Goal: Task Accomplishment & Management: Complete application form

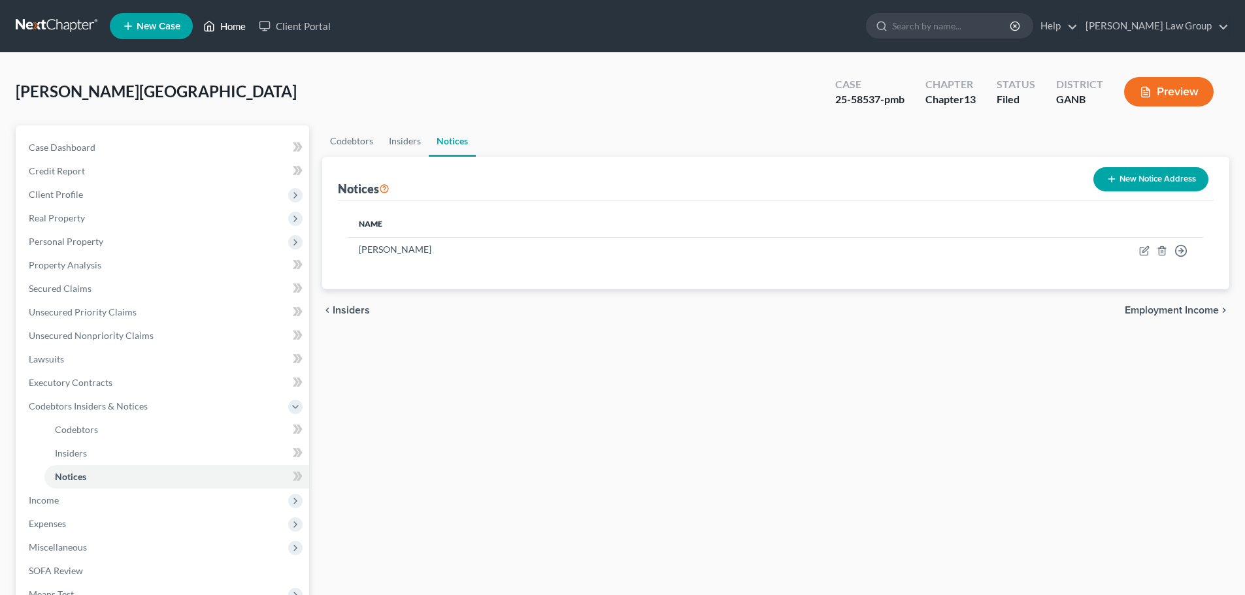
click at [231, 19] on link "Home" at bounding box center [225, 26] width 56 height 24
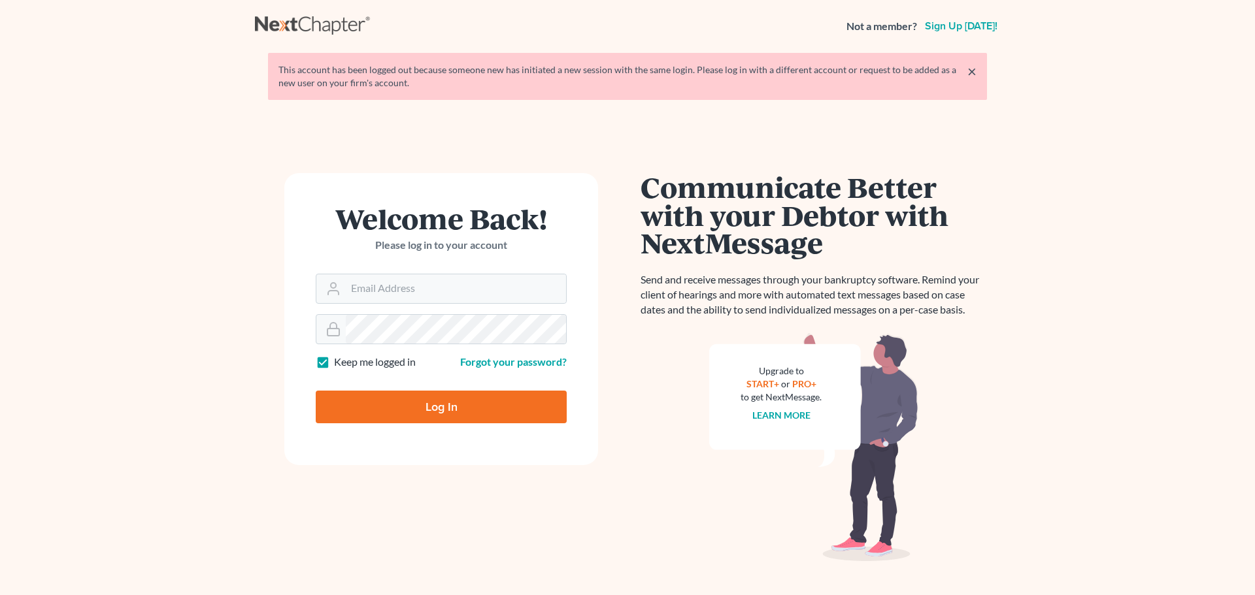
click at [657, 78] on div "This account has been logged out because someone new has initiated a new sessio…" at bounding box center [627, 76] width 698 height 26
type input "[EMAIL_ADDRESS][DOMAIN_NAME]"
click at [446, 403] on input "Log In" at bounding box center [441, 407] width 251 height 33
type input "Thinking..."
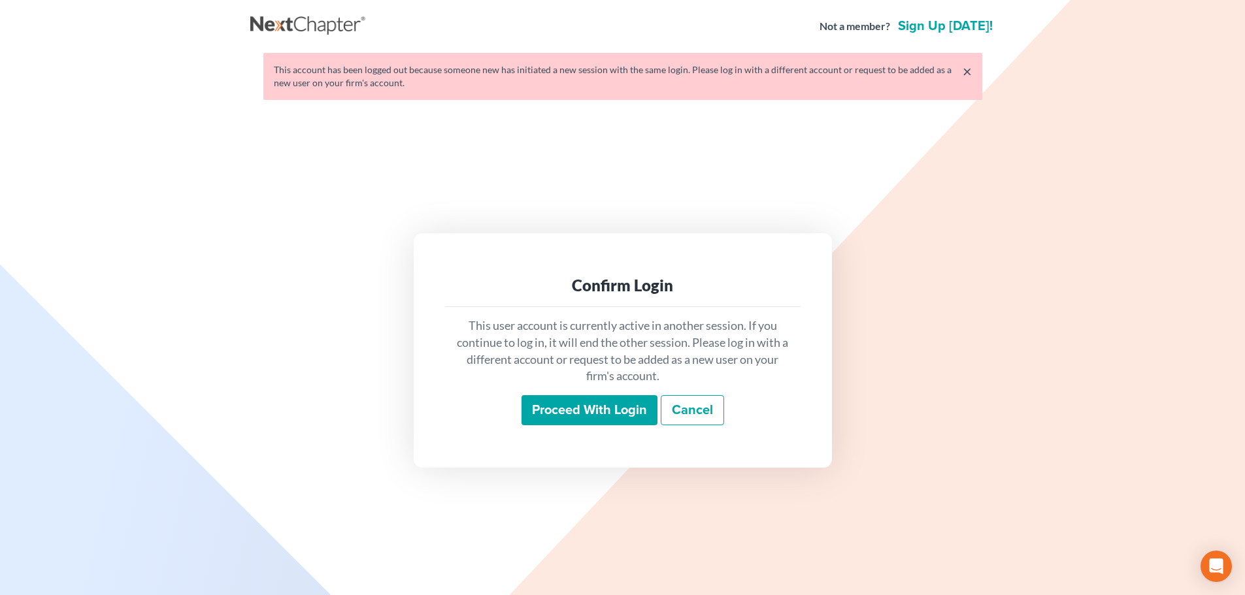
click at [592, 416] on input "Proceed with login" at bounding box center [589, 410] width 136 height 30
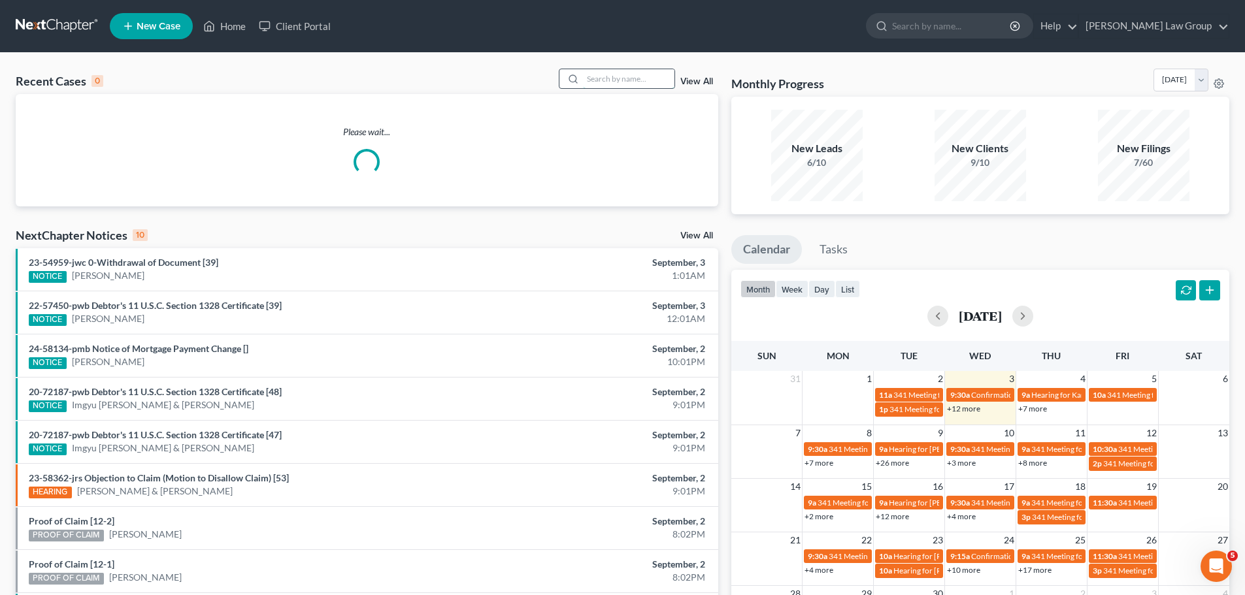
click at [612, 78] on input "search" at bounding box center [628, 78] width 91 height 19
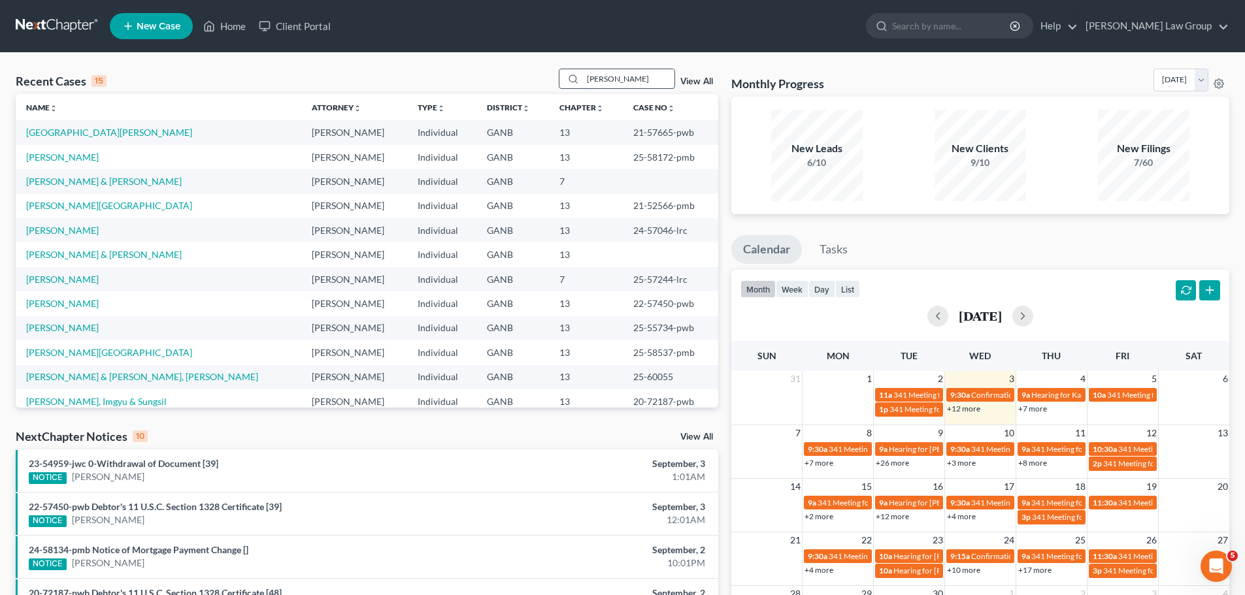
type input "[PERSON_NAME]"
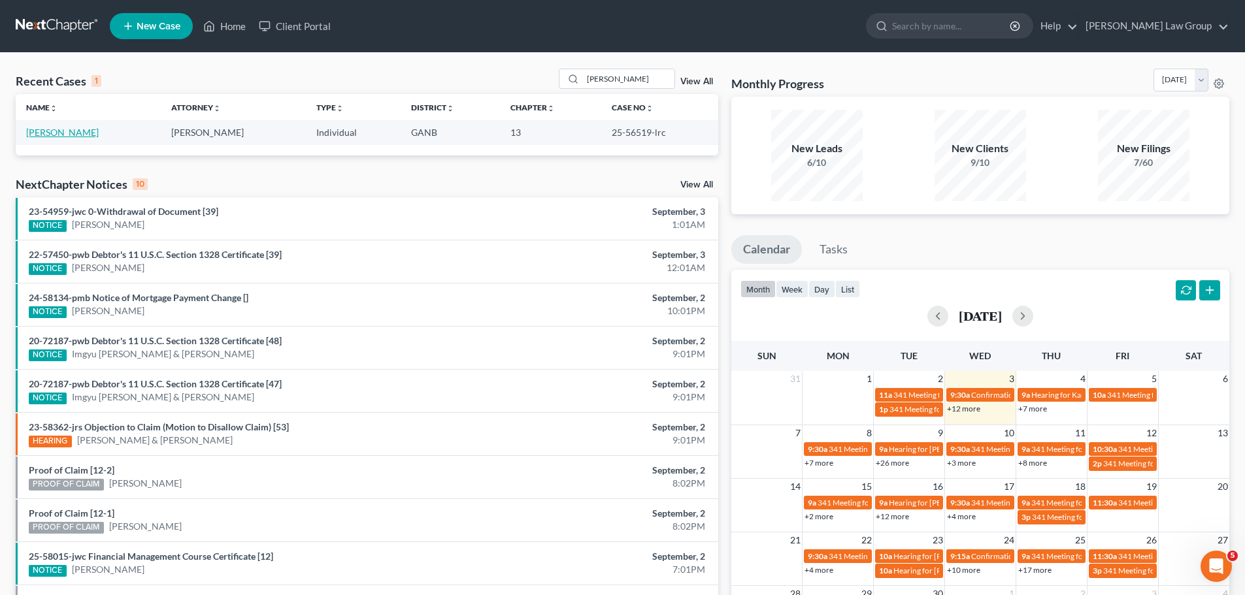
click at [71, 133] on link "[PERSON_NAME]" at bounding box center [62, 132] width 73 height 11
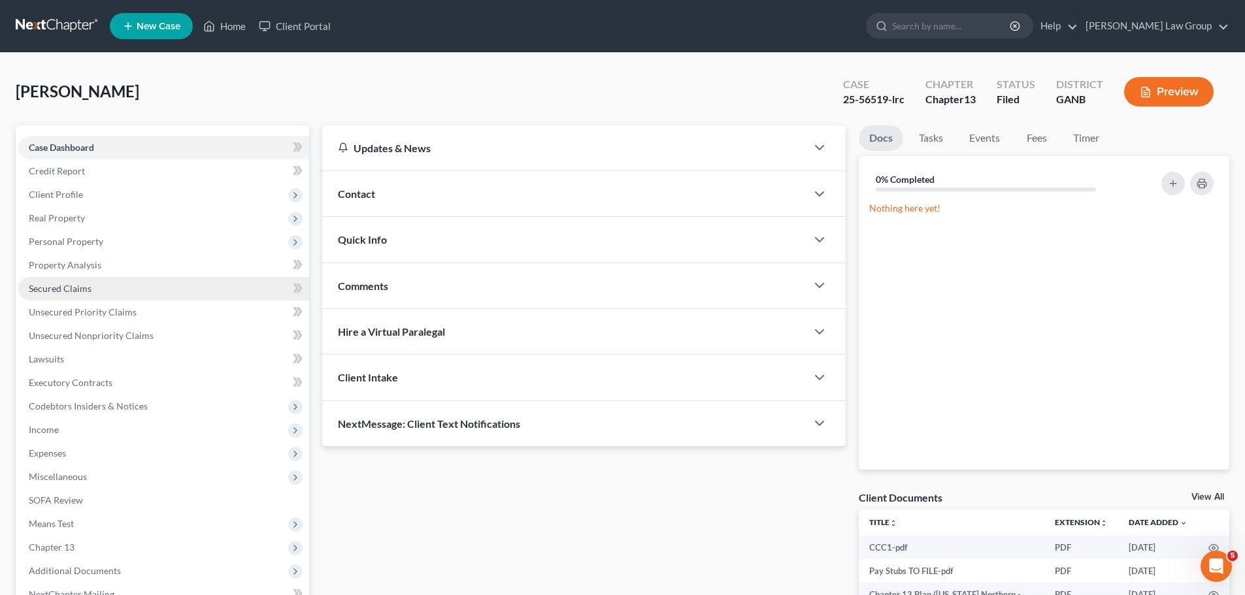
click at [64, 291] on span "Secured Claims" at bounding box center [60, 288] width 63 height 11
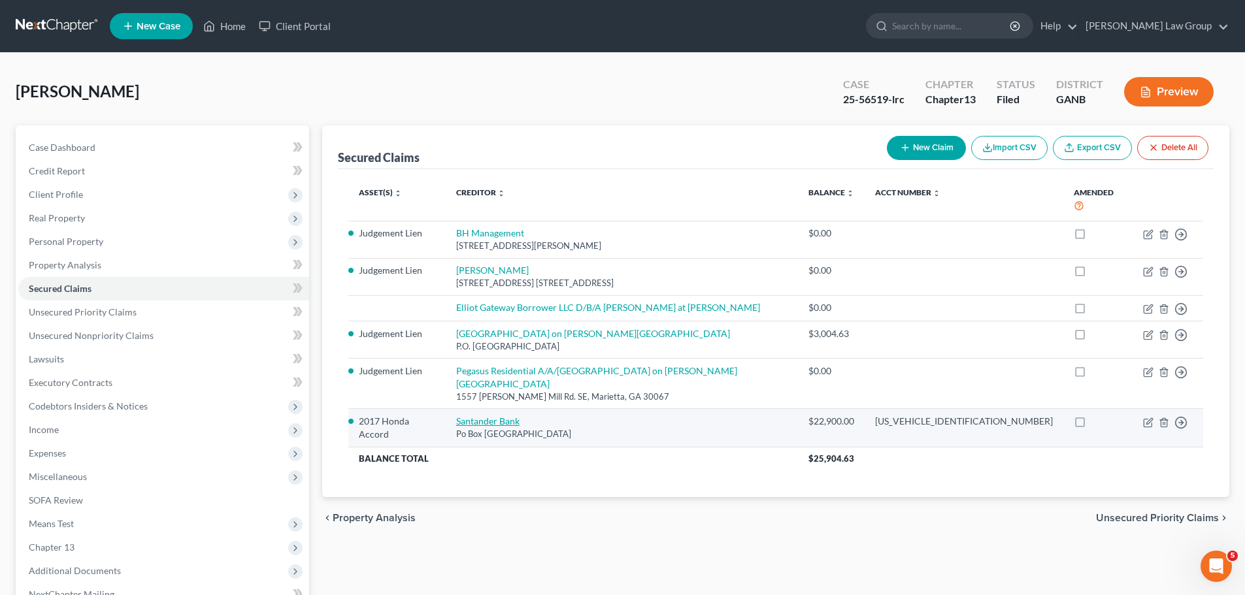
click at [501, 416] on link "Santander Bank" at bounding box center [487, 421] width 63 height 11
select select "45"
select select "5"
select select "2"
select select "0"
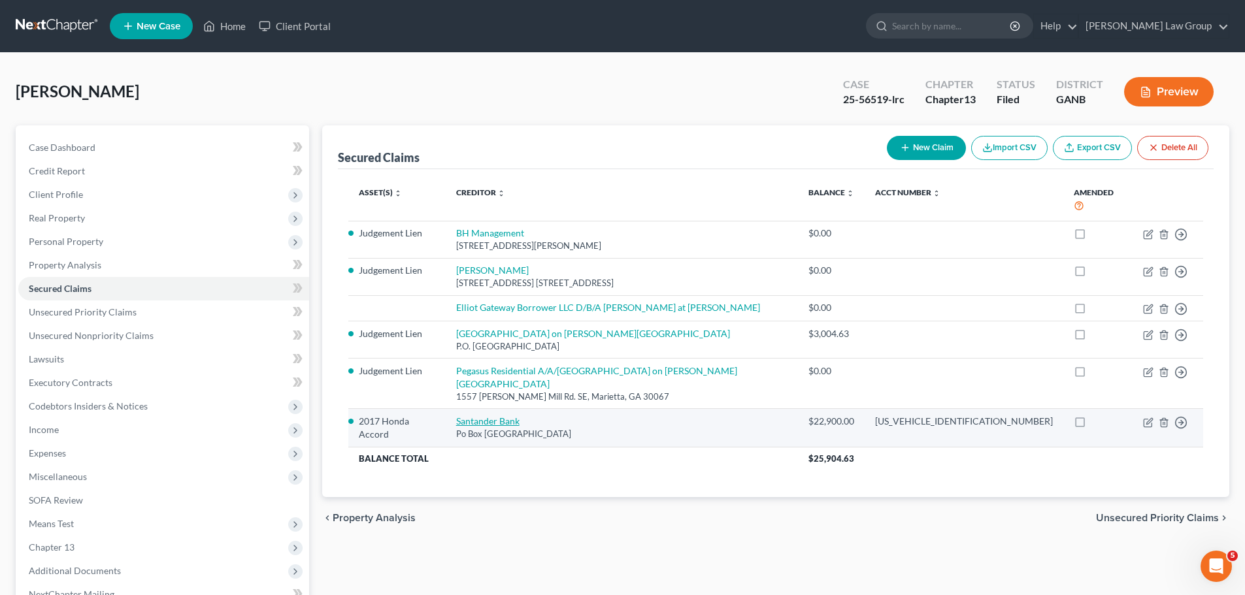
select select "0"
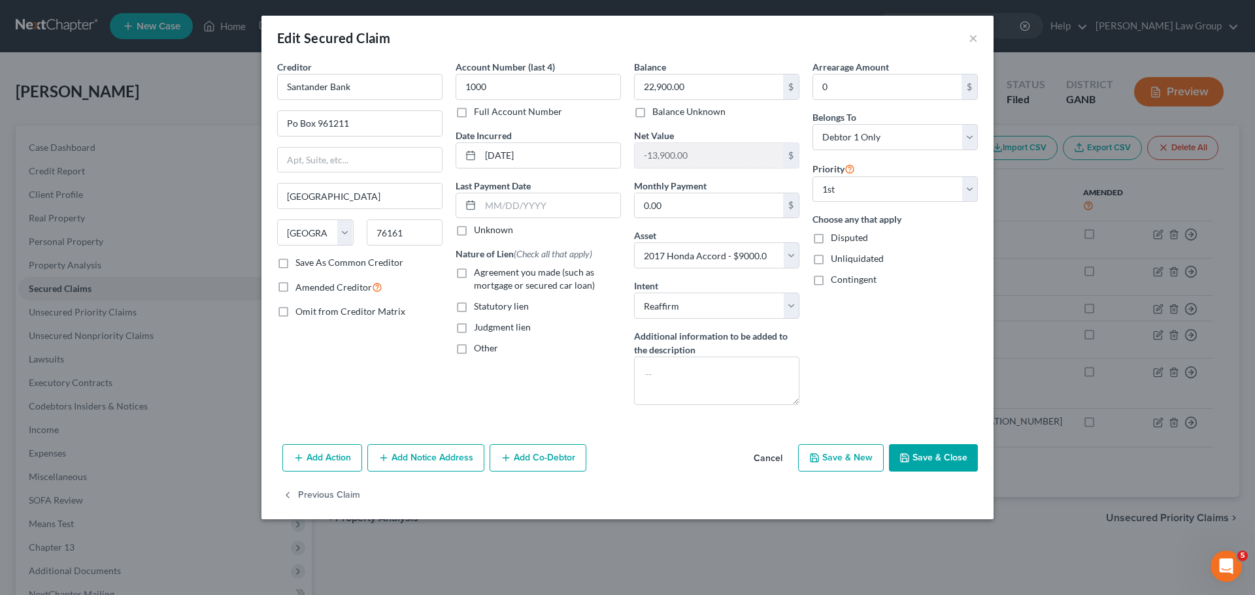
click at [945, 459] on button "Save & Close" at bounding box center [933, 457] width 89 height 27
select select
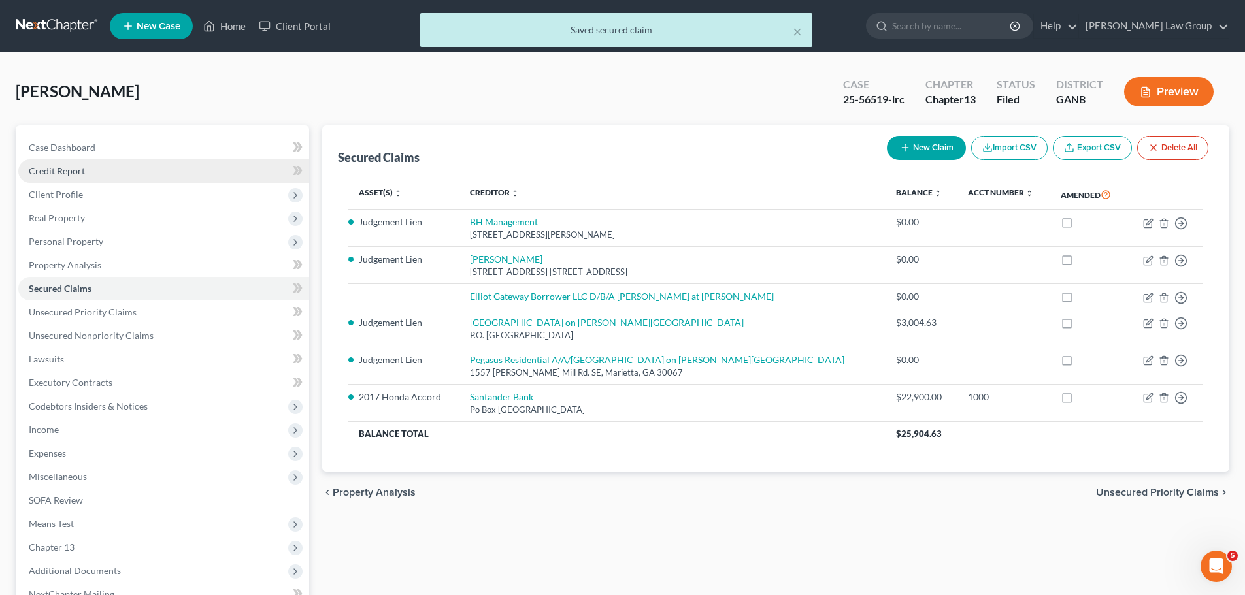
click at [114, 169] on link "Credit Report" at bounding box center [163, 171] width 291 height 24
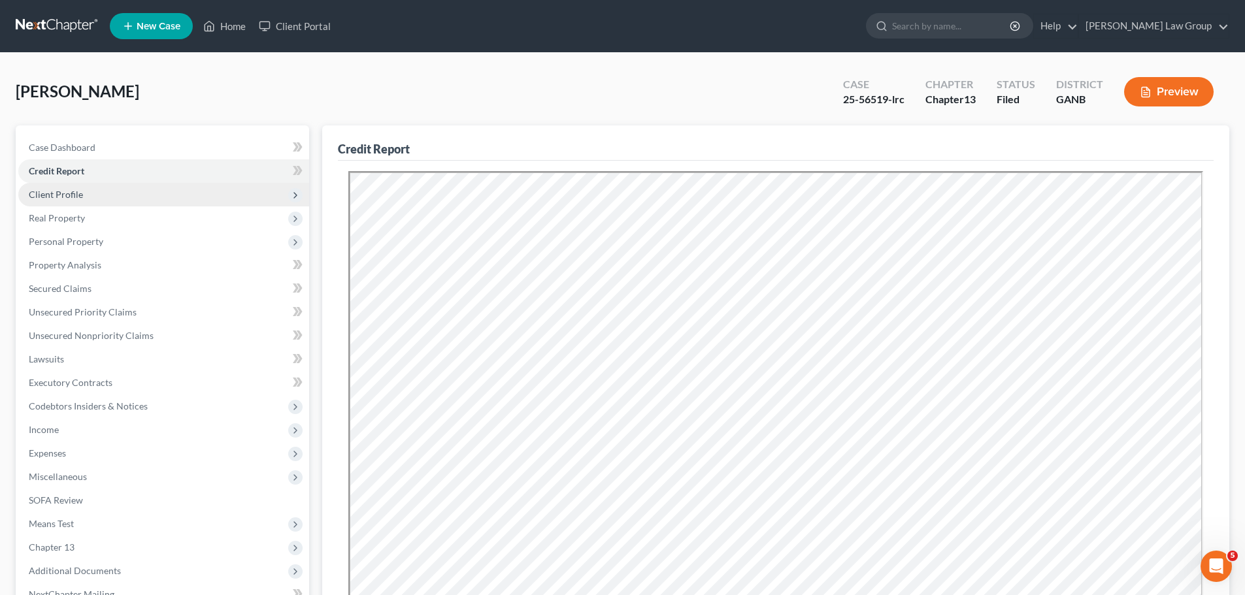
click at [102, 183] on span "Client Profile" at bounding box center [163, 195] width 291 height 24
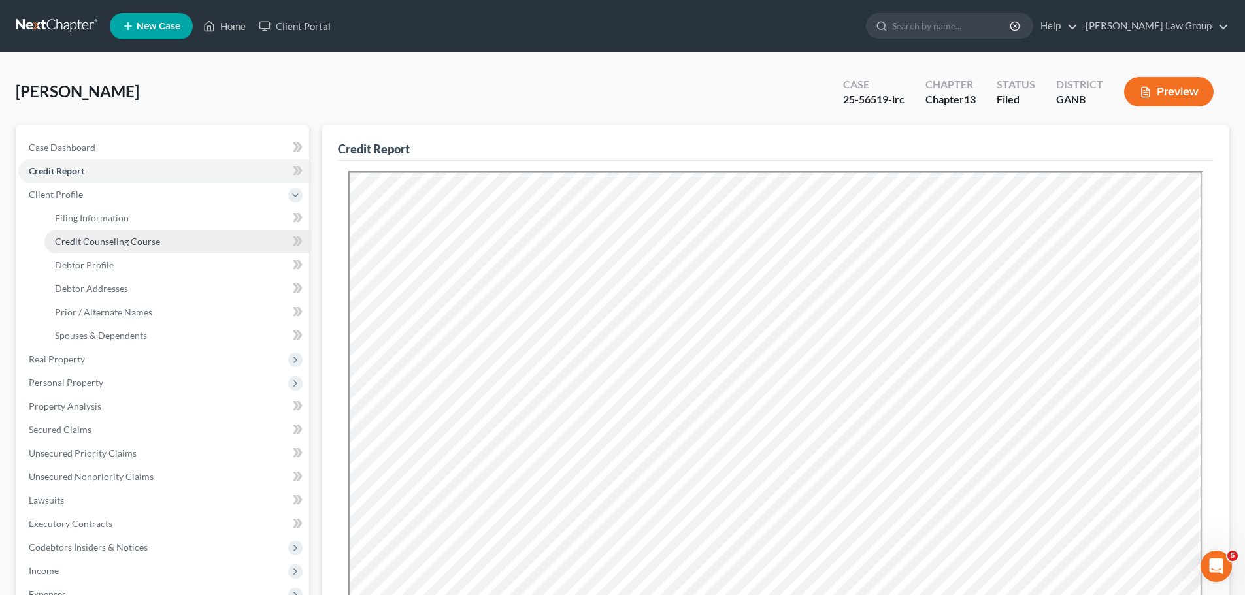
click at [139, 240] on span "Credit Counseling Course" at bounding box center [107, 241] width 105 height 11
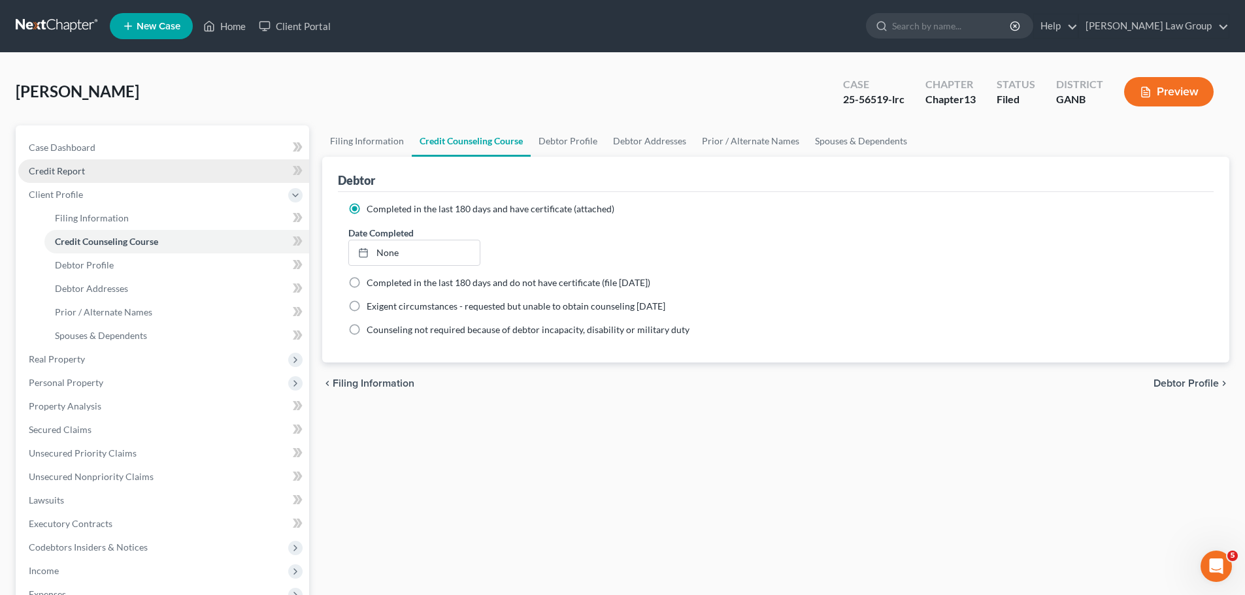
click at [112, 171] on link "Credit Report" at bounding box center [163, 171] width 291 height 24
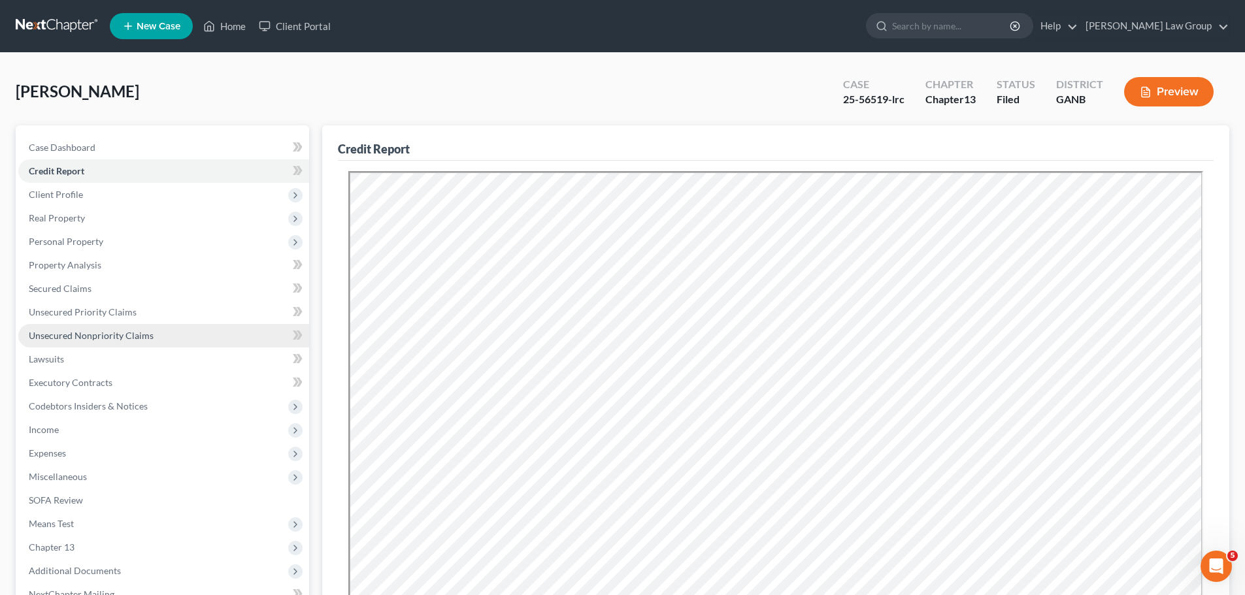
click at [207, 338] on link "Unsecured Nonpriority Claims" at bounding box center [163, 336] width 291 height 24
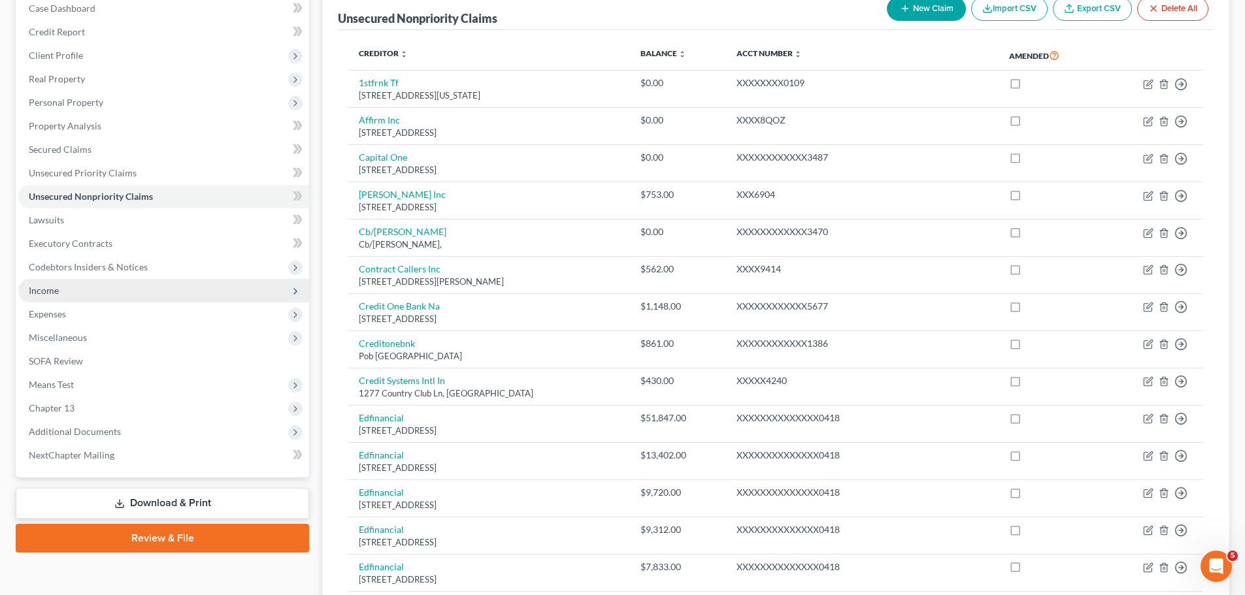
scroll to position [108, 0]
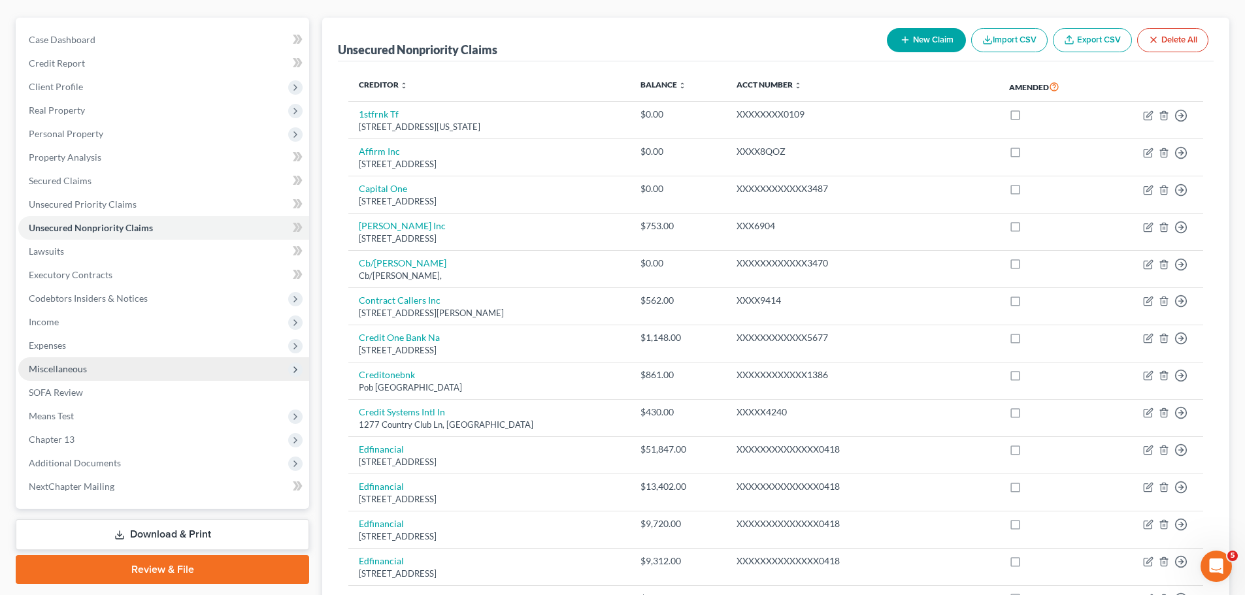
click at [143, 369] on span "Miscellaneous" at bounding box center [163, 369] width 291 height 24
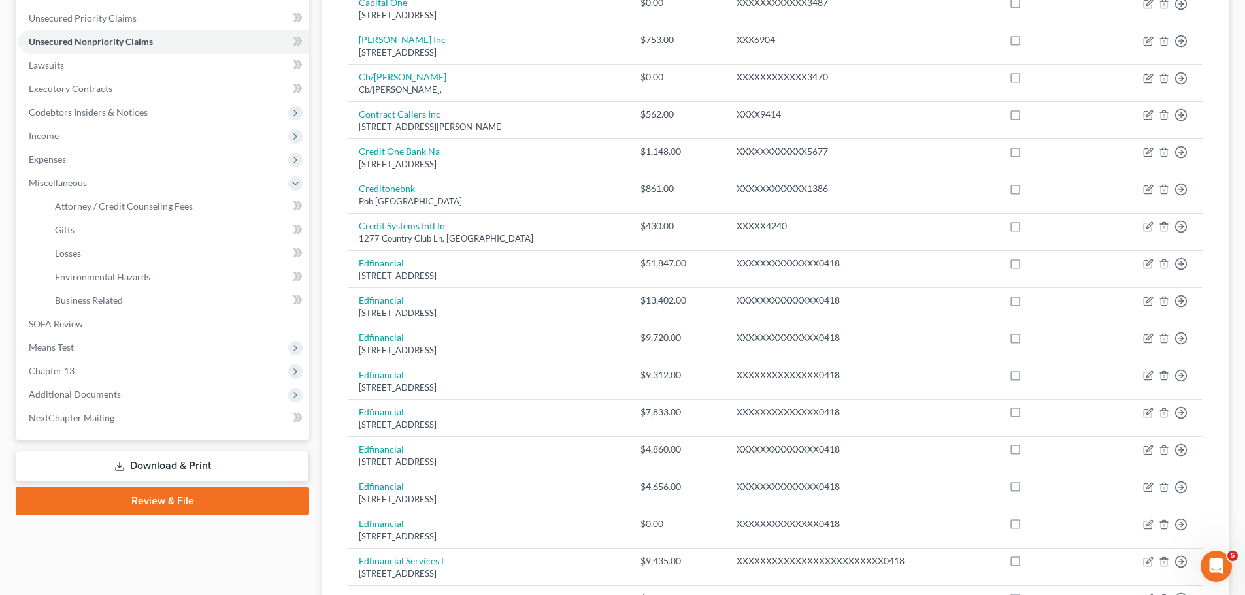
scroll to position [304, 0]
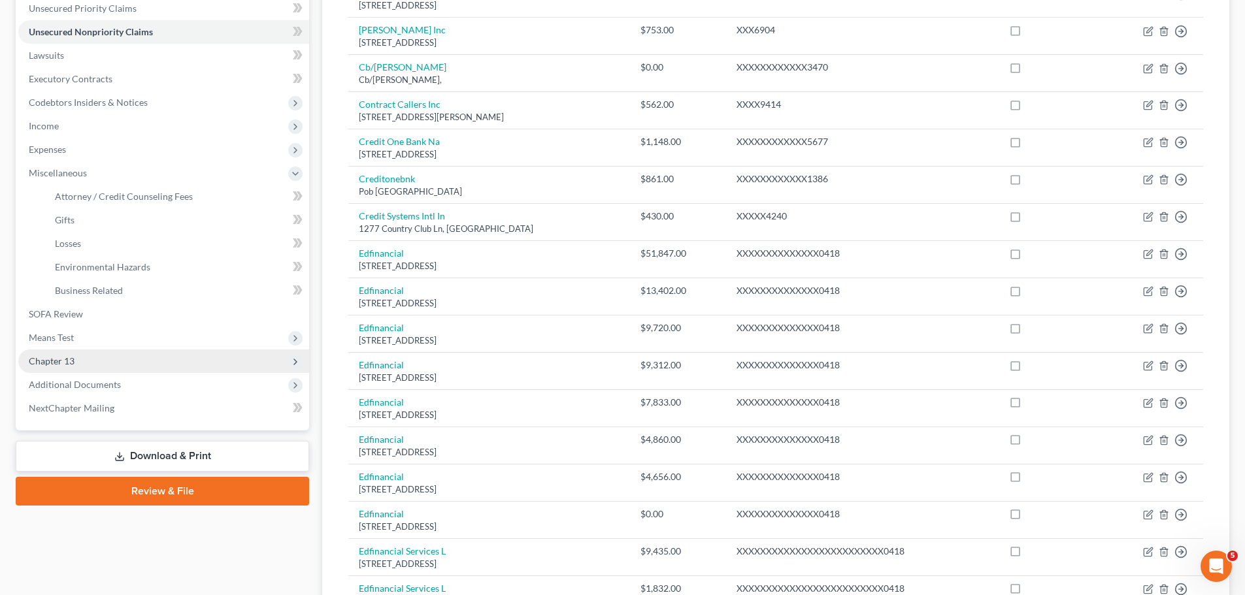
click at [119, 367] on span "Chapter 13" at bounding box center [163, 362] width 291 height 24
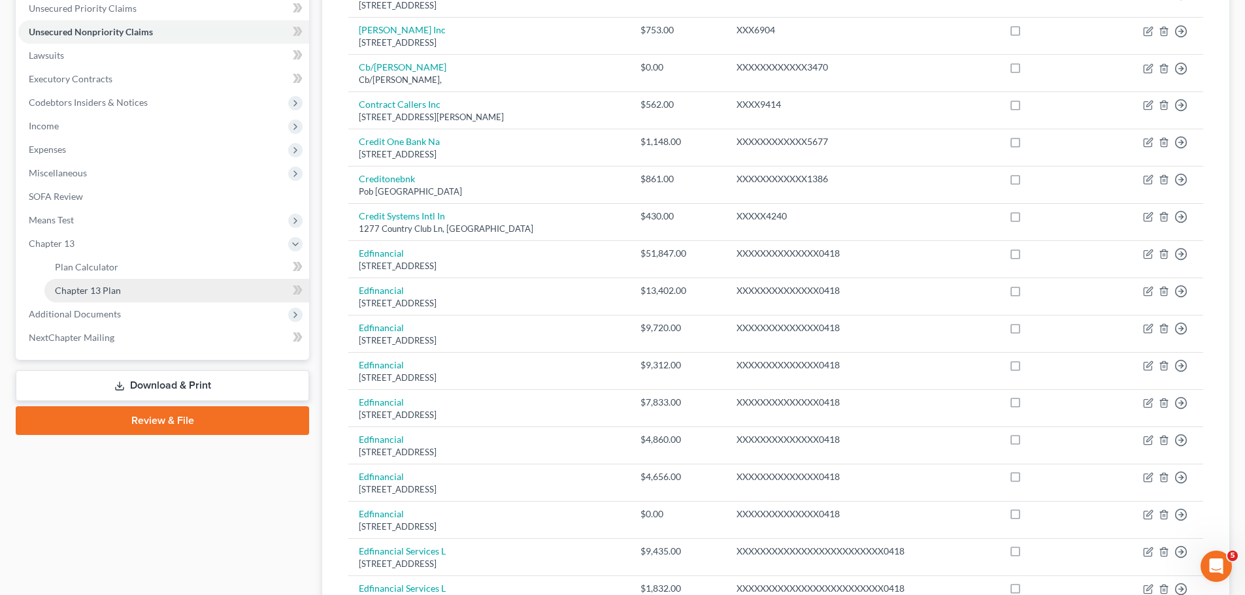
click at [98, 280] on link "Chapter 13 Plan" at bounding box center [176, 291] width 265 height 24
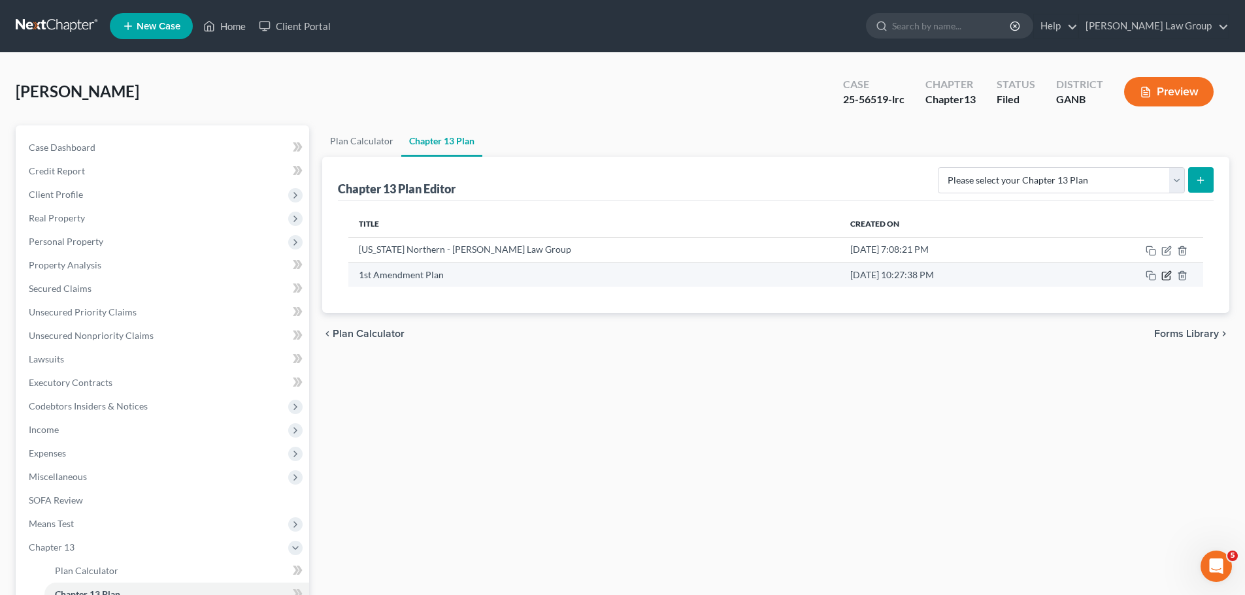
click at [1167, 280] on icon "button" at bounding box center [1166, 276] width 10 height 10
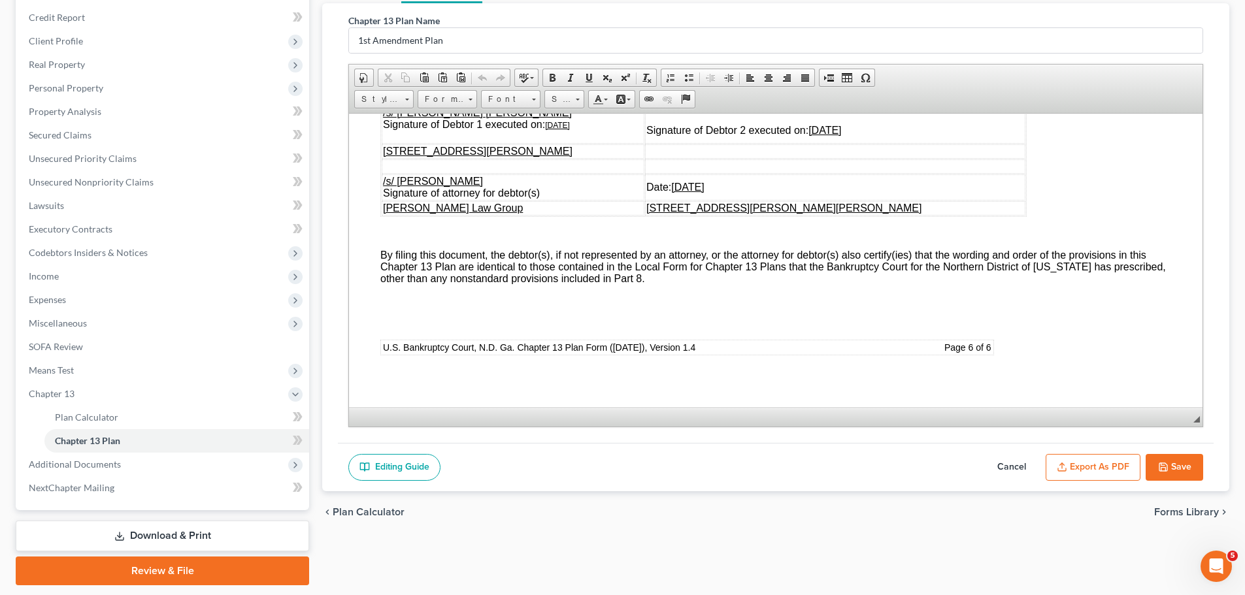
scroll to position [156, 0]
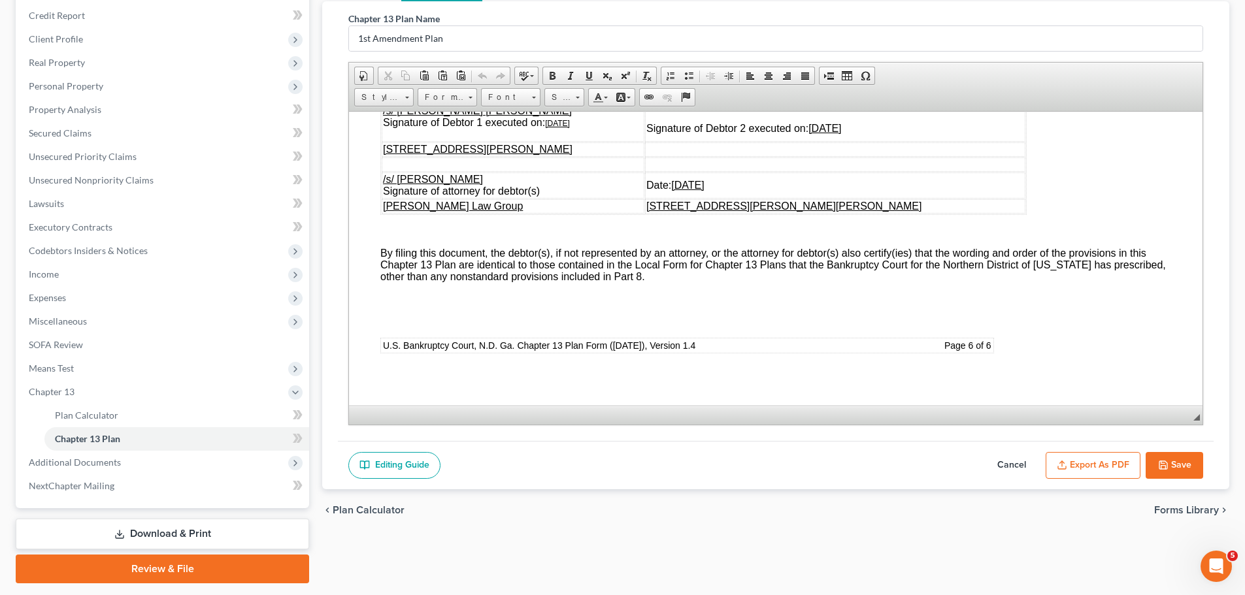
click at [1016, 462] on button "Cancel" at bounding box center [1012, 465] width 58 height 27
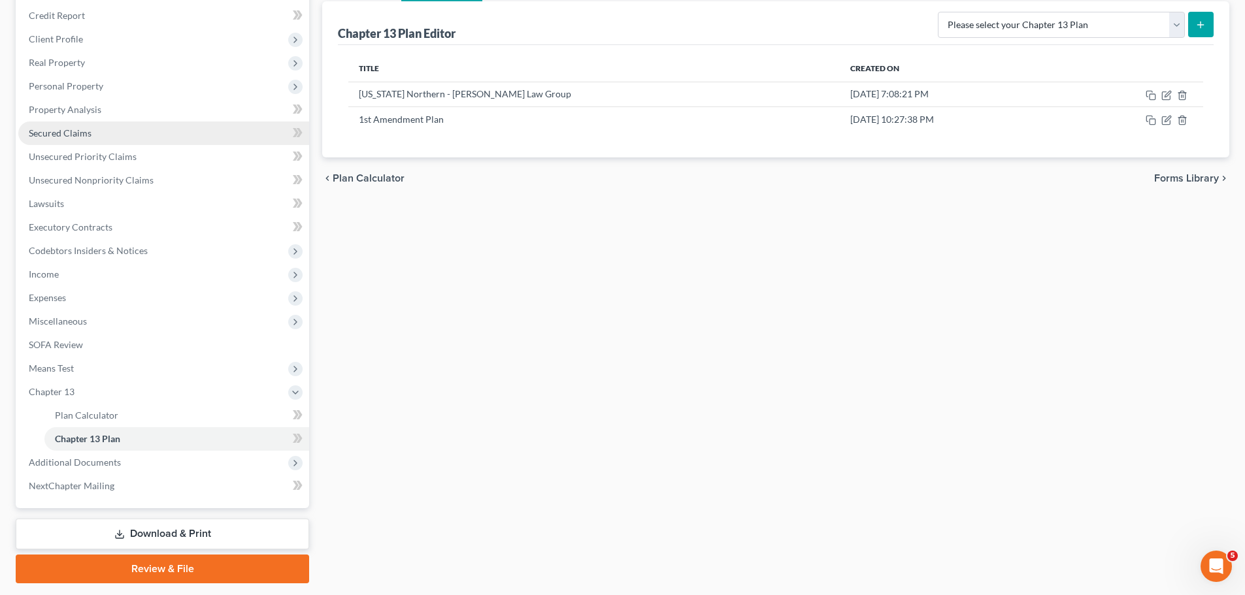
scroll to position [0, 0]
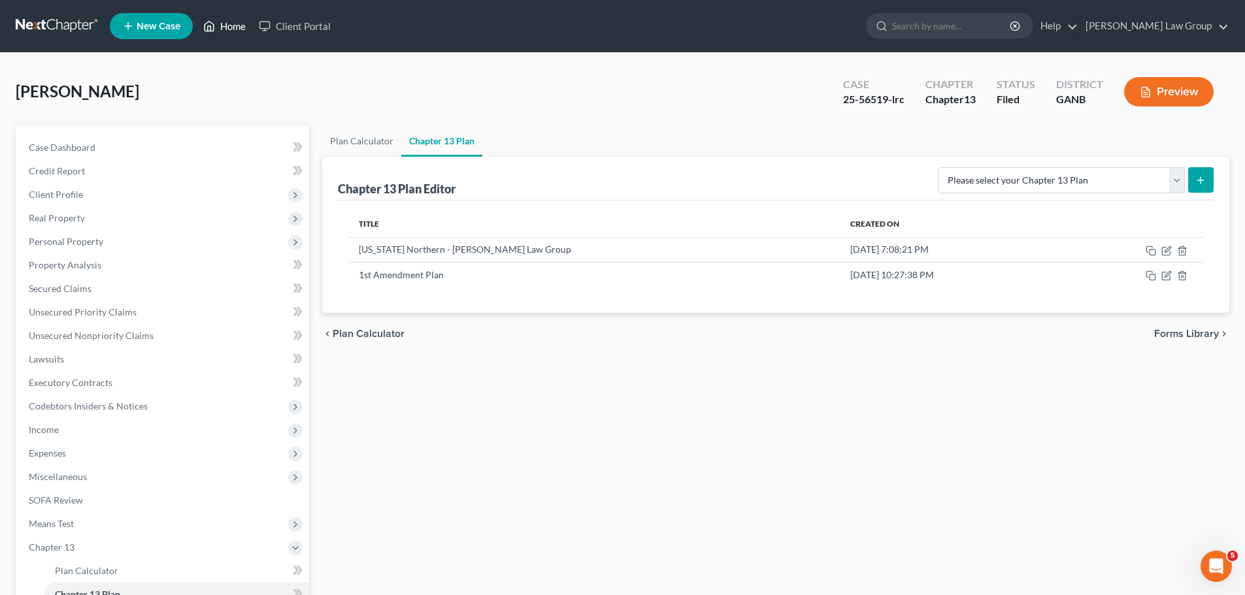
click at [225, 21] on link "Home" at bounding box center [225, 26] width 56 height 24
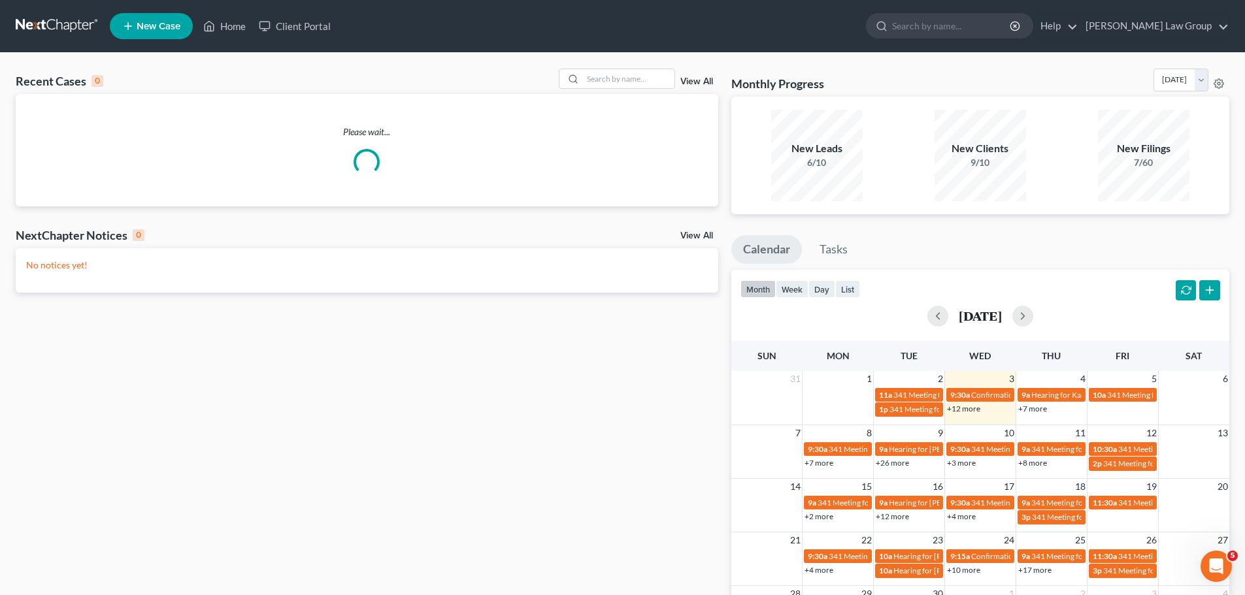
click at [637, 68] on div "Recent Cases 0 View All Please wait... NextChapter Notices 0 View All No notice…" at bounding box center [622, 392] width 1245 height 678
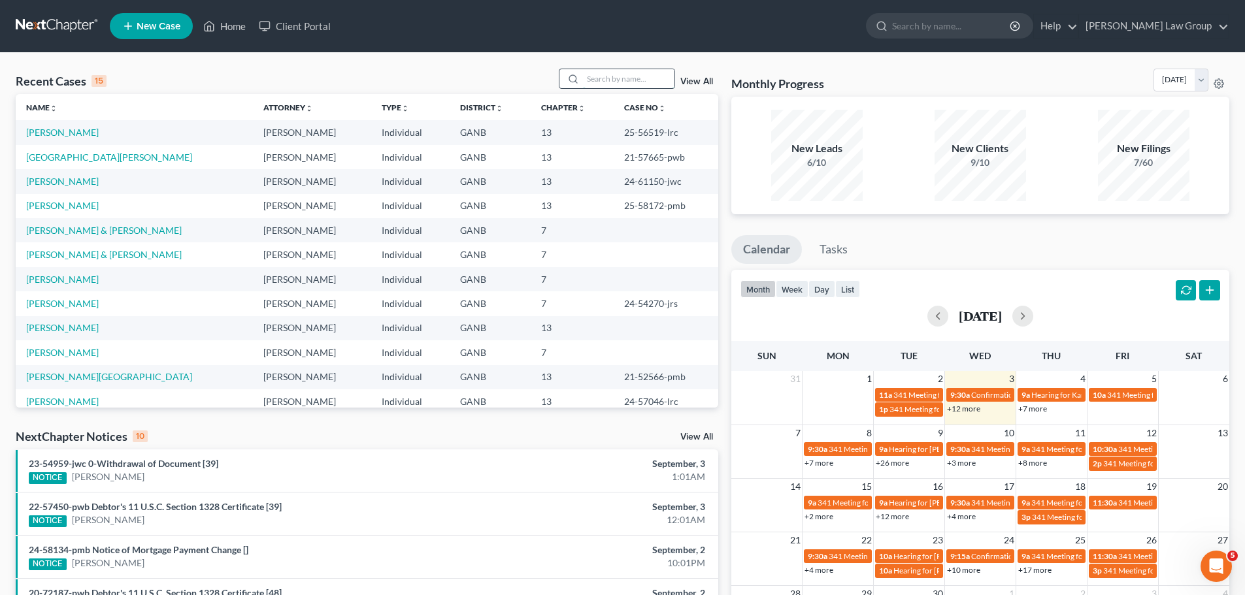
click at [616, 86] on input "search" at bounding box center [628, 78] width 91 height 19
type input "[PERSON_NAME]"
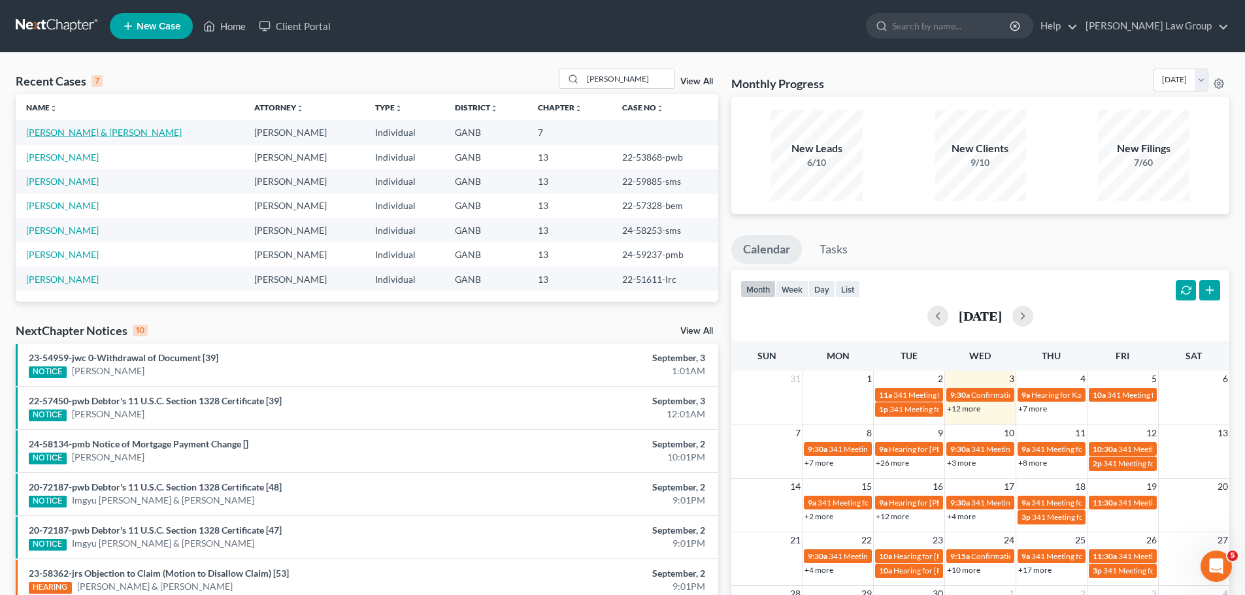
click at [107, 128] on link "[PERSON_NAME] & [PERSON_NAME]" at bounding box center [104, 132] width 156 height 11
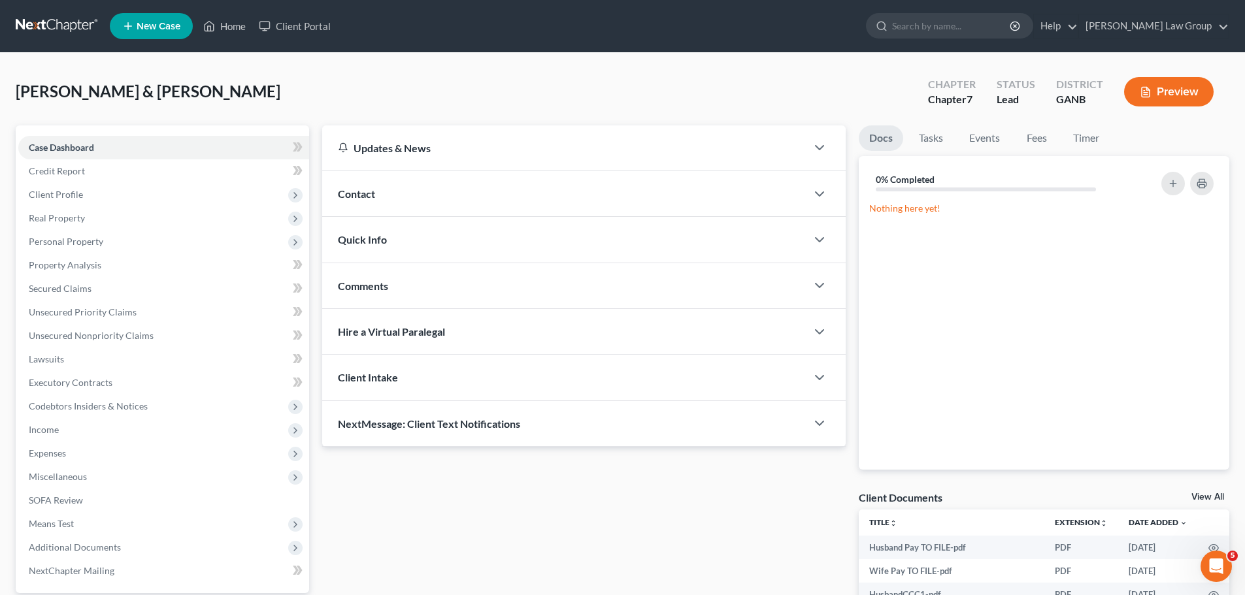
click at [1161, 81] on button "Preview" at bounding box center [1169, 91] width 90 height 29
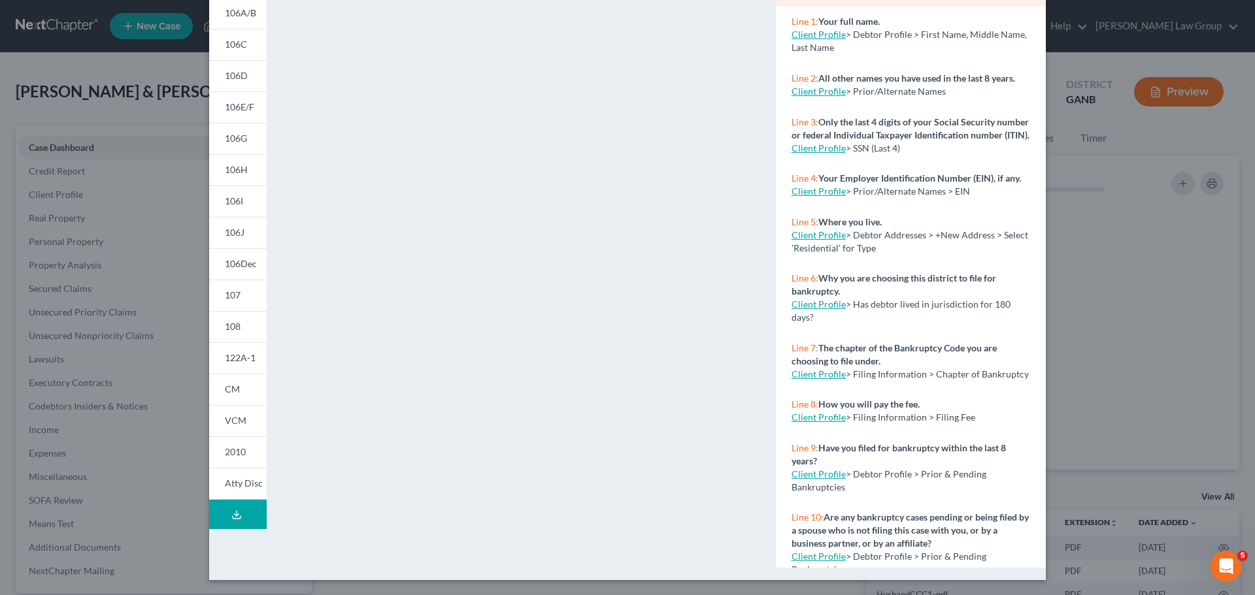
scroll to position [142, 0]
click at [227, 384] on span "CM" at bounding box center [232, 388] width 15 height 11
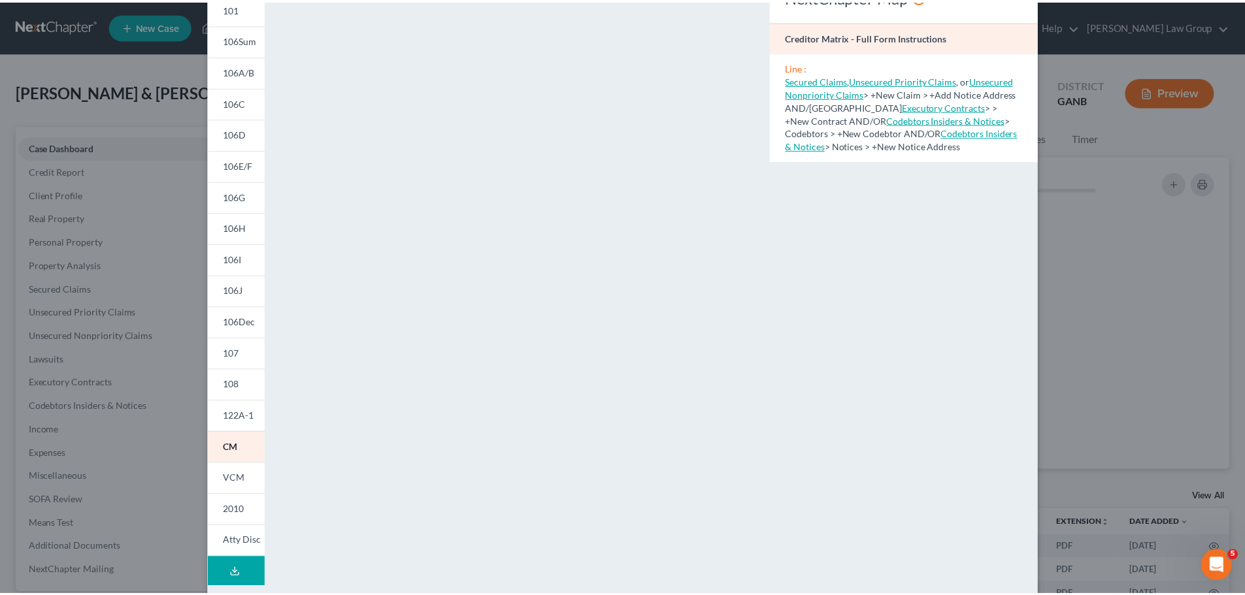
scroll to position [0, 0]
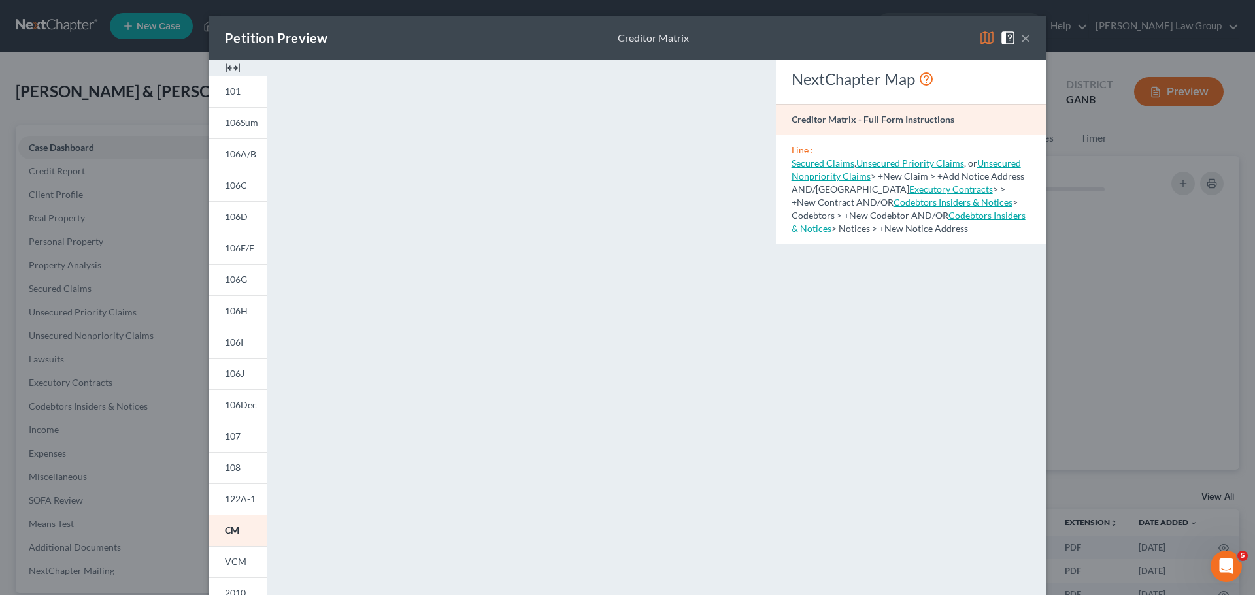
click at [1022, 40] on button "×" at bounding box center [1025, 38] width 9 height 16
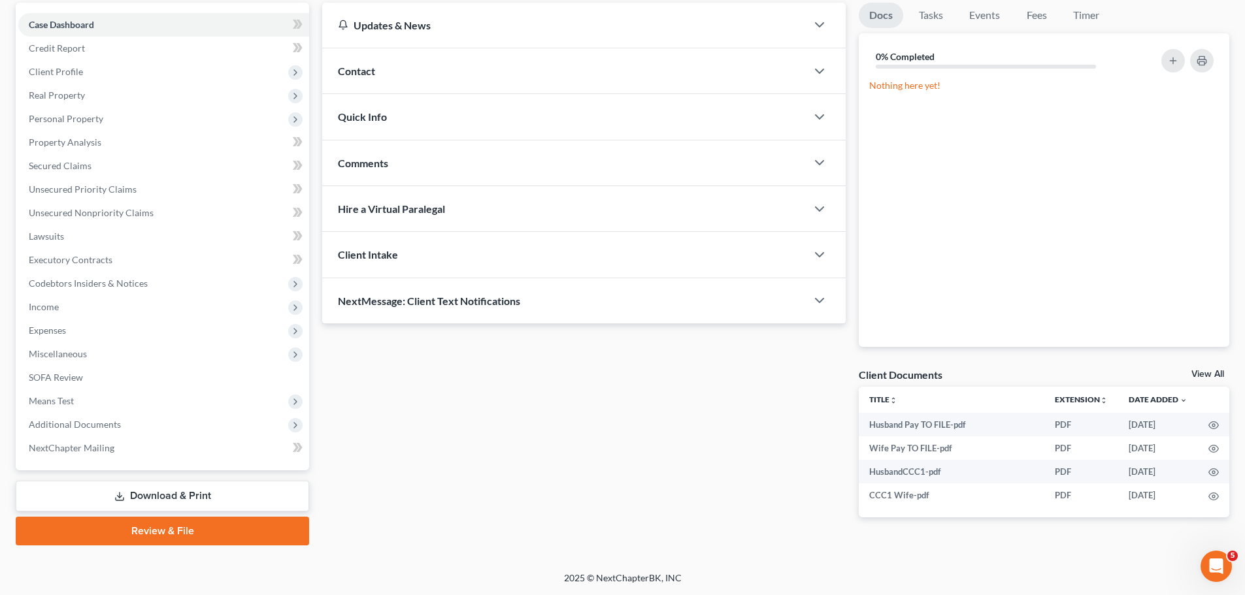
click at [125, 537] on link "Review & File" at bounding box center [162, 531] width 293 height 29
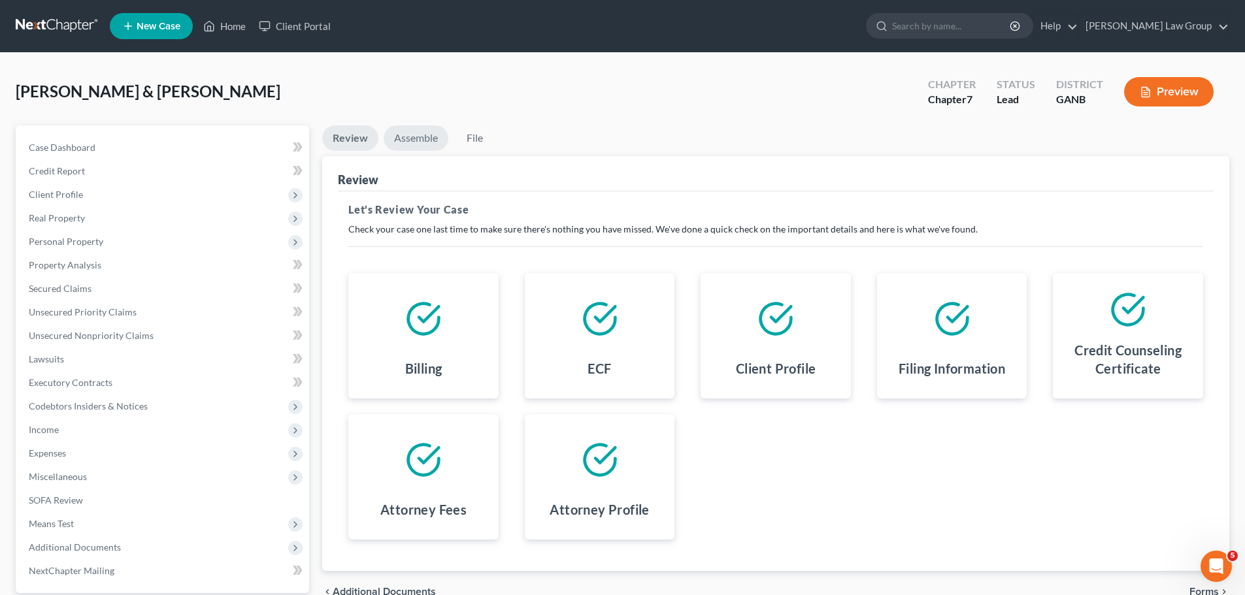
click at [422, 146] on link "Assemble" at bounding box center [416, 137] width 65 height 25
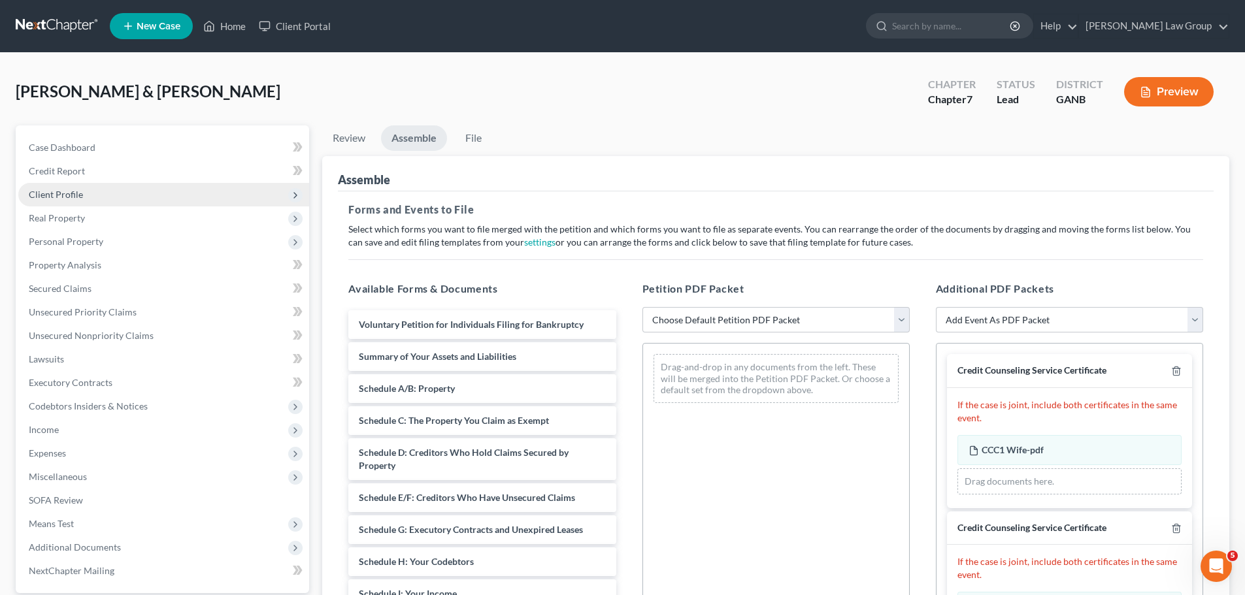
click at [70, 193] on span "Client Profile" at bounding box center [56, 194] width 54 height 11
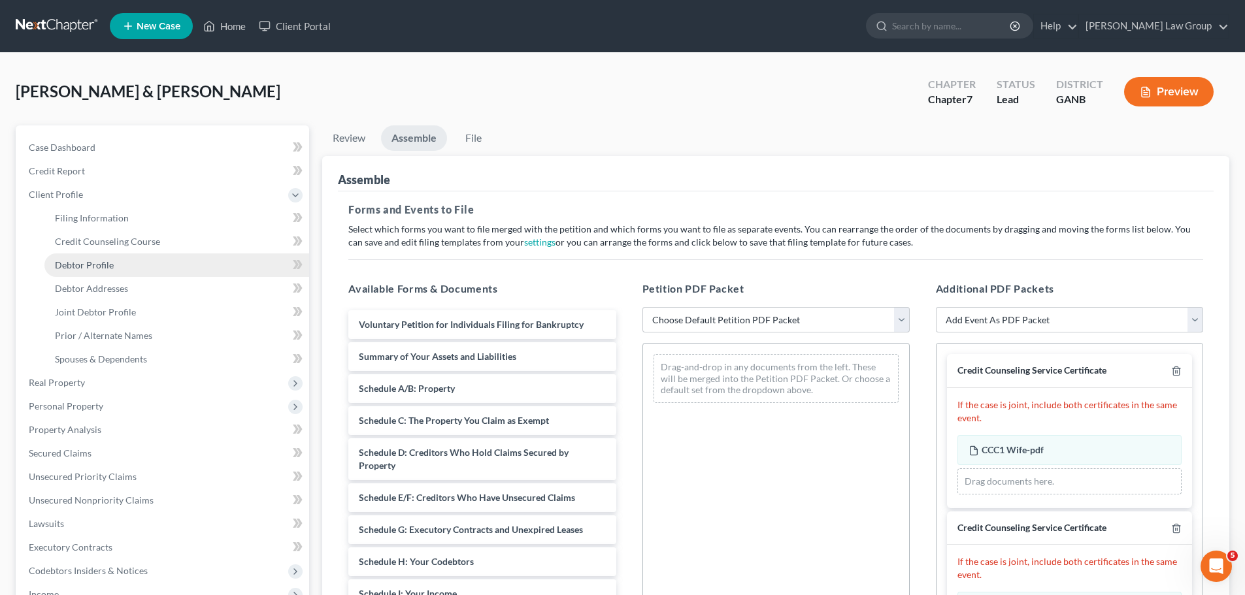
click at [93, 265] on span "Debtor Profile" at bounding box center [84, 264] width 59 height 11
select select "1"
select select "3"
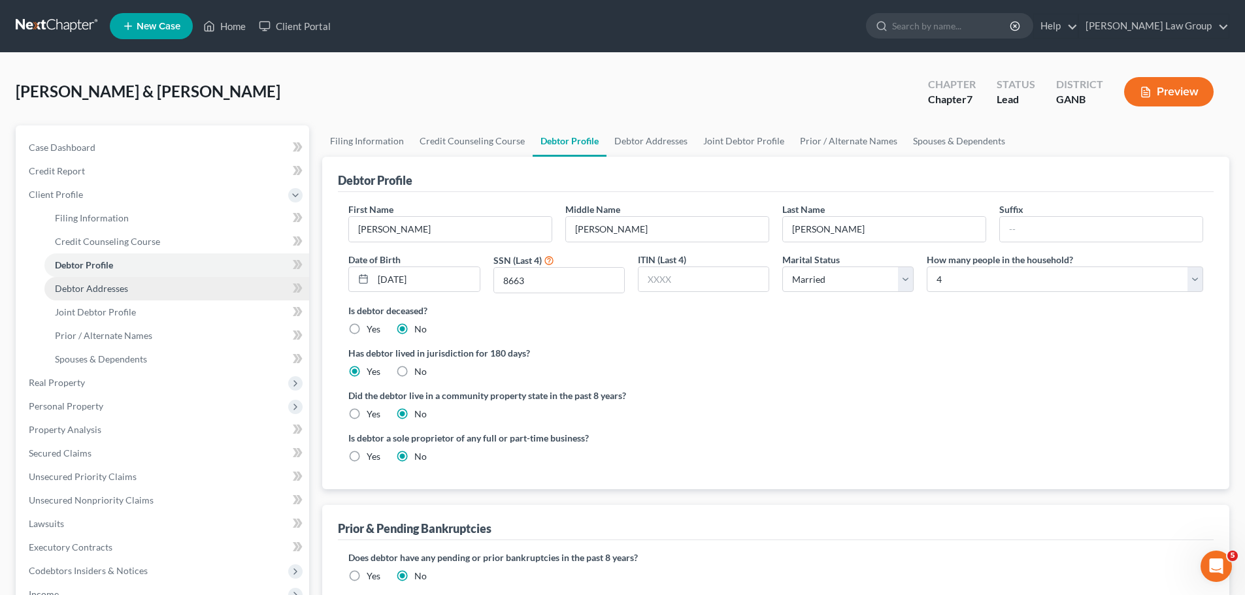
radio input "true"
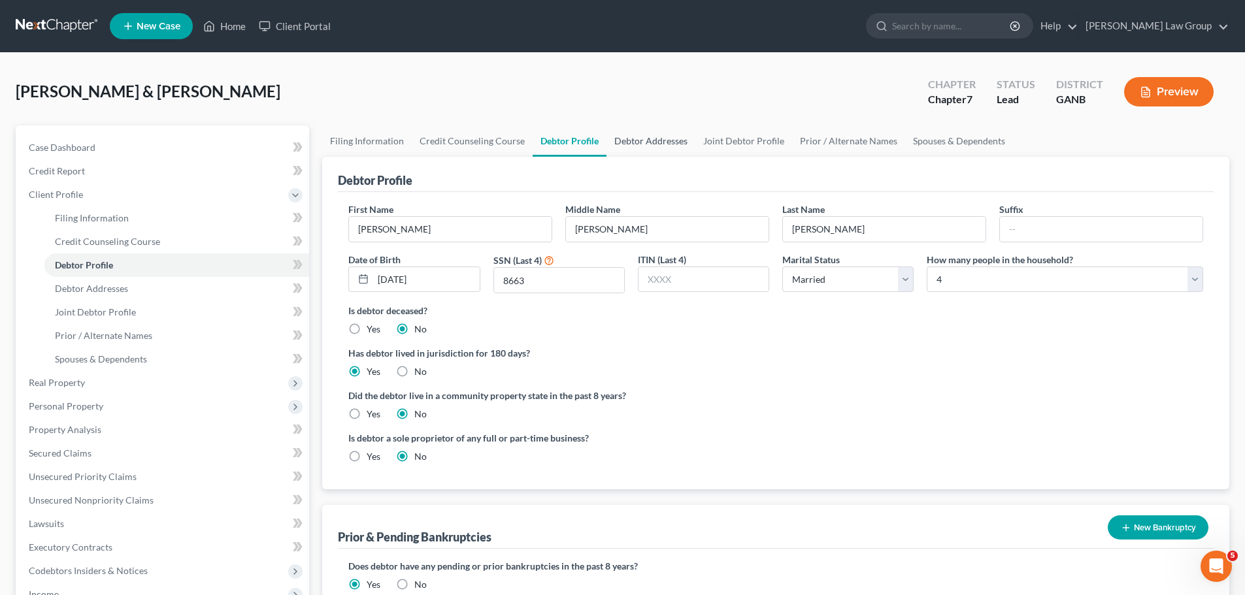
click at [646, 142] on link "Debtor Addresses" at bounding box center [650, 140] width 89 height 31
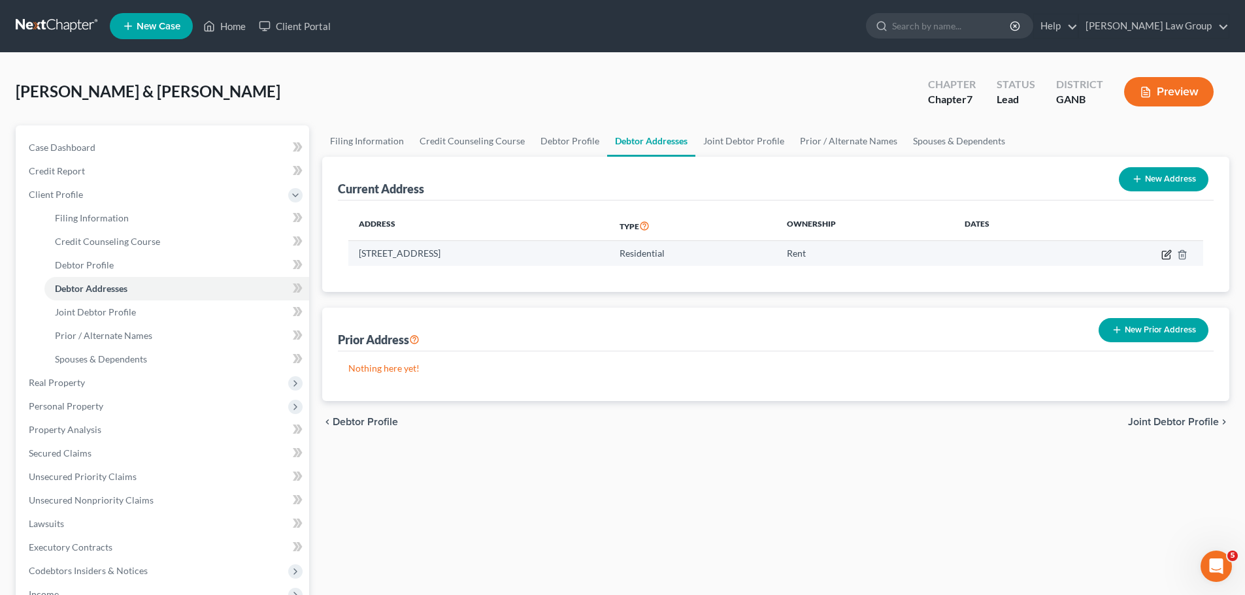
click at [1167, 250] on icon "button" at bounding box center [1166, 255] width 10 height 10
select select "10"
select select "37"
select select "0"
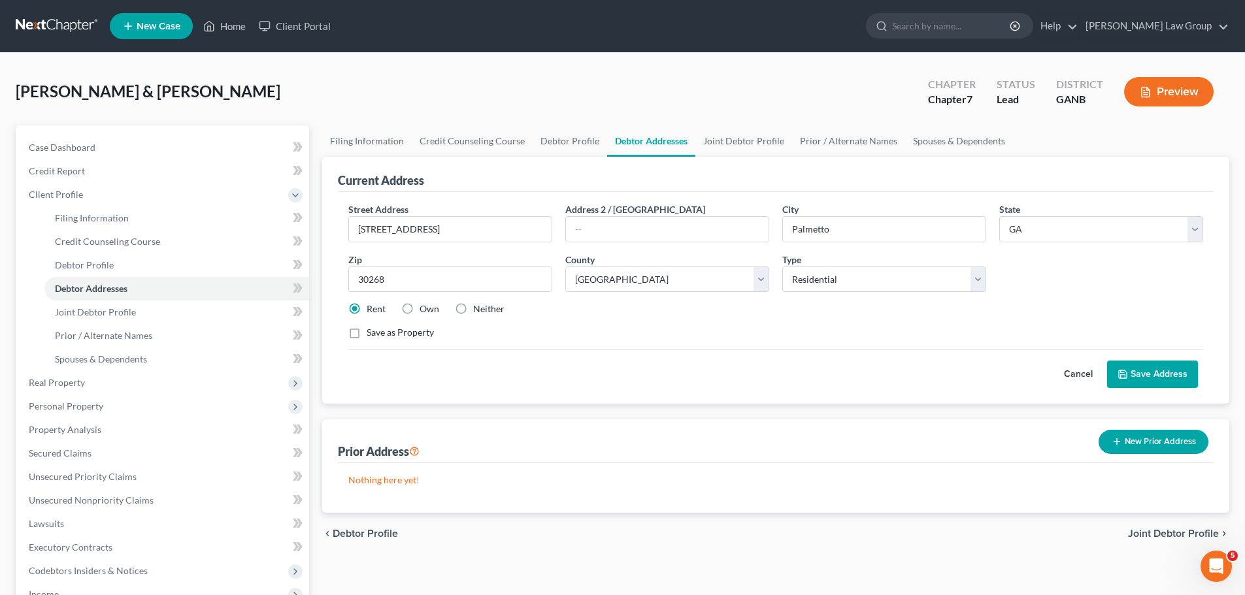
click at [1148, 360] on div "Cancel Save Address" at bounding box center [775, 369] width 855 height 39
click at [1146, 367] on button "Save Address" at bounding box center [1152, 374] width 91 height 27
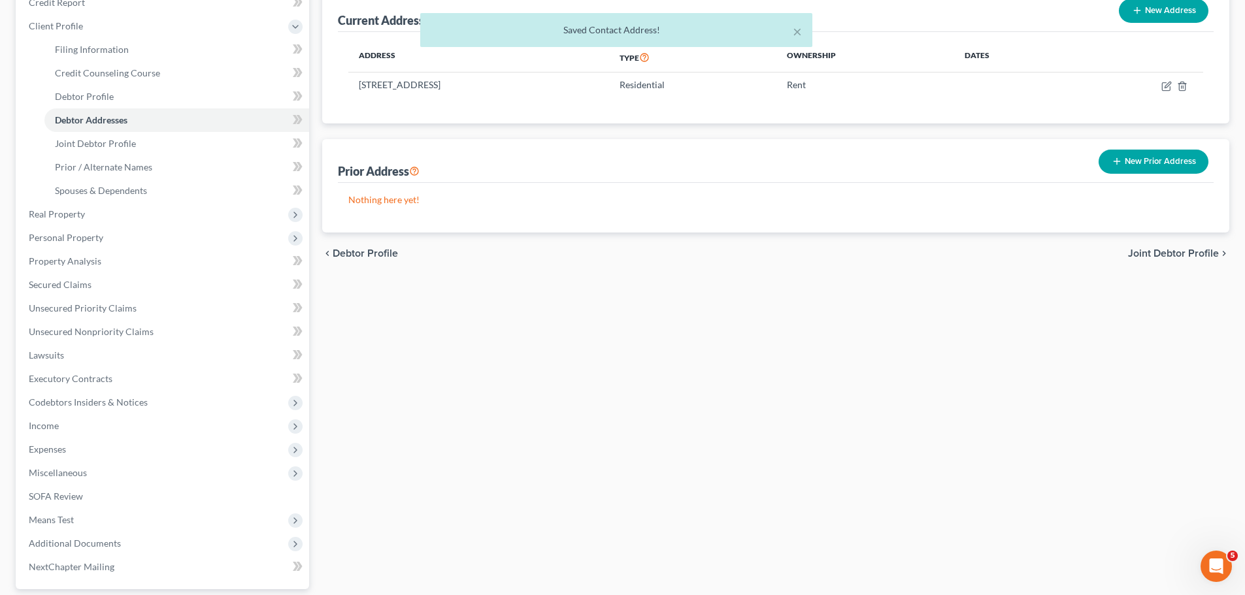
scroll to position [288, 0]
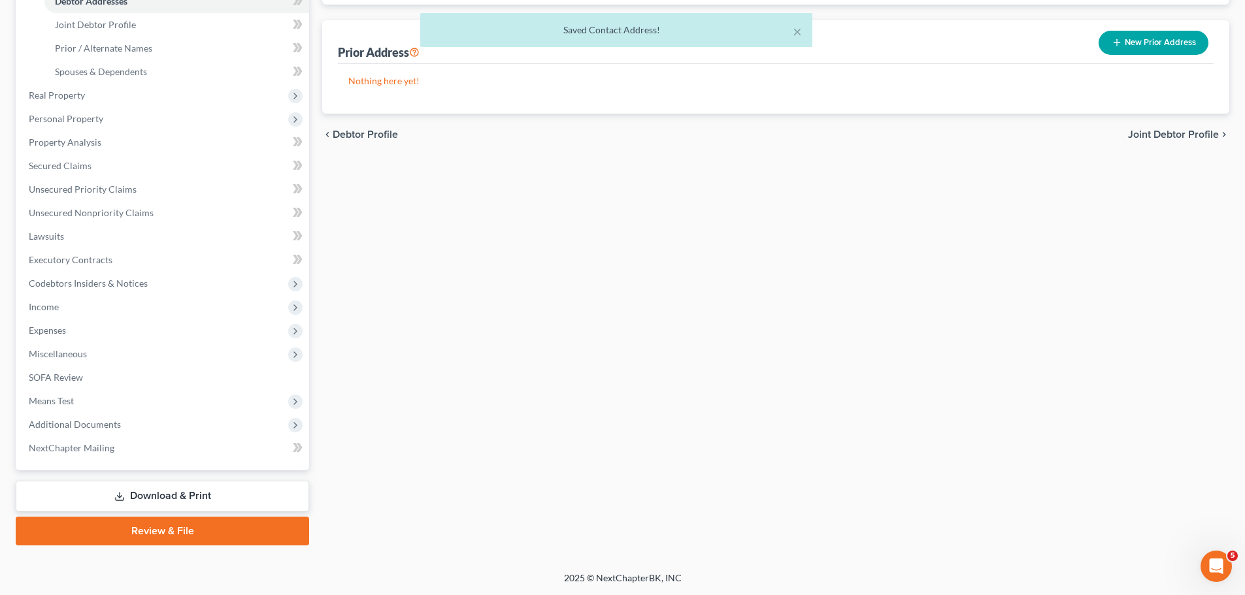
click at [144, 530] on link "Review & File" at bounding box center [162, 531] width 293 height 29
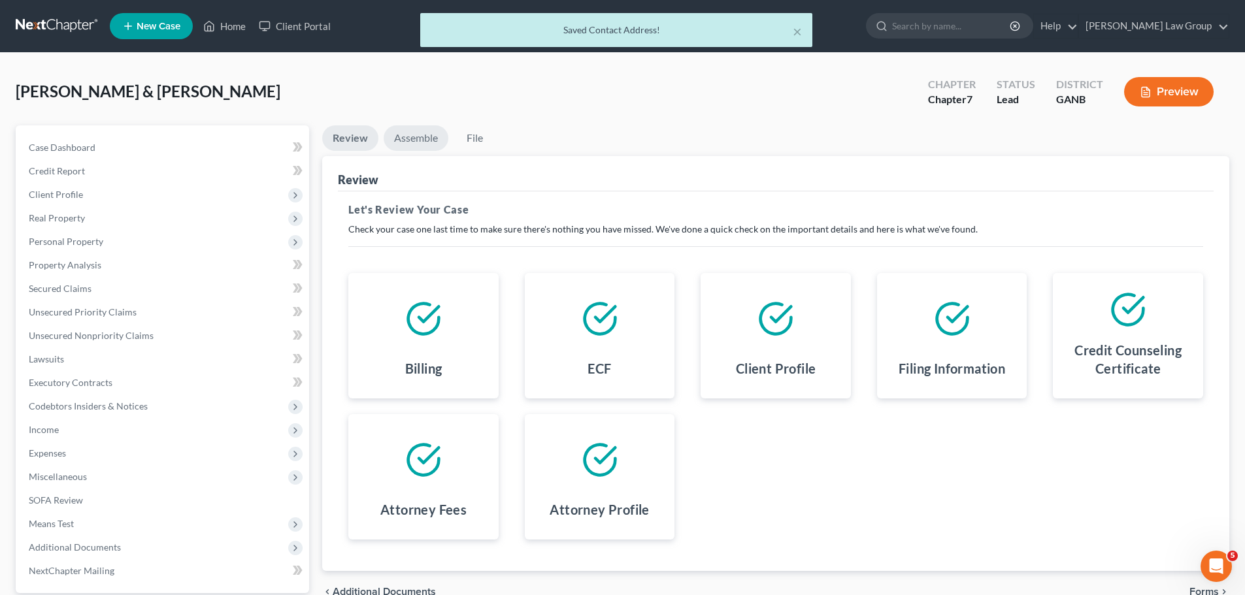
click at [418, 141] on link "Assemble" at bounding box center [416, 137] width 65 height 25
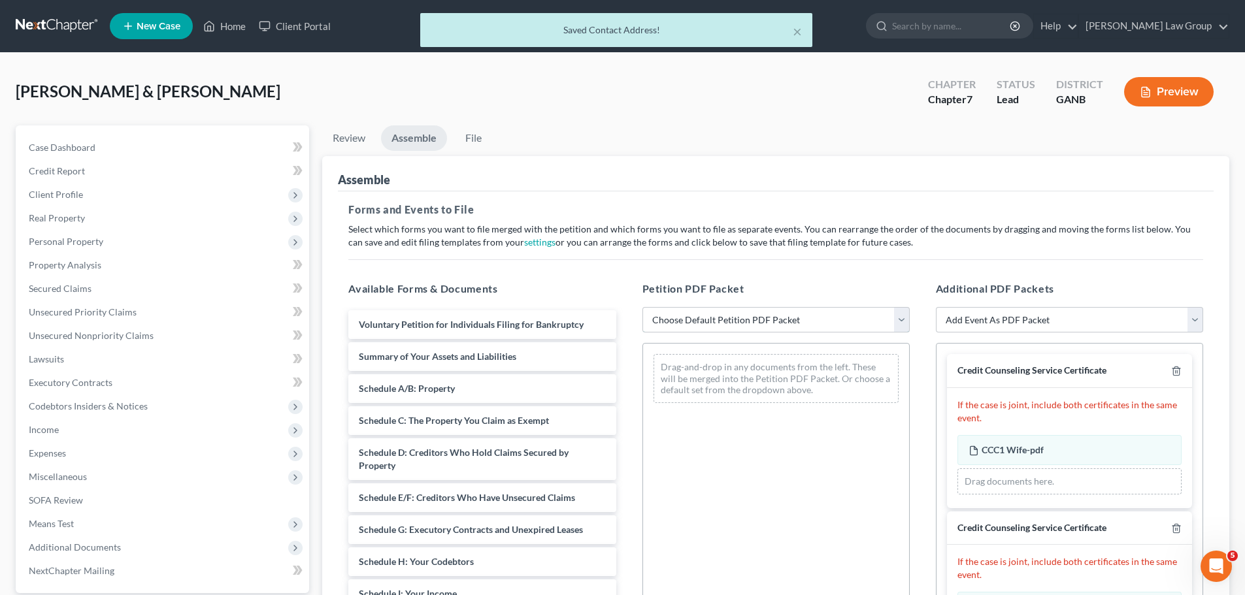
click at [726, 312] on select "Choose Default Petition PDF Packet Complete Bankruptcy Petition (all forms and …" at bounding box center [775, 320] width 267 height 26
select select "0"
click at [642, 307] on select "Choose Default Petition PDF Packet Complete Bankruptcy Petition (all forms and …" at bounding box center [775, 320] width 267 height 26
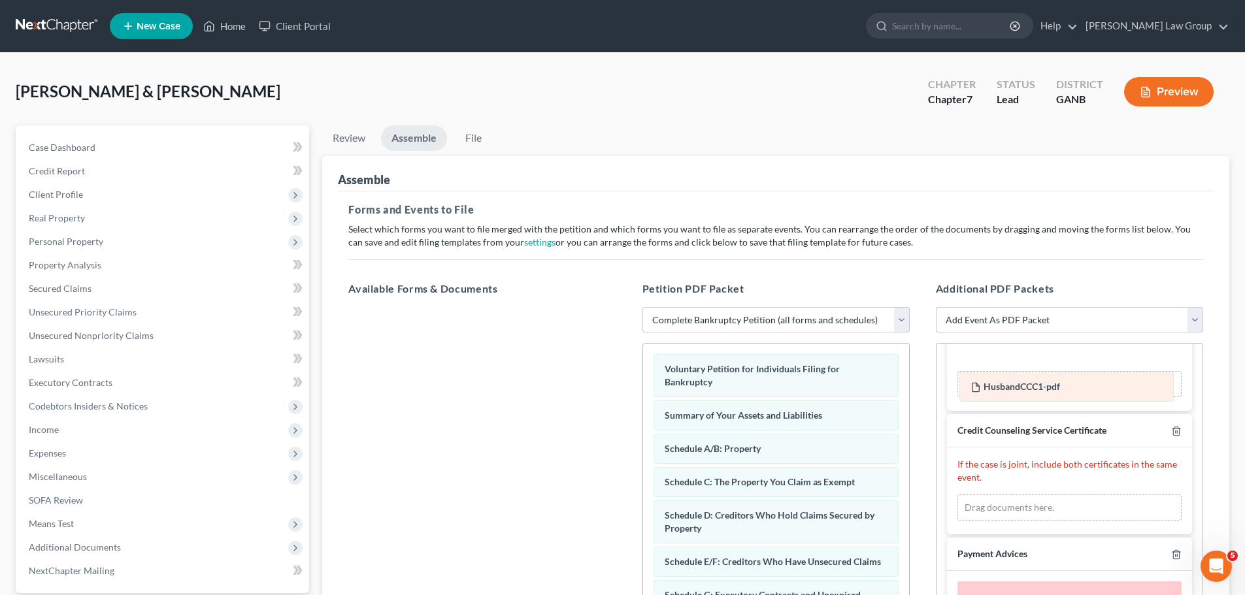
scroll to position [164, 0]
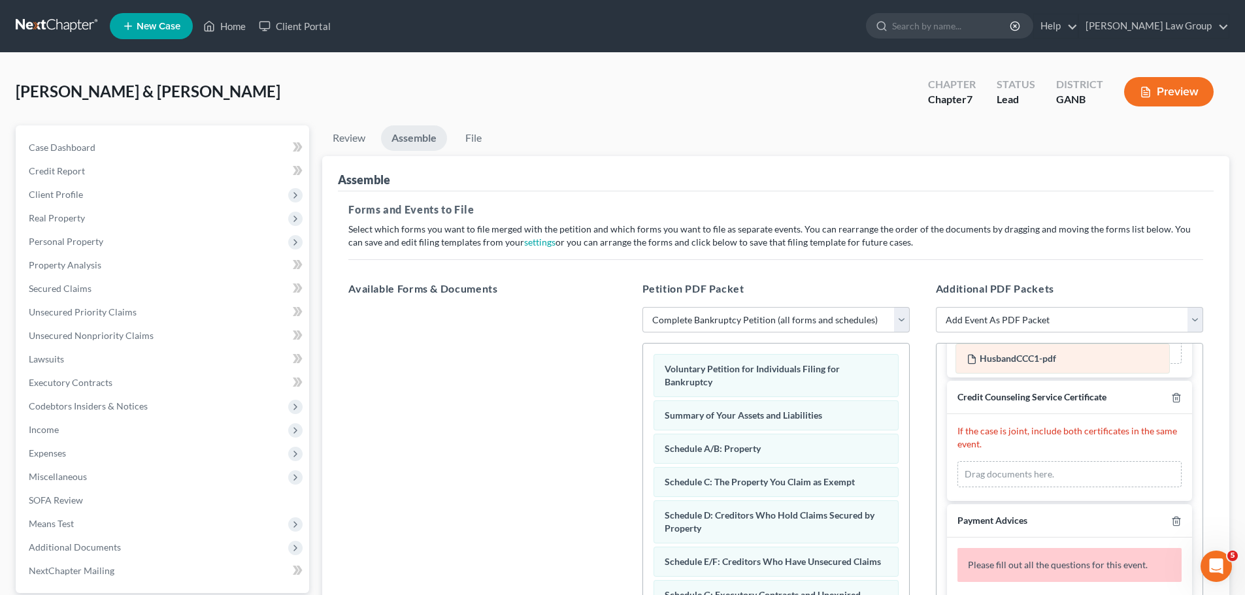
drag, startPoint x: 1008, startPoint y: 478, endPoint x: 1006, endPoint y: 361, distance: 117.6
click at [1006, 461] on div "HusbandCCC1-pdf Amended HusbandCCC1-pdf HusbandCCC1-pdf Amended HusbandCCC1-pdf…" at bounding box center [1069, 474] width 224 height 26
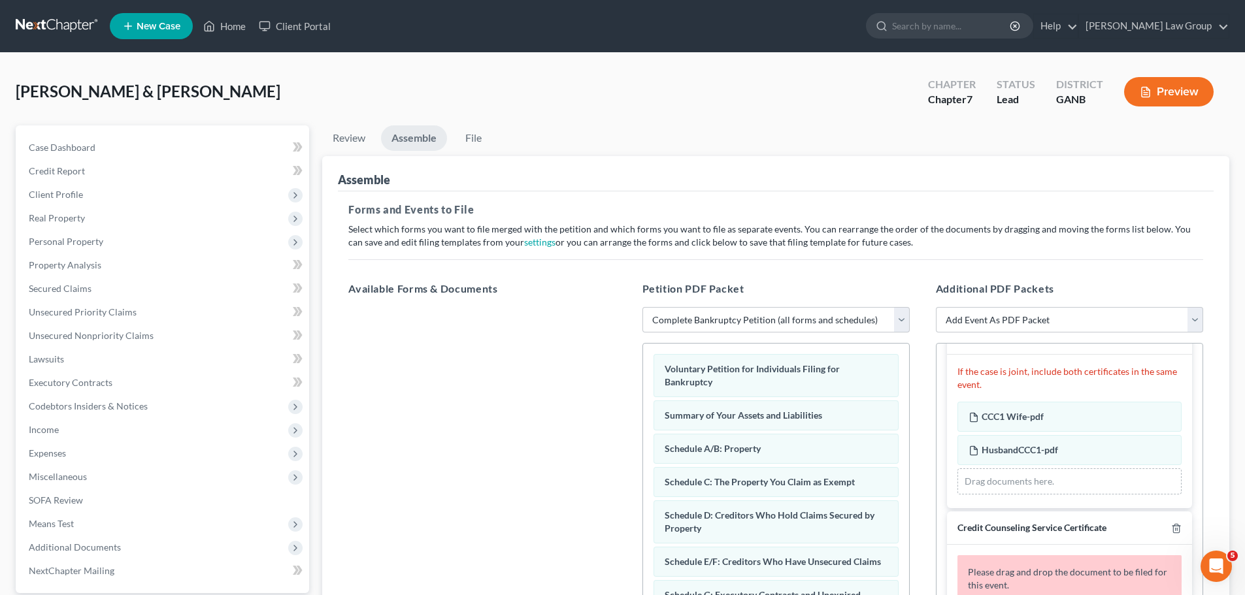
scroll to position [99, 0]
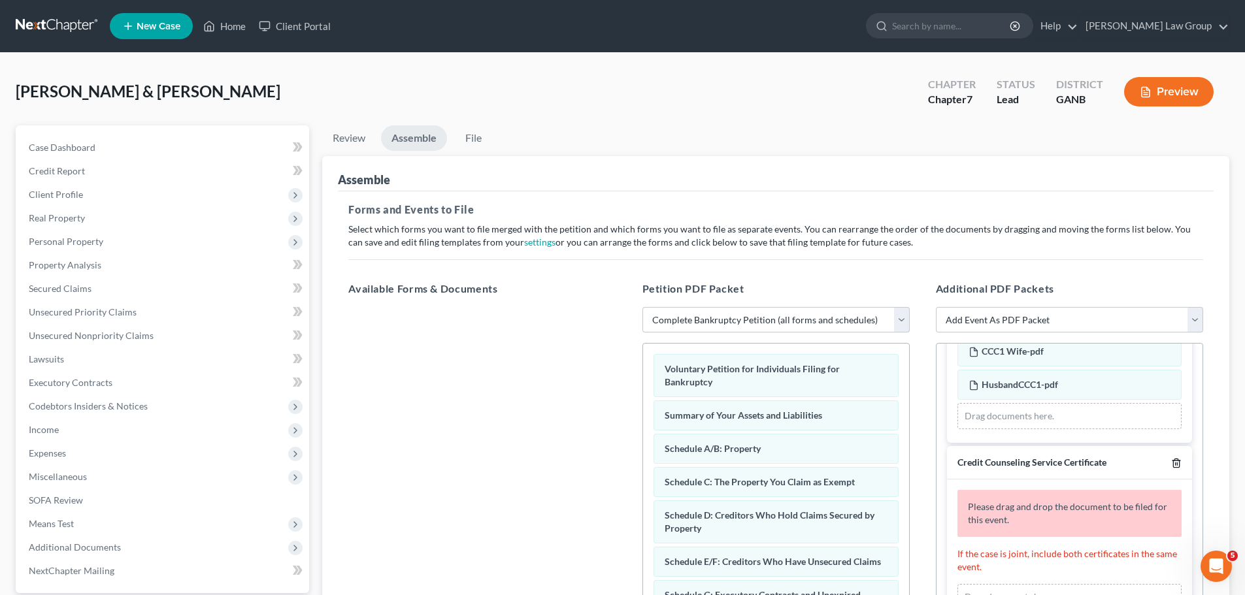
click at [1171, 458] on icon "button" at bounding box center [1176, 463] width 10 height 10
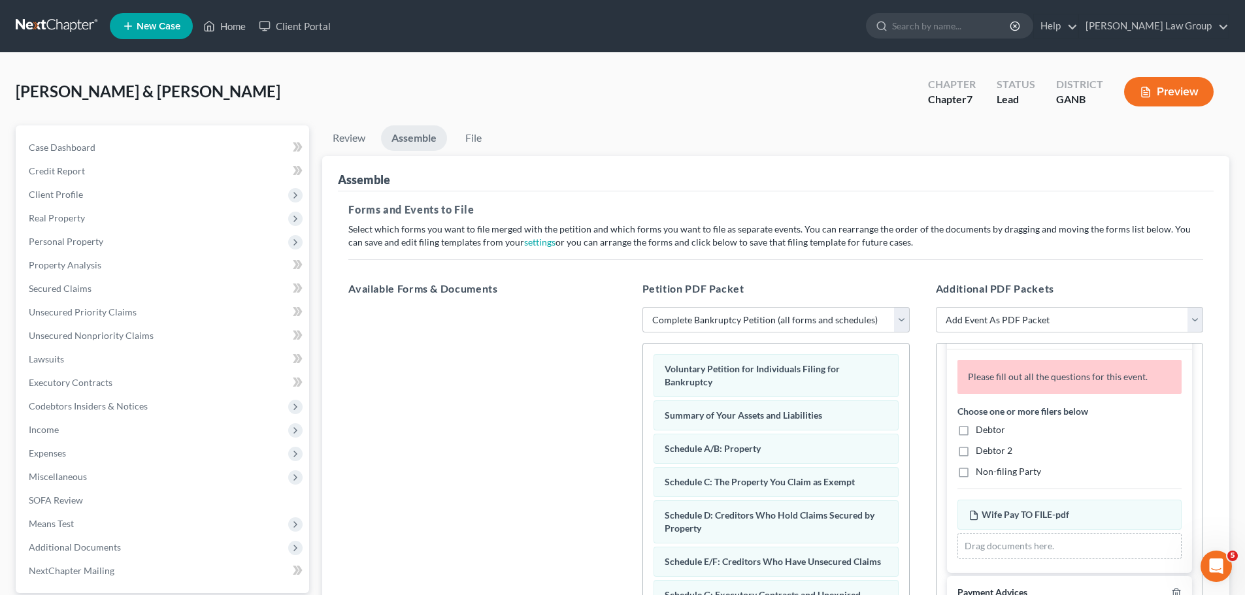
scroll to position [229, 0]
click at [976, 429] on label "Debtor" at bounding box center [990, 429] width 29 height 13
click at [981, 429] on input "Debtor" at bounding box center [985, 427] width 8 height 8
checkbox input "true"
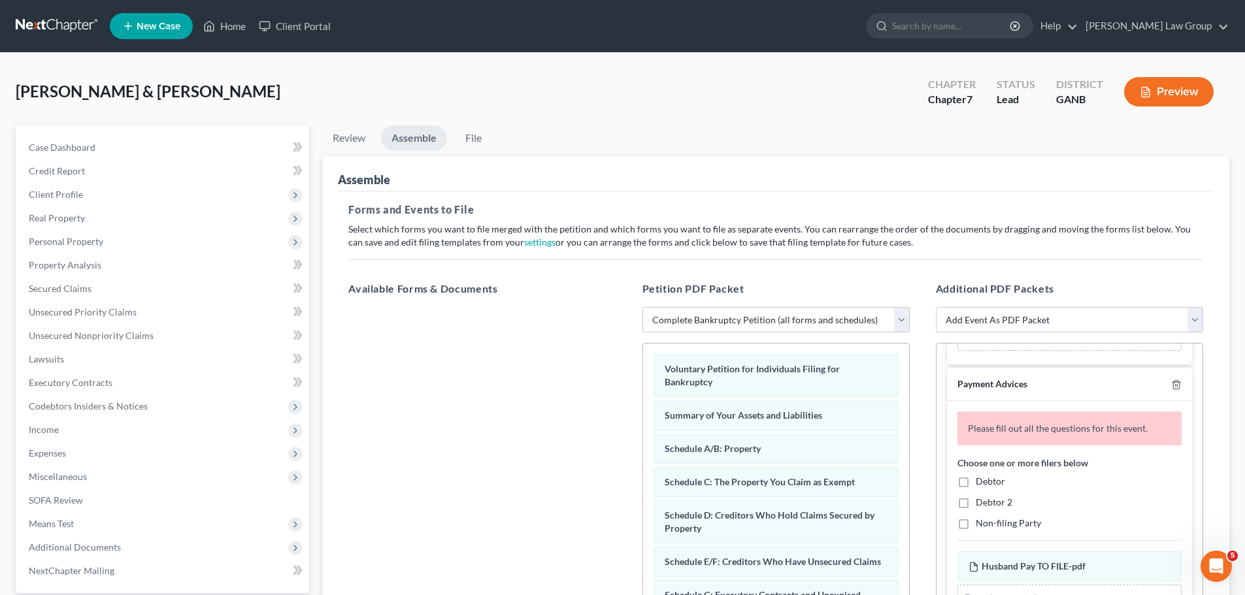
scroll to position [425, 0]
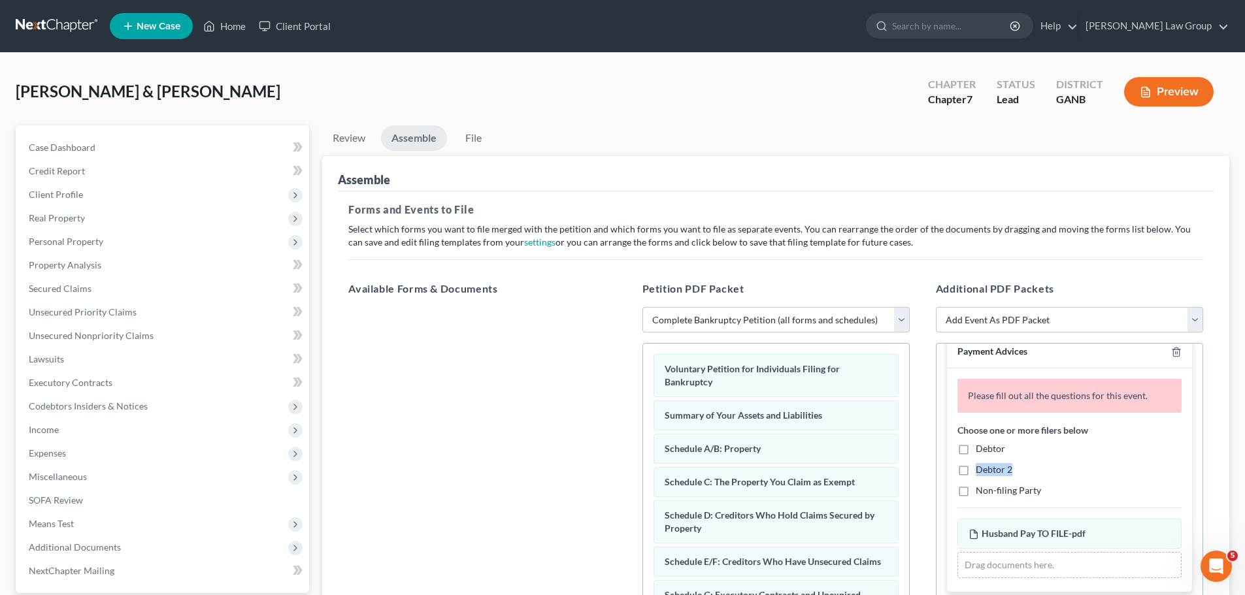
drag, startPoint x: 967, startPoint y: 452, endPoint x: 965, endPoint y: 472, distance: 20.4
click at [965, 472] on div "Debtor Debtor 2 Non-filing Party" at bounding box center [1069, 469] width 224 height 55
click at [976, 472] on label "Debtor 2" at bounding box center [994, 469] width 37 height 13
click at [981, 472] on input "Debtor 2" at bounding box center [985, 467] width 8 height 8
checkbox input "true"
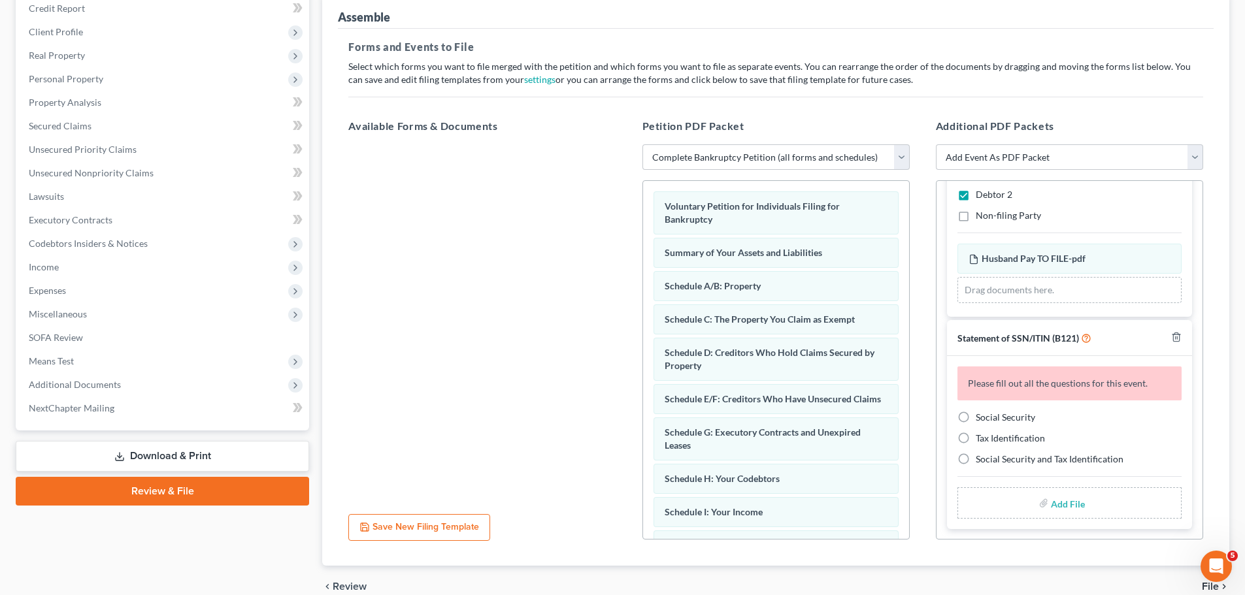
scroll to position [196, 0]
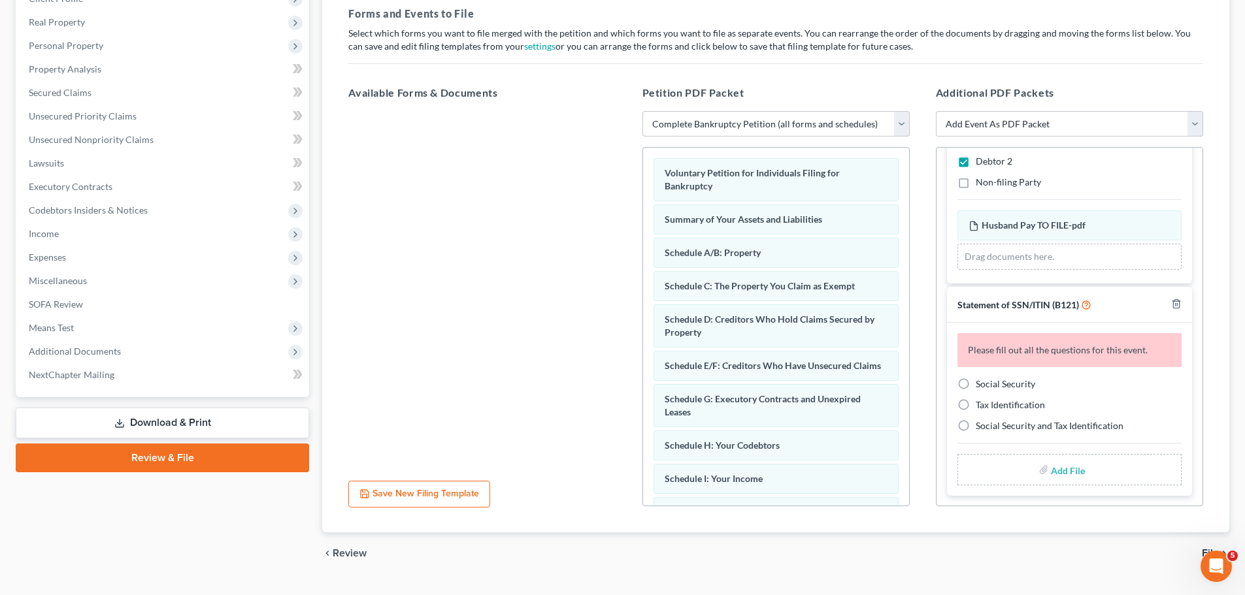
click at [976, 386] on label "Social Security" at bounding box center [1005, 384] width 59 height 13
click at [981, 386] on input "Social Security" at bounding box center [985, 382] width 8 height 8
radio input "true"
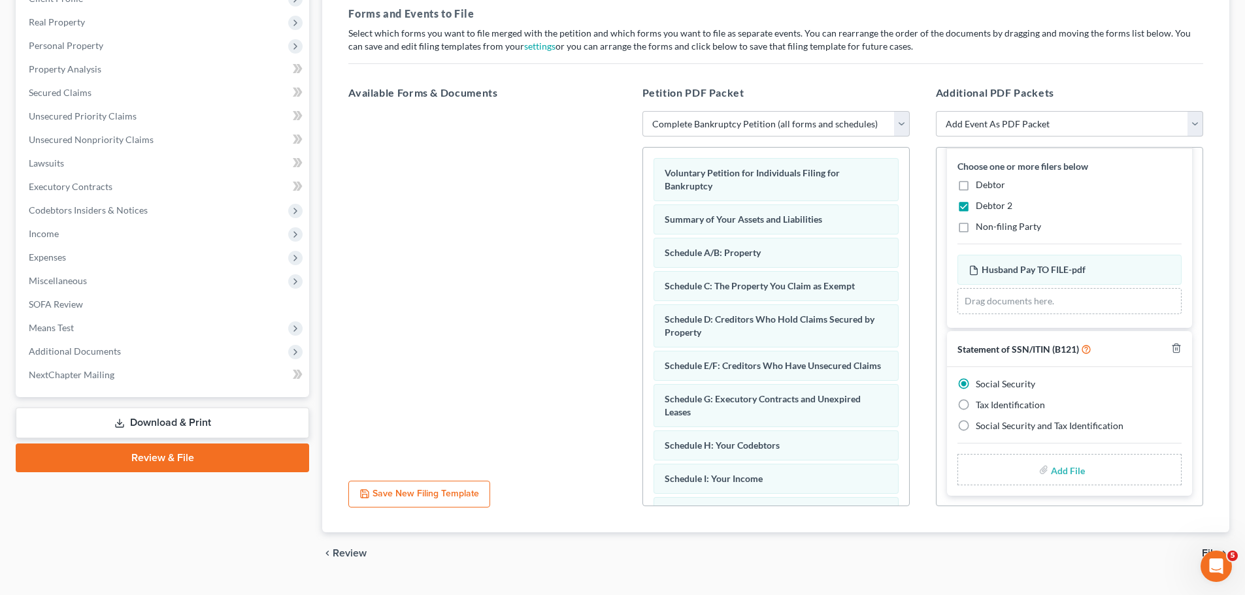
scroll to position [449, 0]
click at [1059, 474] on input "file" at bounding box center [1066, 470] width 31 height 24
type input "C:\fakepath\SSN to file in case [PERSON_NAME].pdf"
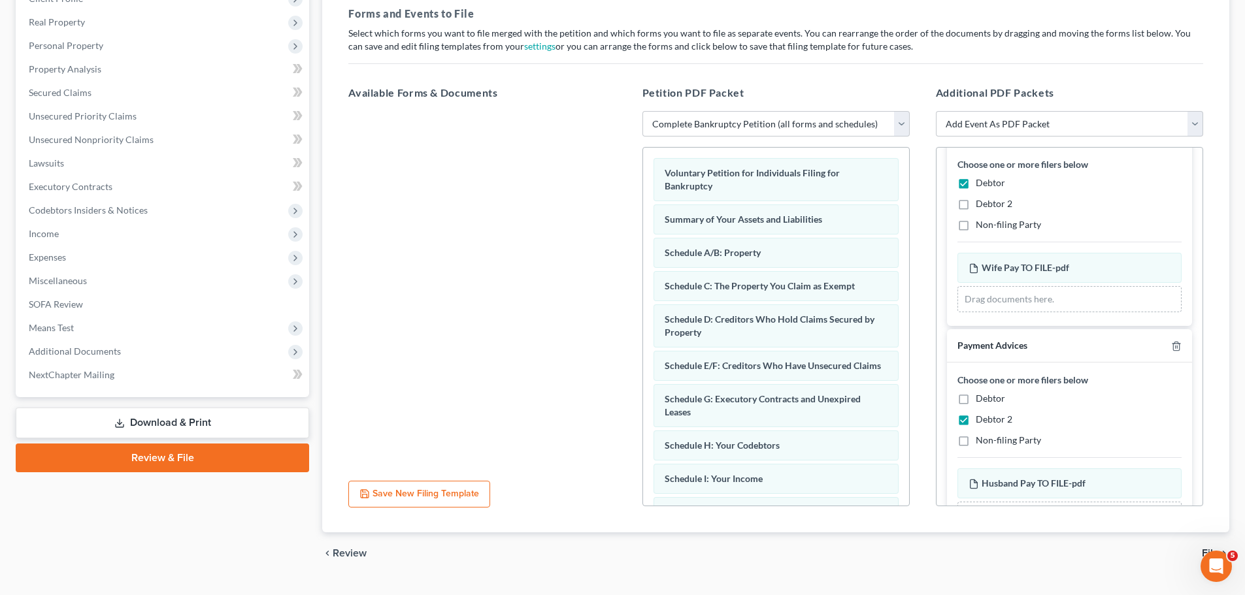
scroll to position [0, 0]
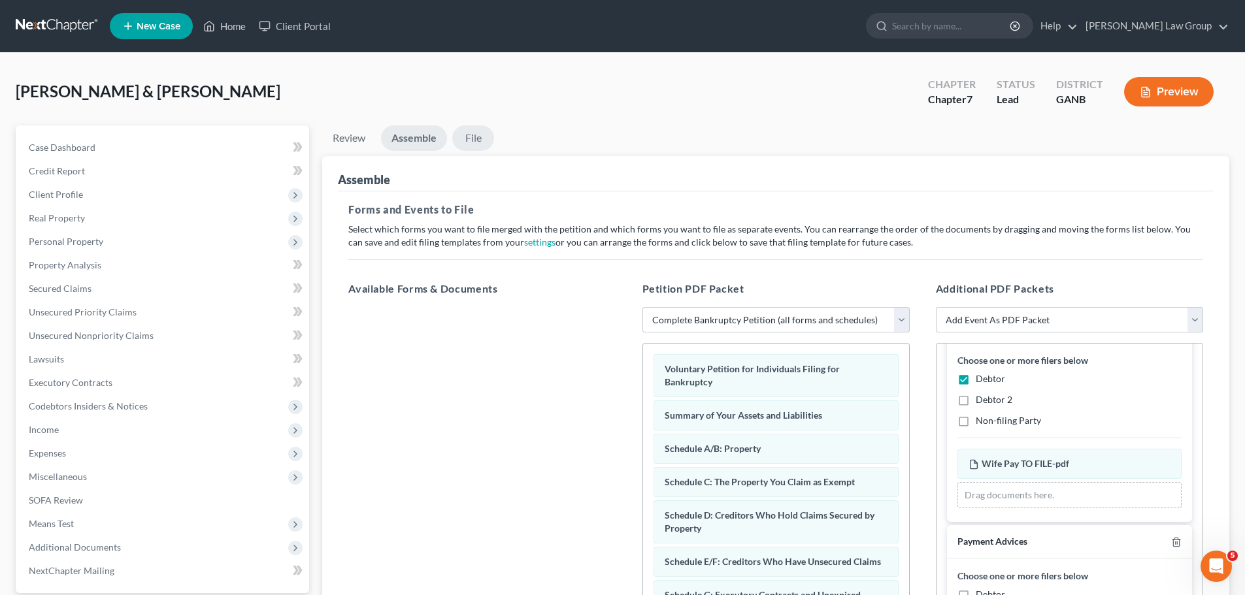
click at [479, 142] on link "File" at bounding box center [473, 137] width 42 height 25
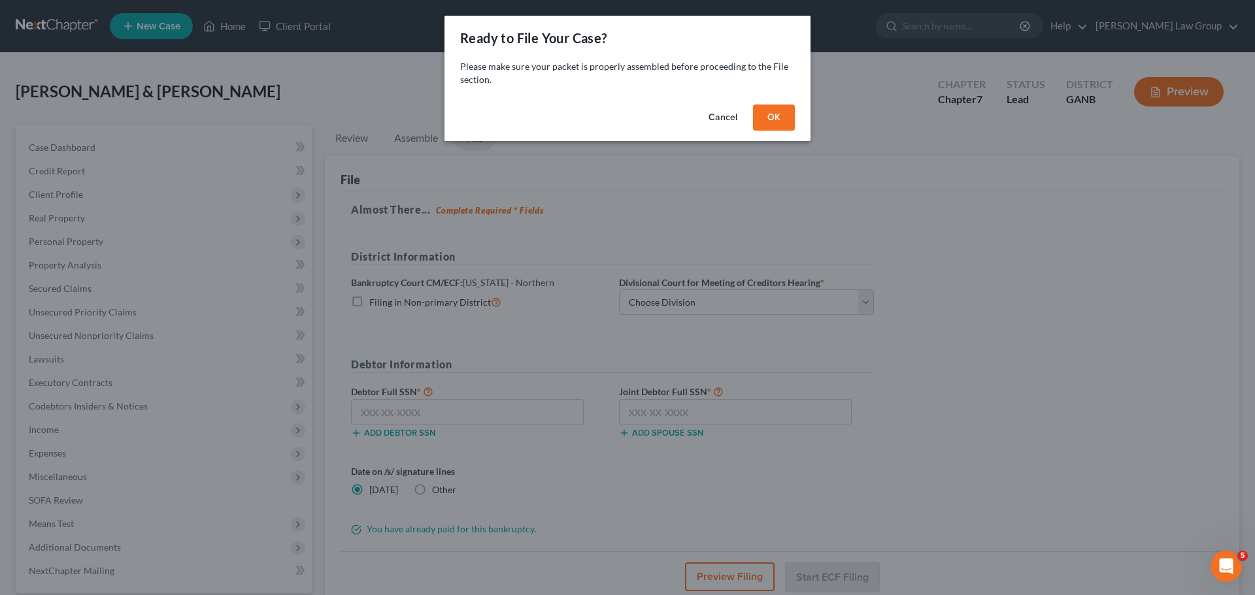
click at [789, 114] on button "OK" at bounding box center [774, 118] width 42 height 26
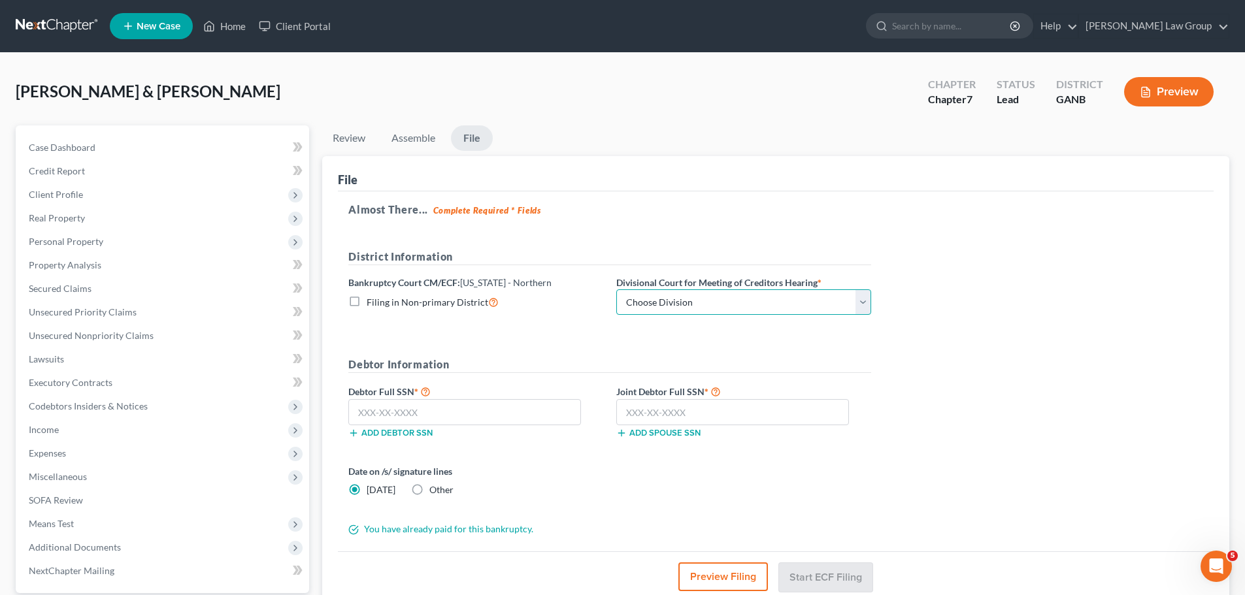
click at [675, 293] on select "Choose Division [GEOGRAPHIC_DATA] [GEOGRAPHIC_DATA] [GEOGRAPHIC_DATA] [GEOGRAPH…" at bounding box center [743, 302] width 255 height 26
select select "2"
click at [616, 289] on select "Choose Division [GEOGRAPHIC_DATA] [GEOGRAPHIC_DATA] [GEOGRAPHIC_DATA] [GEOGRAPH…" at bounding box center [743, 302] width 255 height 26
click at [453, 412] on input "text" at bounding box center [464, 412] width 233 height 26
paste input "322-66-8663"
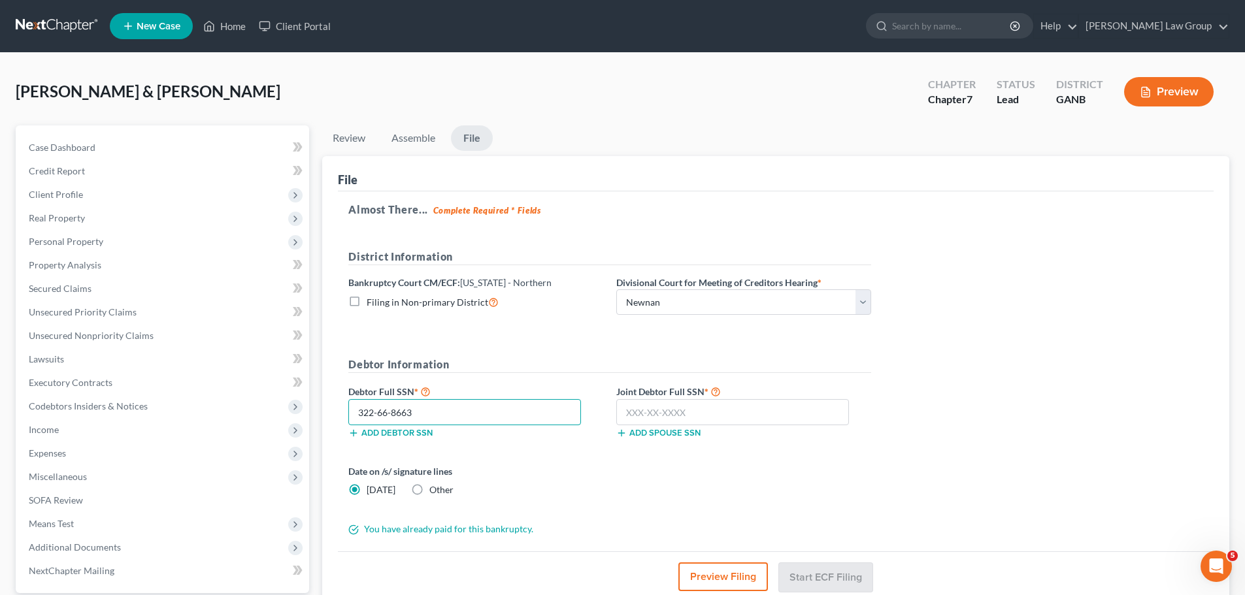
type input "322-66-8663"
click at [680, 414] on input "text" at bounding box center [732, 412] width 233 height 26
paste input "340-64-0001"
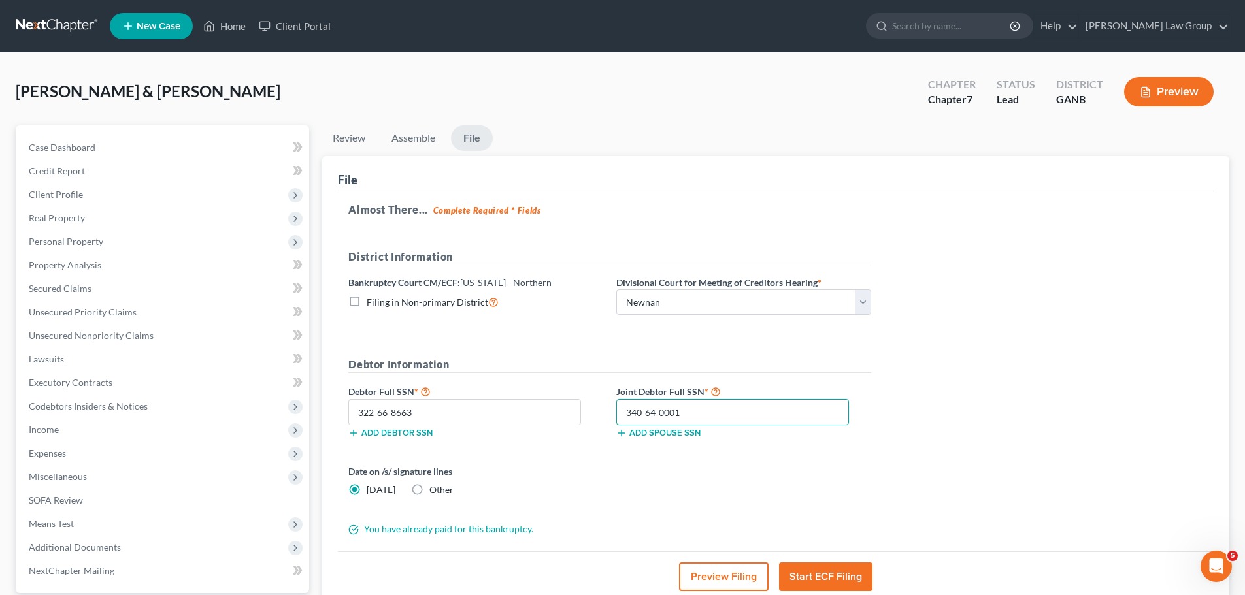
type input "340-64-0001"
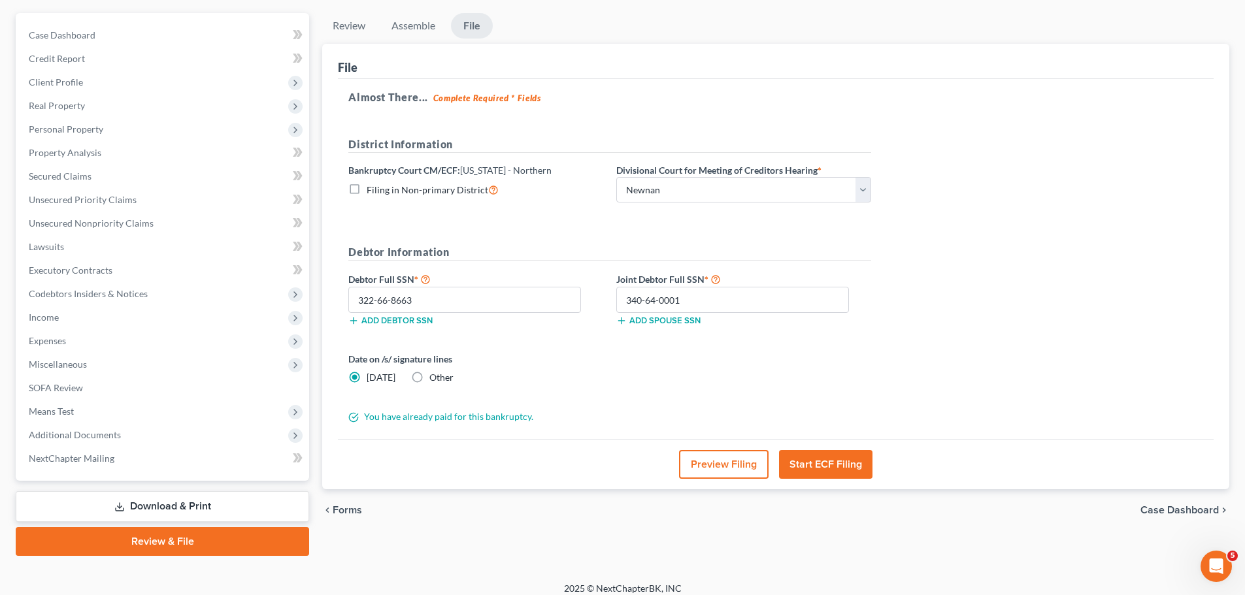
scroll to position [123, 0]
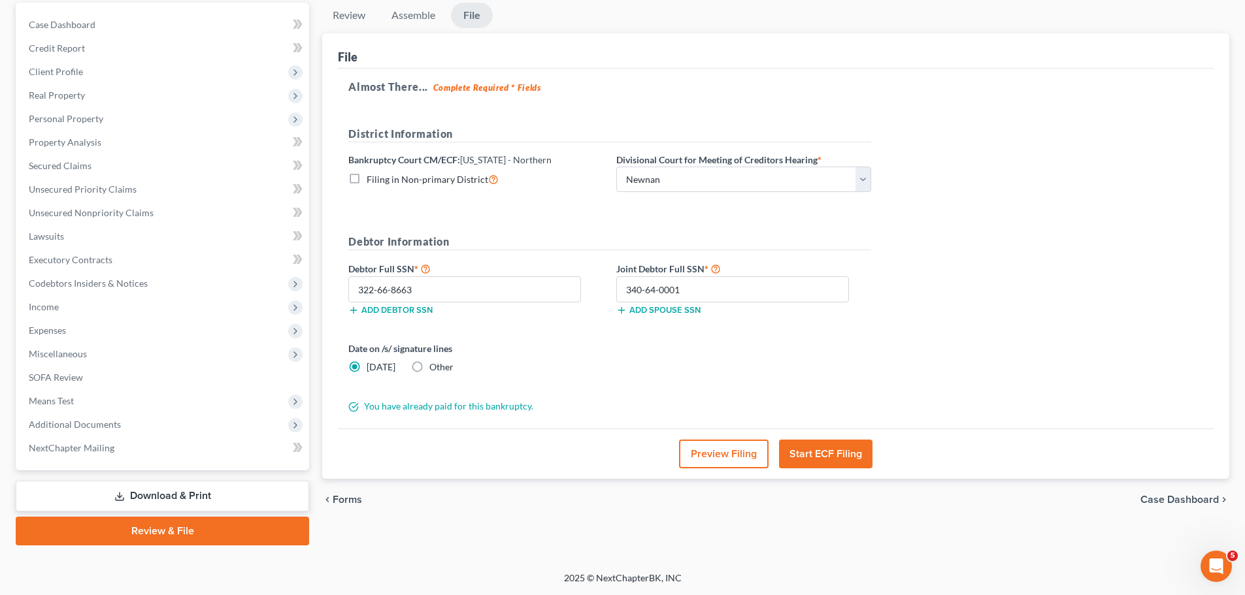
drag, startPoint x: 819, startPoint y: 457, endPoint x: 927, endPoint y: 305, distance: 187.5
click at [919, 307] on div "File Almost There... Complete Required * Fields District Information Bankruptcy…" at bounding box center [775, 256] width 907 height 446
click at [927, 305] on div "Almost There... Complete Required * Fields District Information Bankruptcy Cour…" at bounding box center [776, 249] width 876 height 361
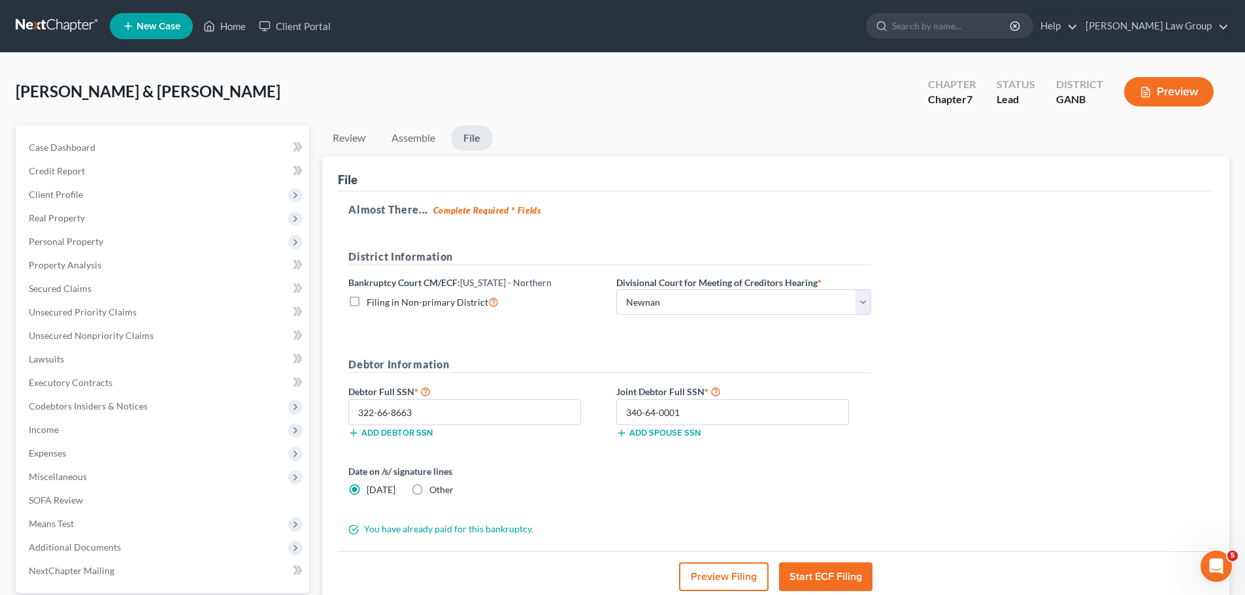
scroll to position [65, 0]
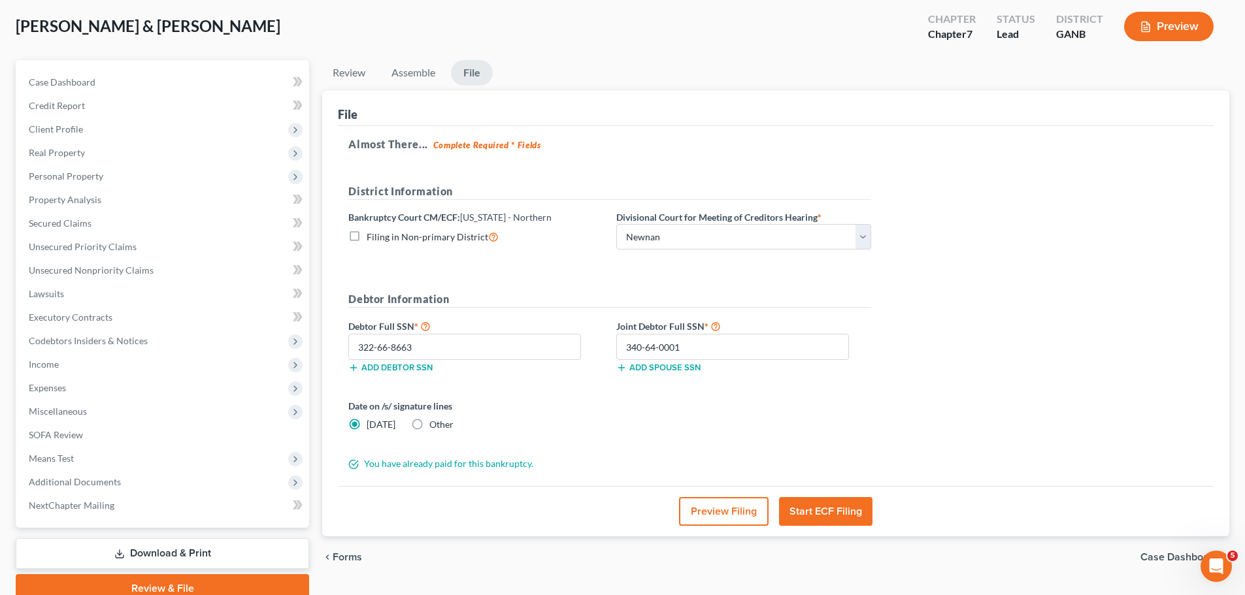
click at [833, 515] on button "Start ECF Filing" at bounding box center [825, 511] width 93 height 29
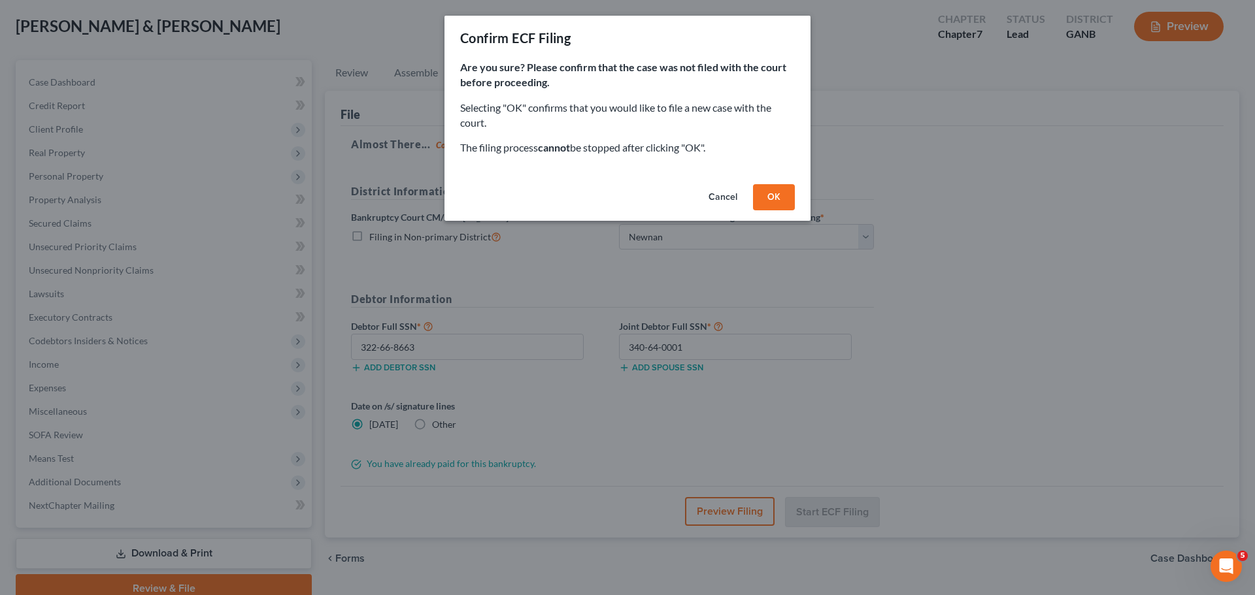
drag, startPoint x: 787, startPoint y: 198, endPoint x: 780, endPoint y: 187, distance: 12.9
click at [787, 197] on button "OK" at bounding box center [774, 197] width 42 height 26
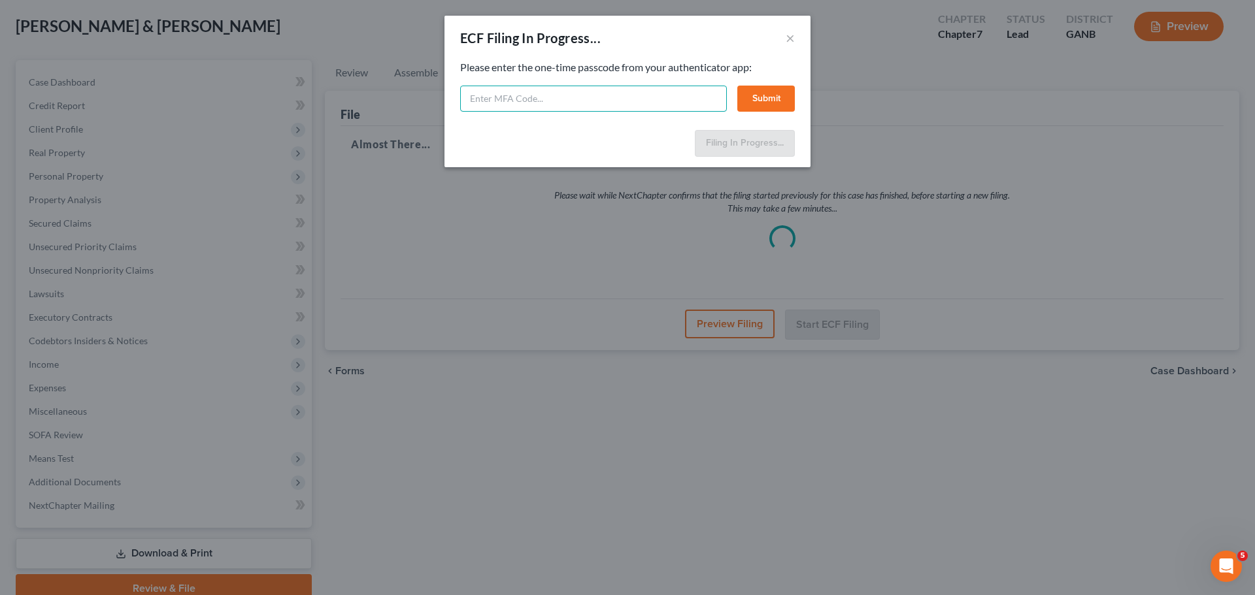
click at [491, 101] on input "text" at bounding box center [593, 99] width 267 height 26
type input "598613"
click at [776, 105] on button "Submit" at bounding box center [766, 99] width 58 height 26
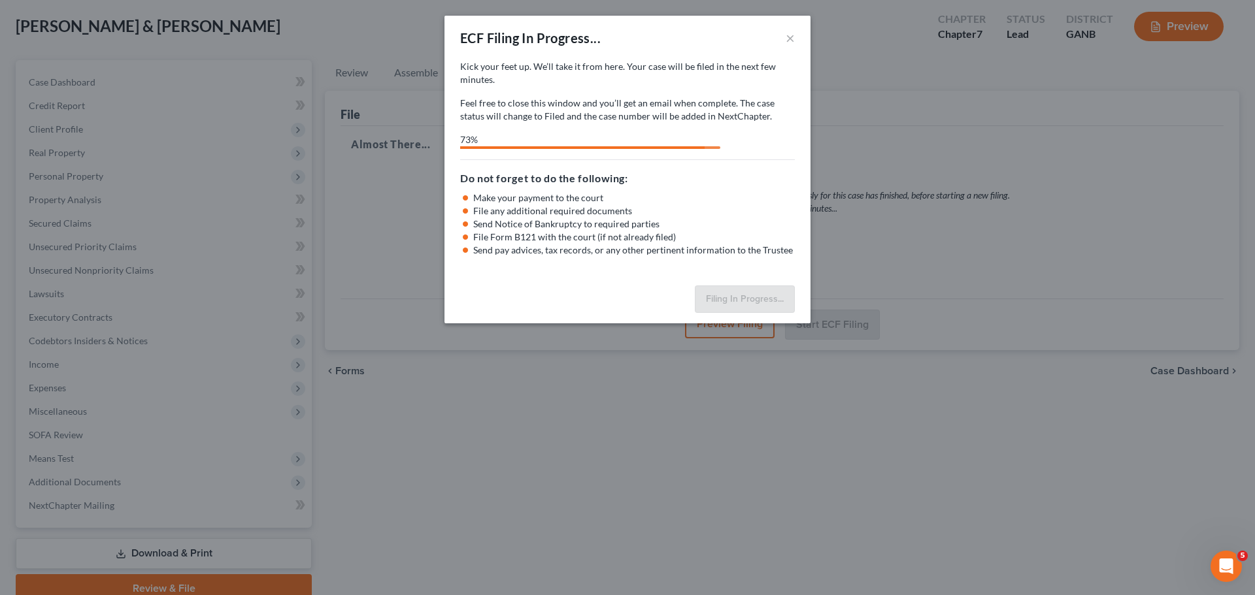
click at [838, 102] on div "ECF Filing In Progress... × Kick your feet up. We’ll take it from here. Your ca…" at bounding box center [627, 297] width 1255 height 595
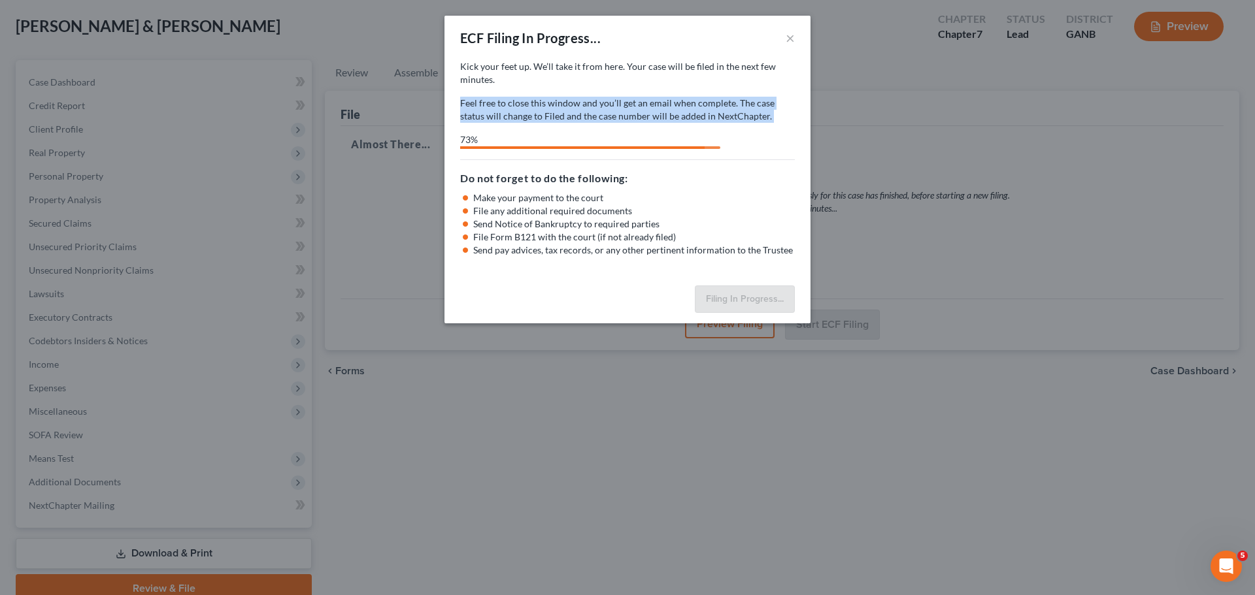
click at [838, 102] on div "ECF Filing In Progress... × Kick your feet up. We’ll take it from here. Your ca…" at bounding box center [627, 297] width 1255 height 595
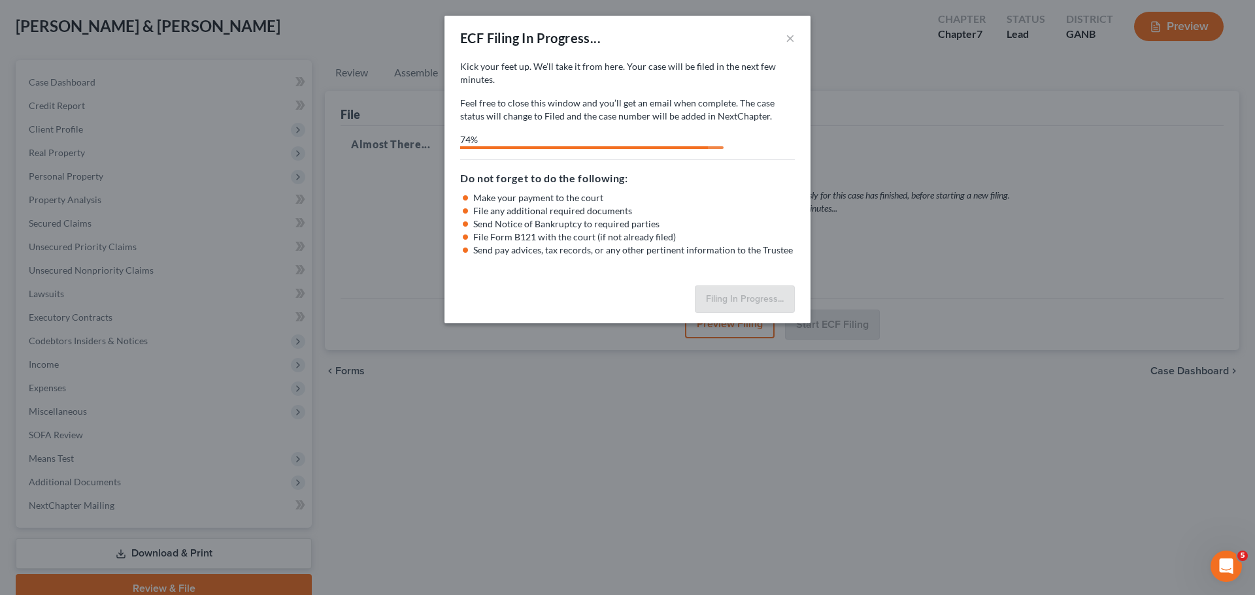
click at [774, 150] on div "Kick your feet up. We’ll take it from here. Your case will be filed in the next…" at bounding box center [627, 170] width 366 height 220
select select "2"
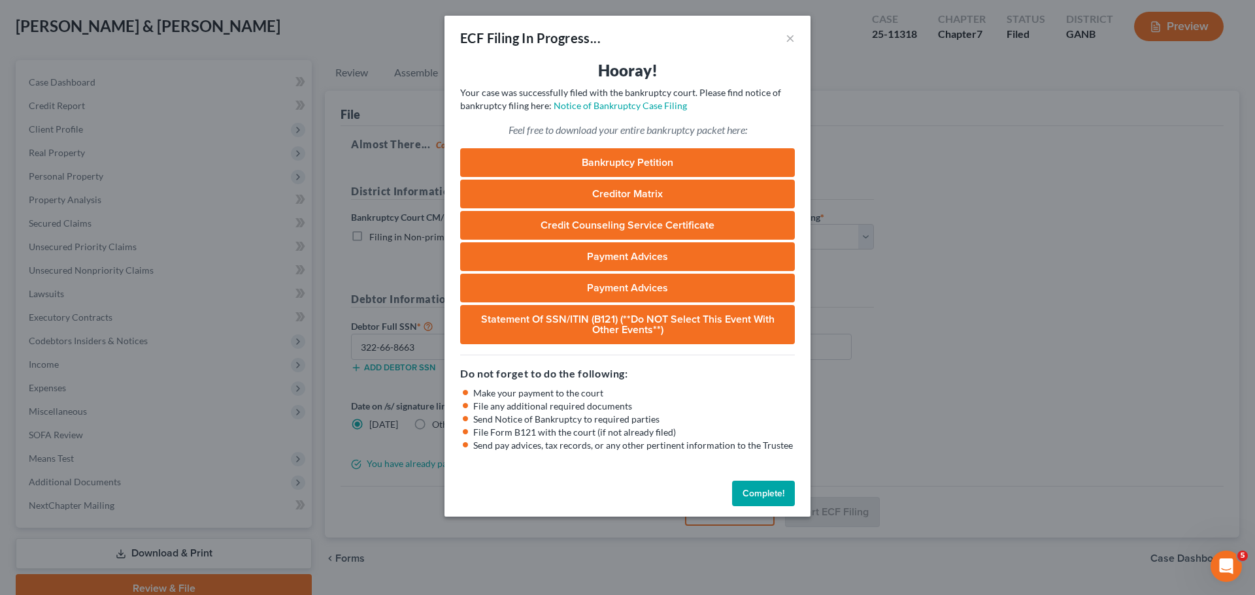
click at [778, 493] on button "Complete!" at bounding box center [763, 494] width 63 height 26
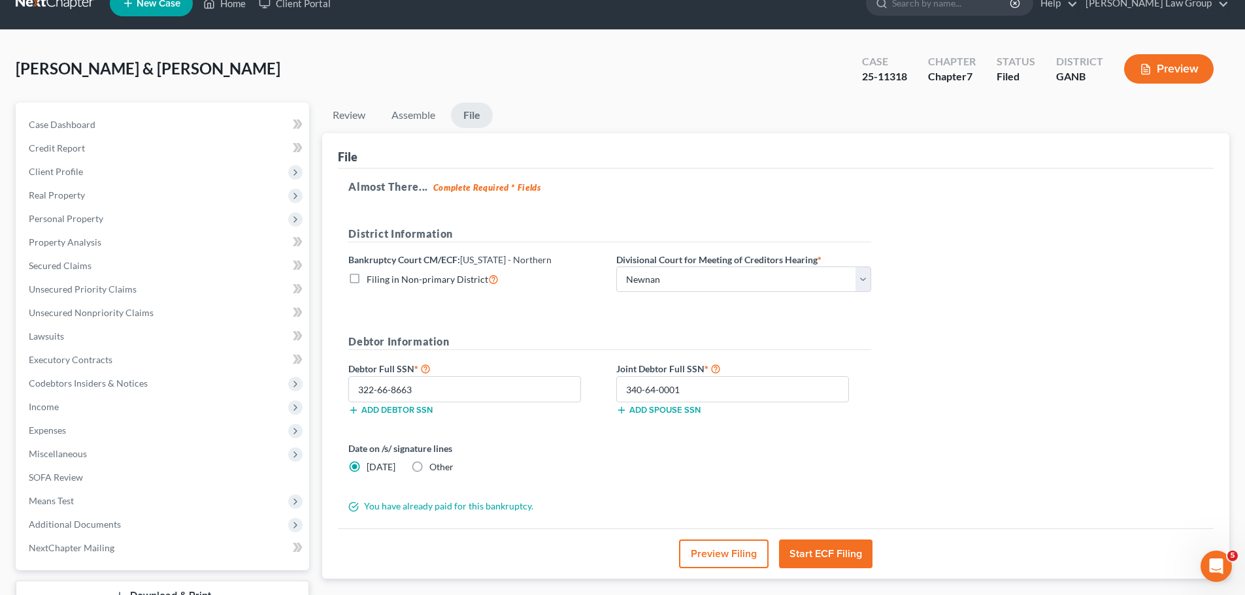
scroll to position [0, 0]
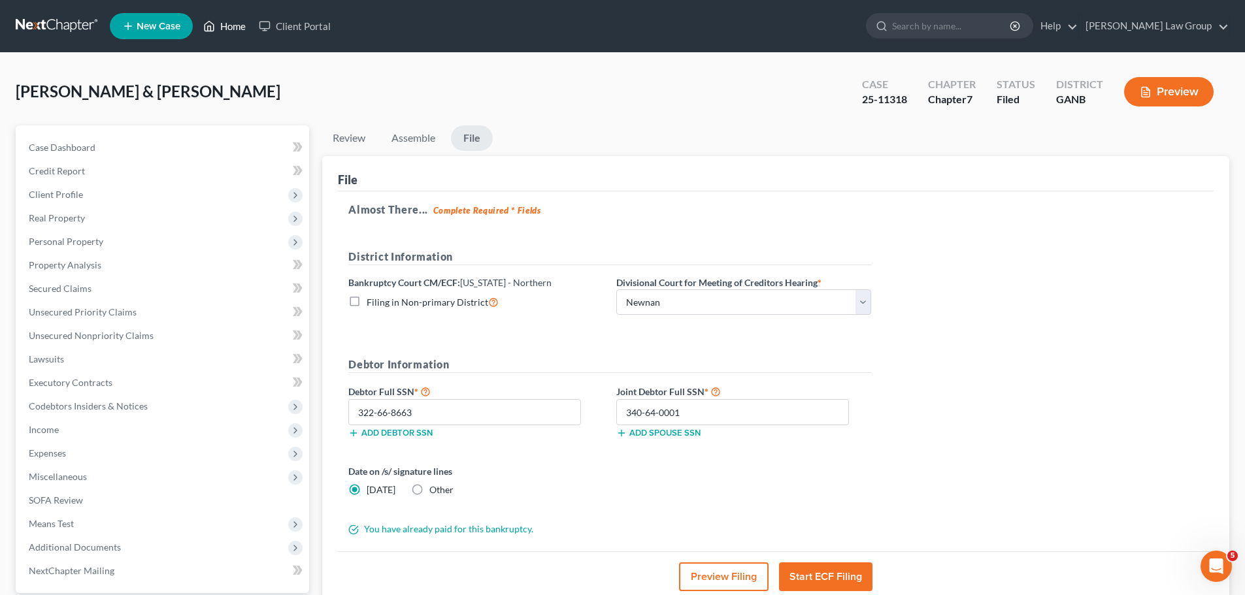
click at [233, 15] on link "Home" at bounding box center [225, 26] width 56 height 24
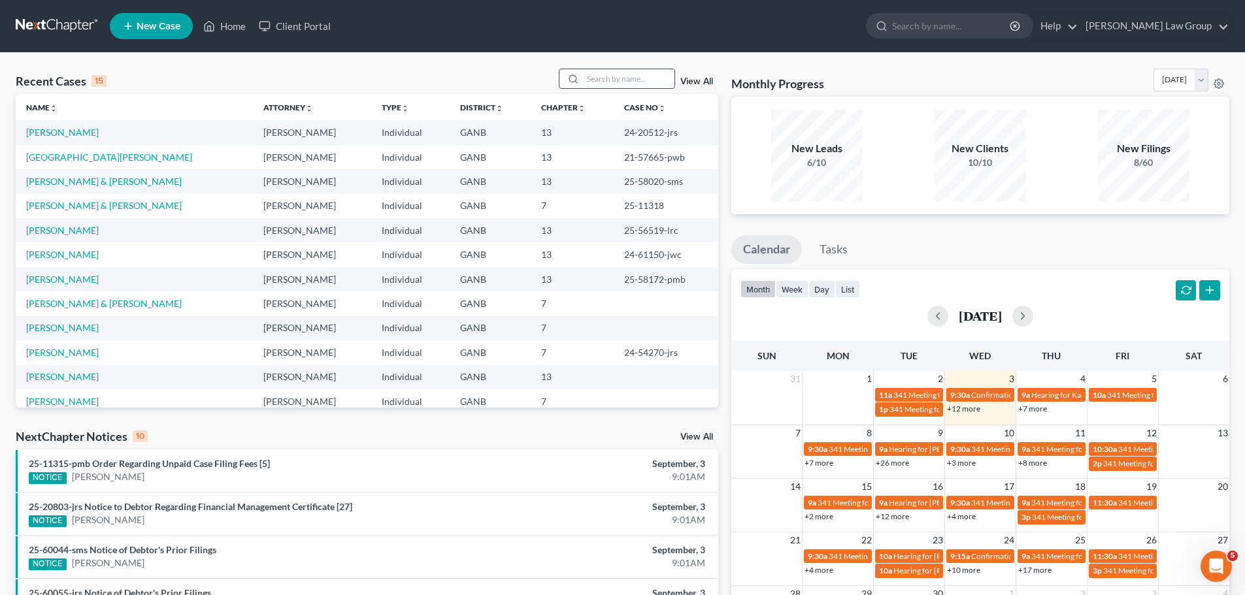
click at [627, 89] on div at bounding box center [617, 79] width 116 height 20
click at [621, 86] on input "search" at bounding box center [628, 78] width 91 height 19
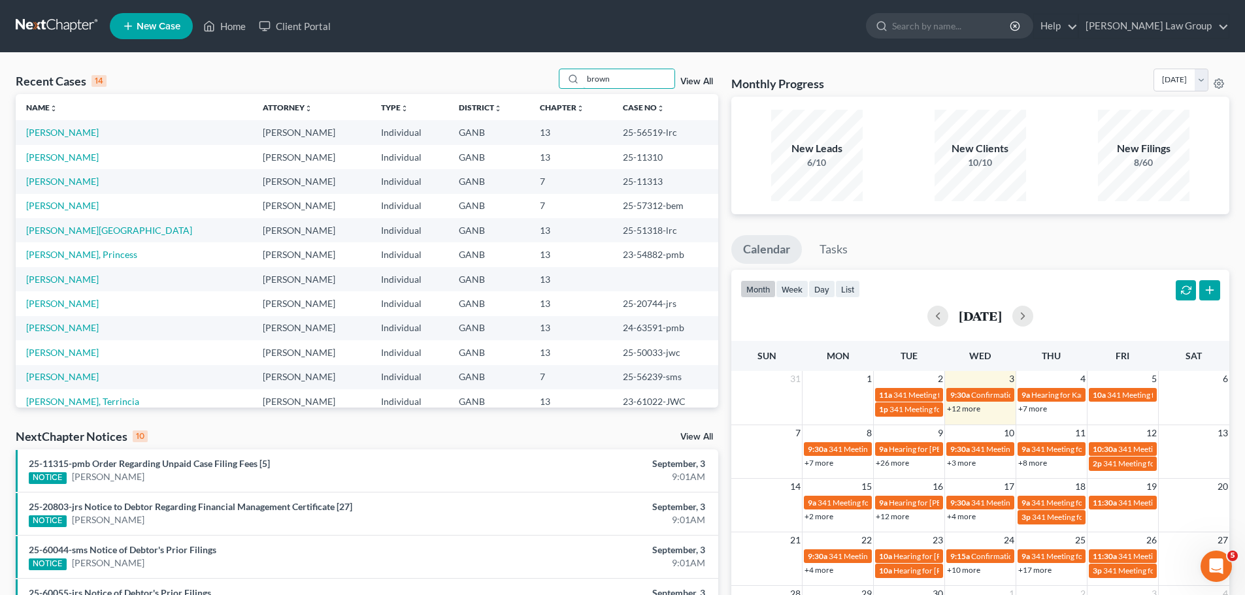
drag, startPoint x: 619, startPoint y: 80, endPoint x: 433, endPoint y: 85, distance: 185.6
click at [433, 85] on div "Recent Cases 14 brown View All" at bounding box center [367, 81] width 703 height 25
type input "[PERSON_NAME]"
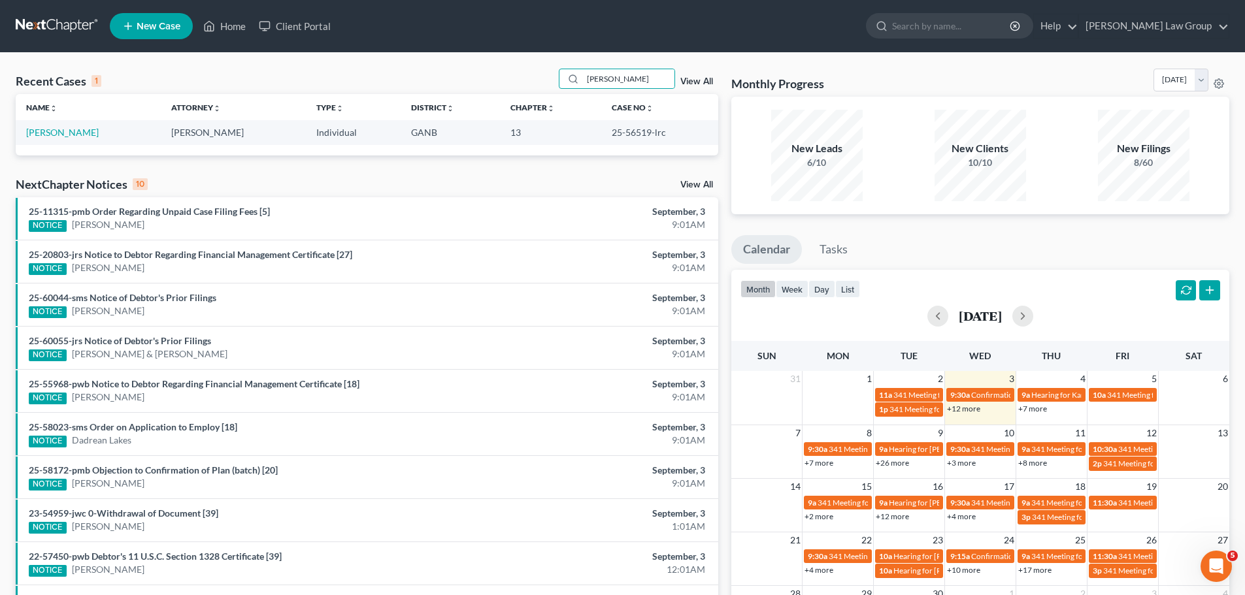
click at [71, 122] on td "[PERSON_NAME]" at bounding box center [88, 132] width 145 height 24
click at [68, 125] on td "[PERSON_NAME]" at bounding box center [88, 132] width 145 height 24
click at [69, 130] on link "[PERSON_NAME]" at bounding box center [62, 132] width 73 height 11
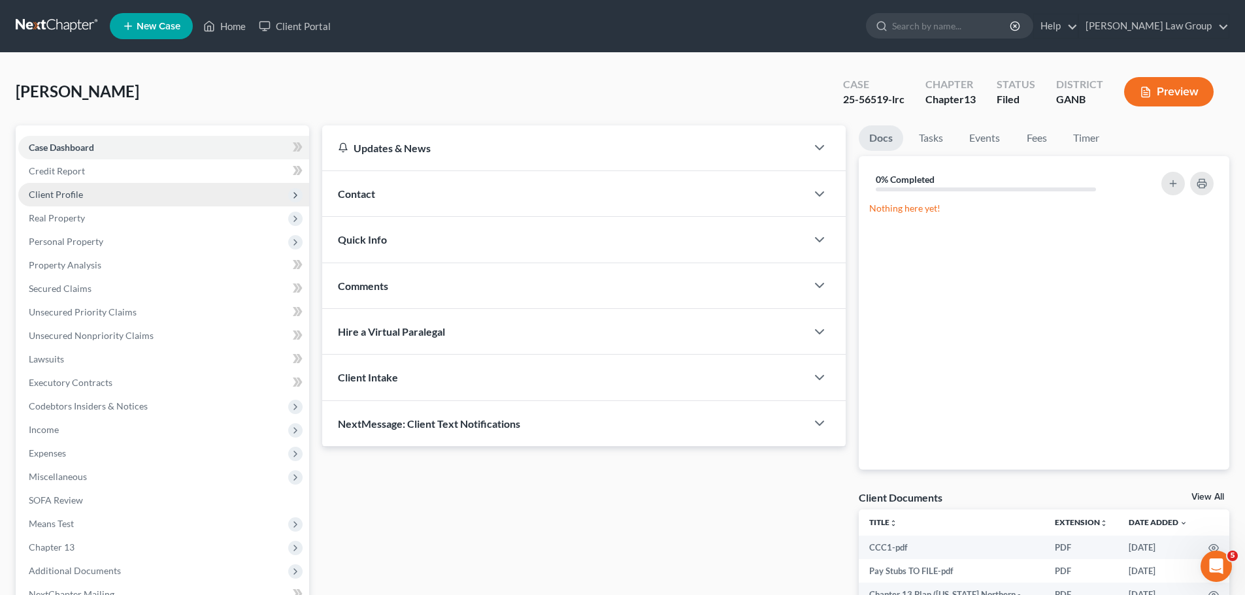
click at [67, 199] on span "Client Profile" at bounding box center [56, 194] width 54 height 11
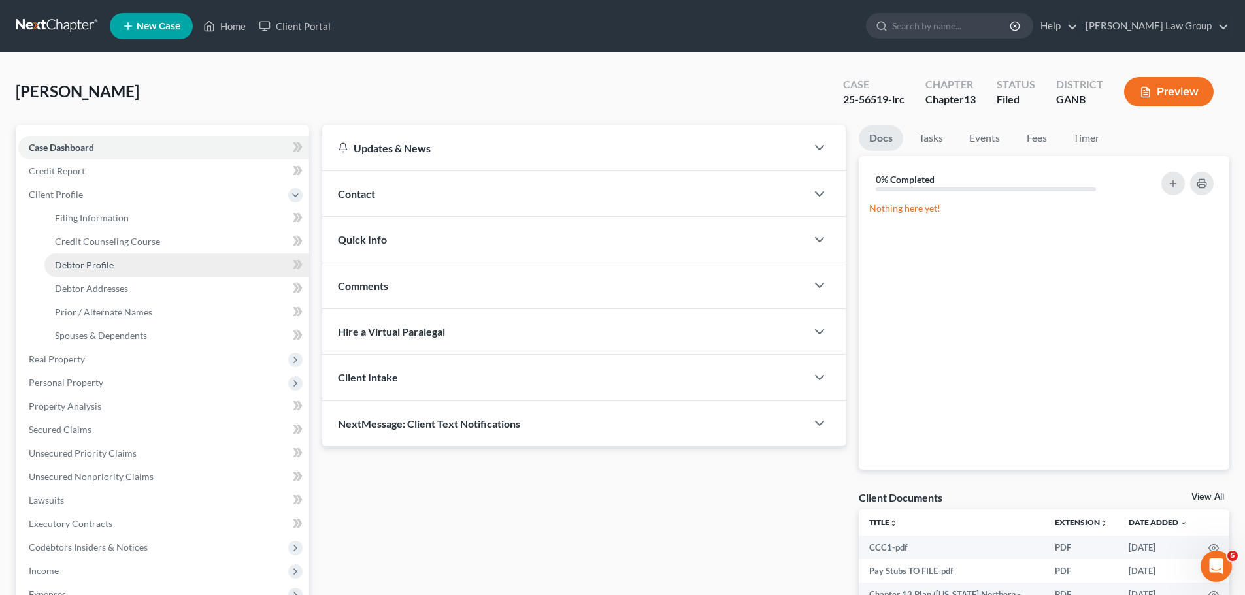
click at [88, 274] on link "Debtor Profile" at bounding box center [176, 266] width 265 height 24
select select "0"
select select "1"
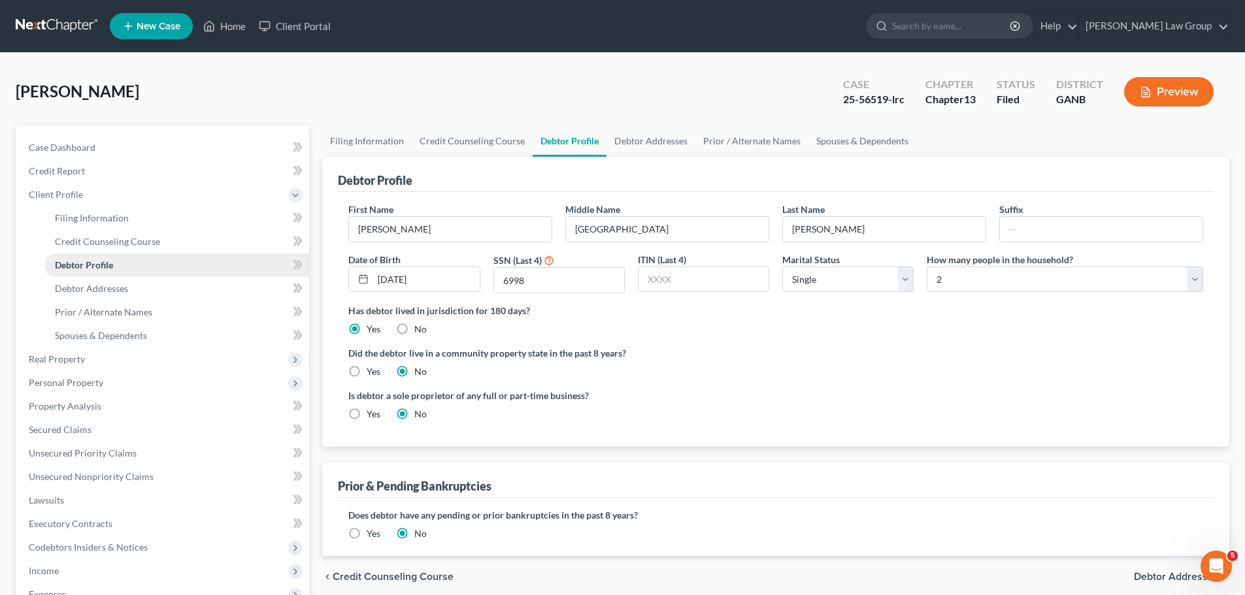
radio input "true"
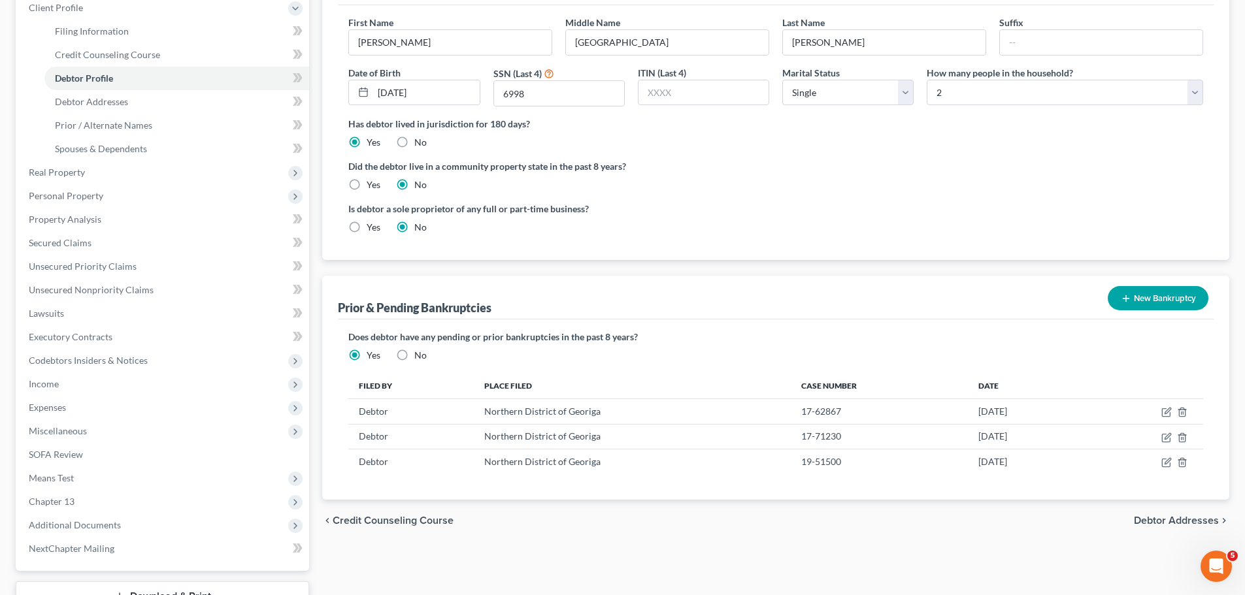
scroll to position [196, 0]
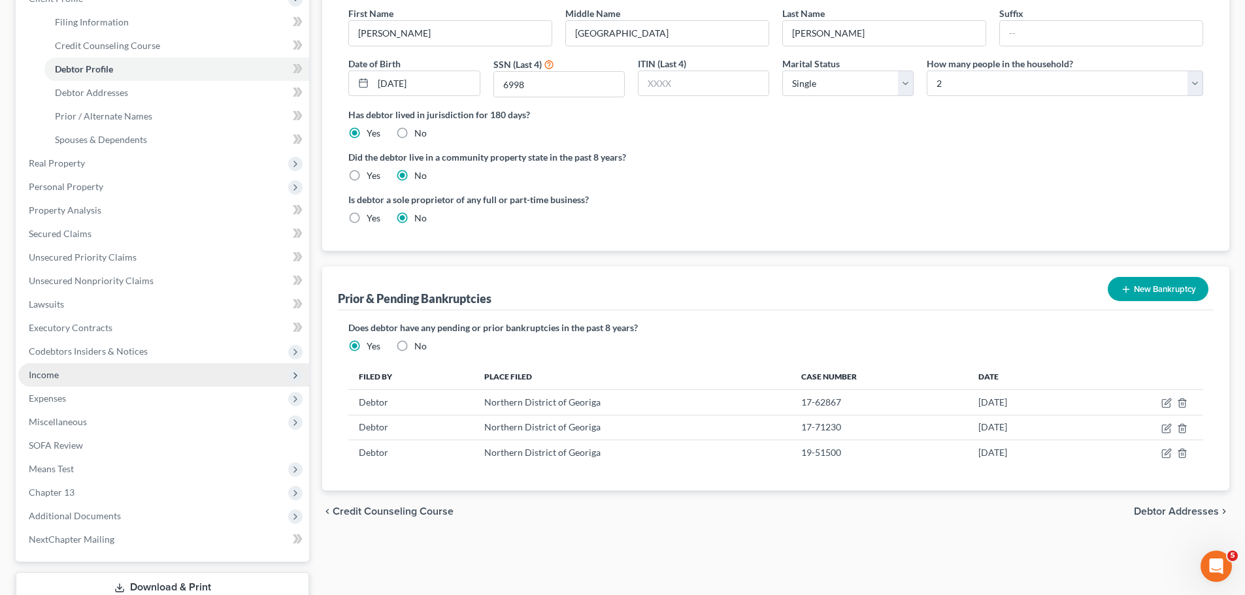
click at [67, 370] on span "Income" at bounding box center [163, 375] width 291 height 24
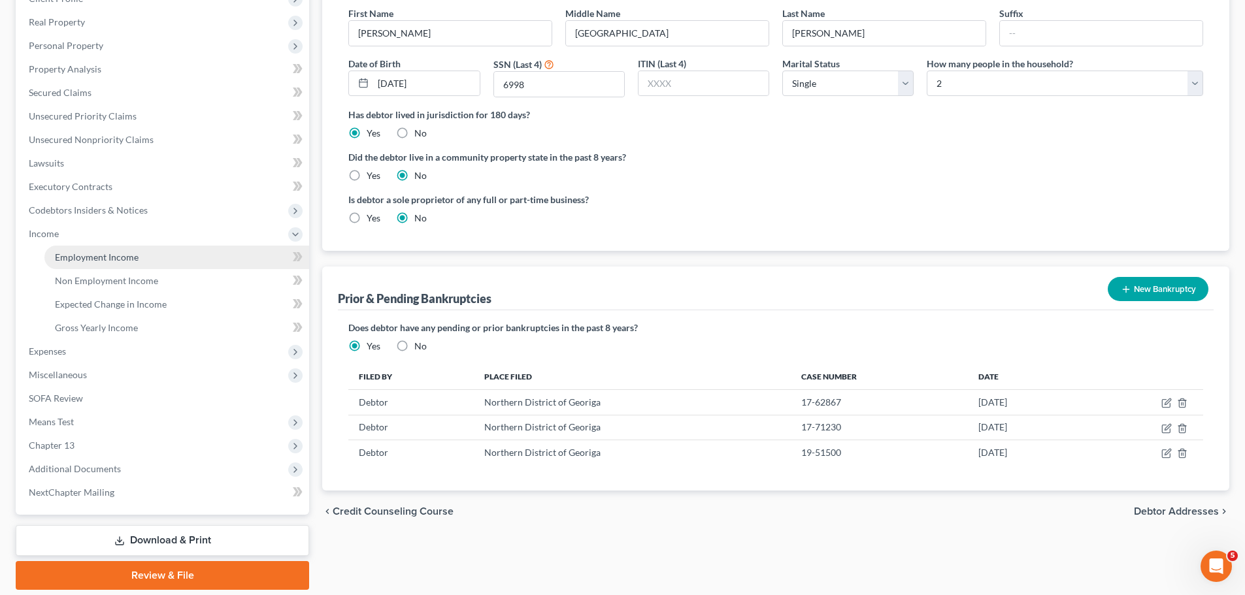
click at [125, 246] on link "Employment Income" at bounding box center [176, 258] width 265 height 24
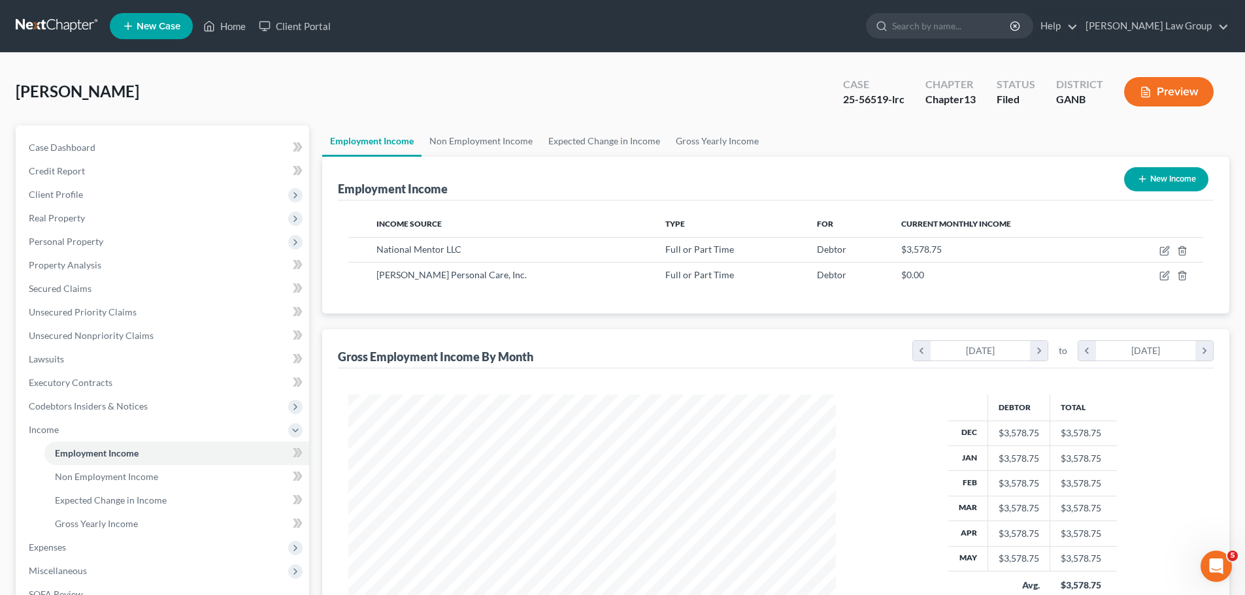
scroll to position [244, 514]
click at [478, 135] on link "Non Employment Income" at bounding box center [481, 140] width 119 height 31
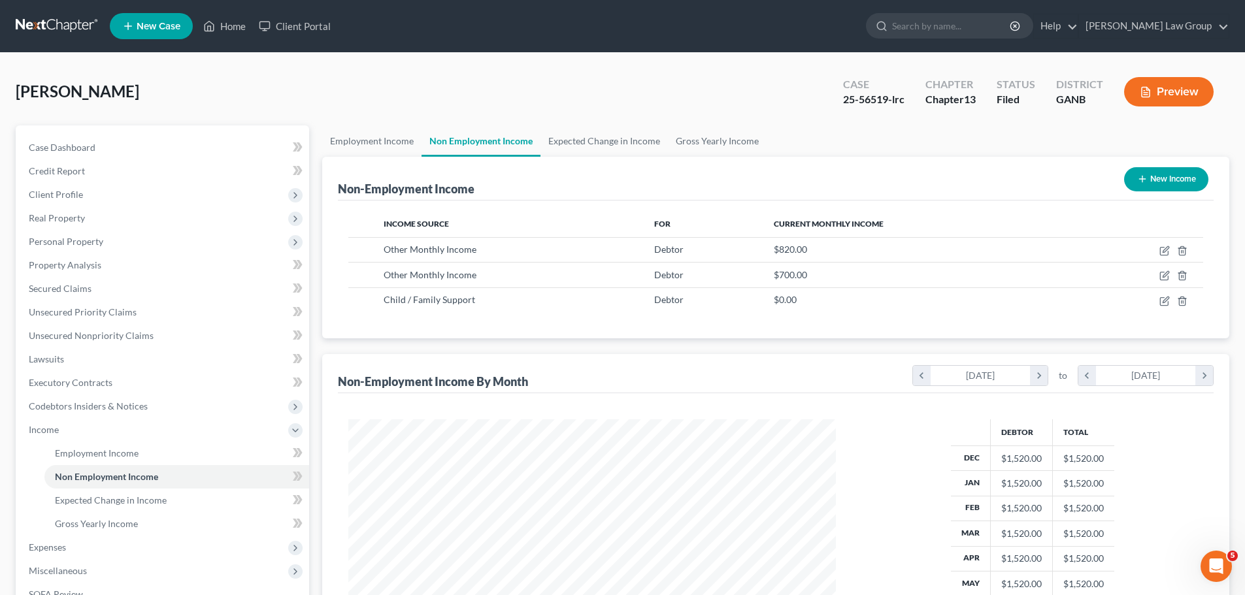
scroll to position [244, 514]
click at [384, 141] on link "Employment Income" at bounding box center [371, 140] width 99 height 31
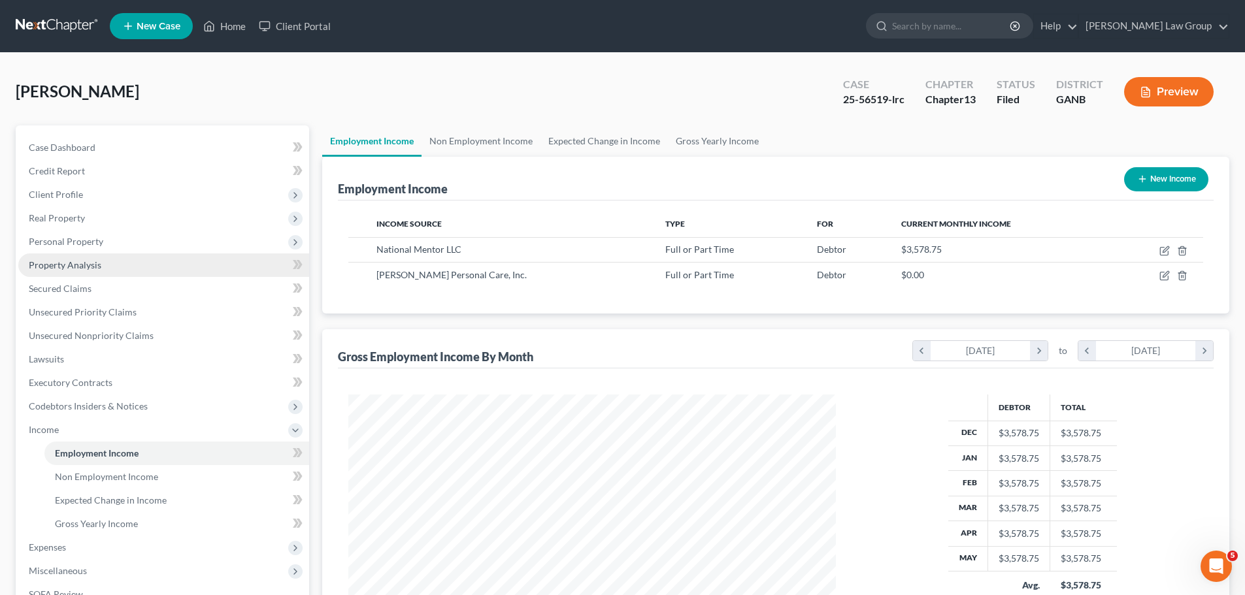
scroll to position [244, 514]
click at [65, 290] on span "Secured Claims" at bounding box center [60, 288] width 63 height 11
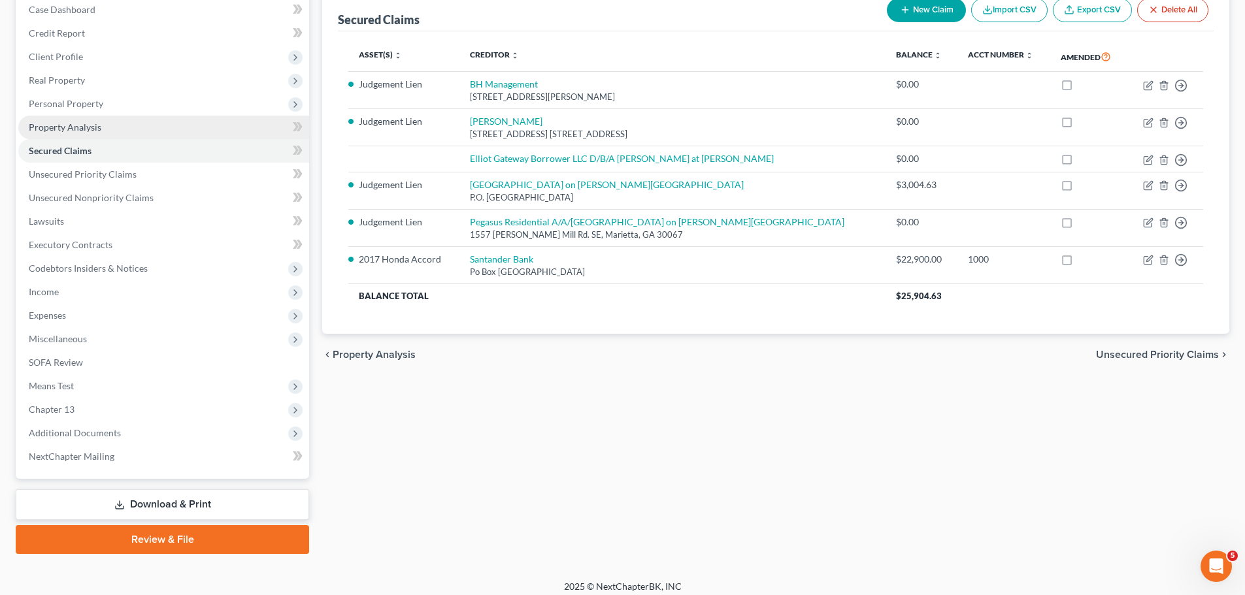
scroll to position [146, 0]
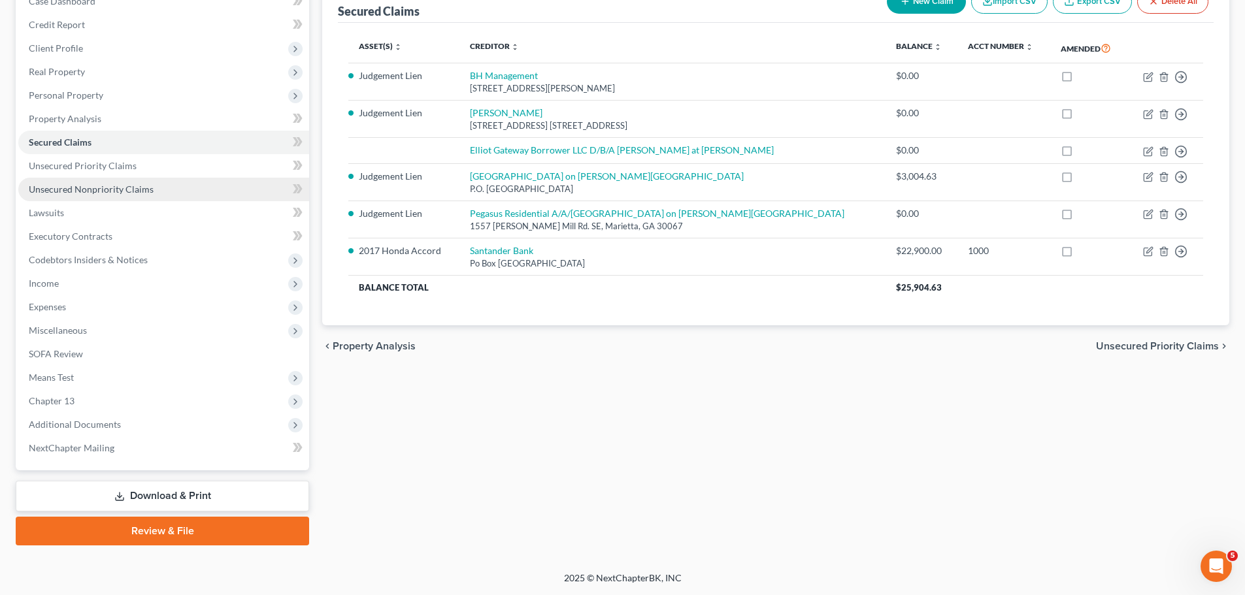
click at [142, 192] on span "Unsecured Nonpriority Claims" at bounding box center [91, 189] width 125 height 11
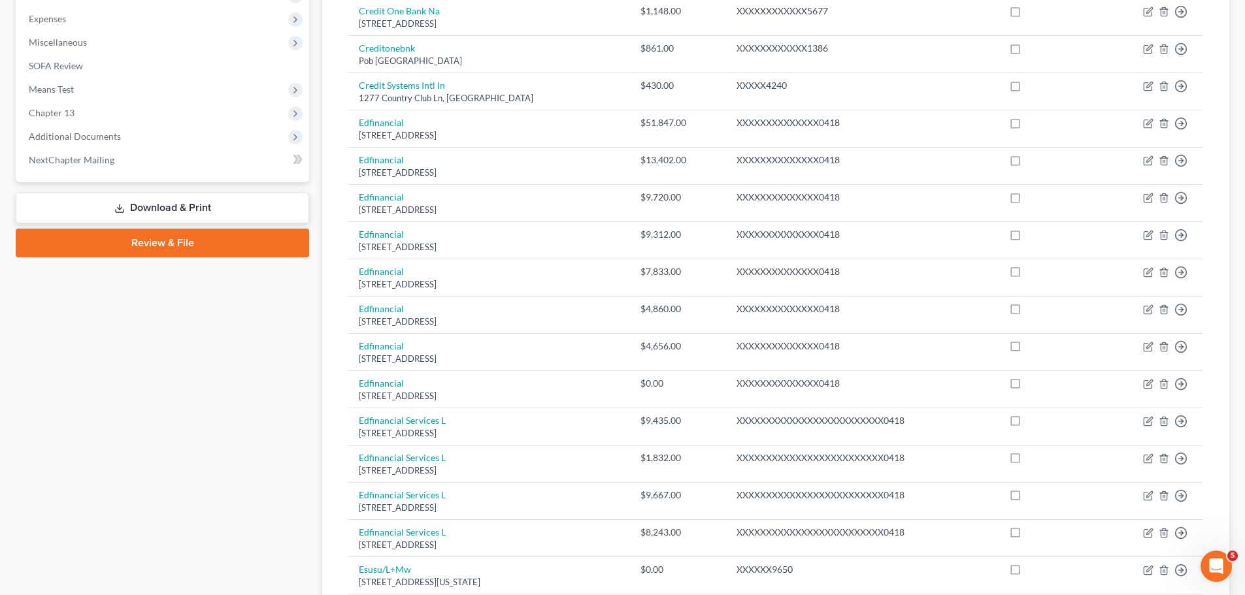
scroll to position [173, 0]
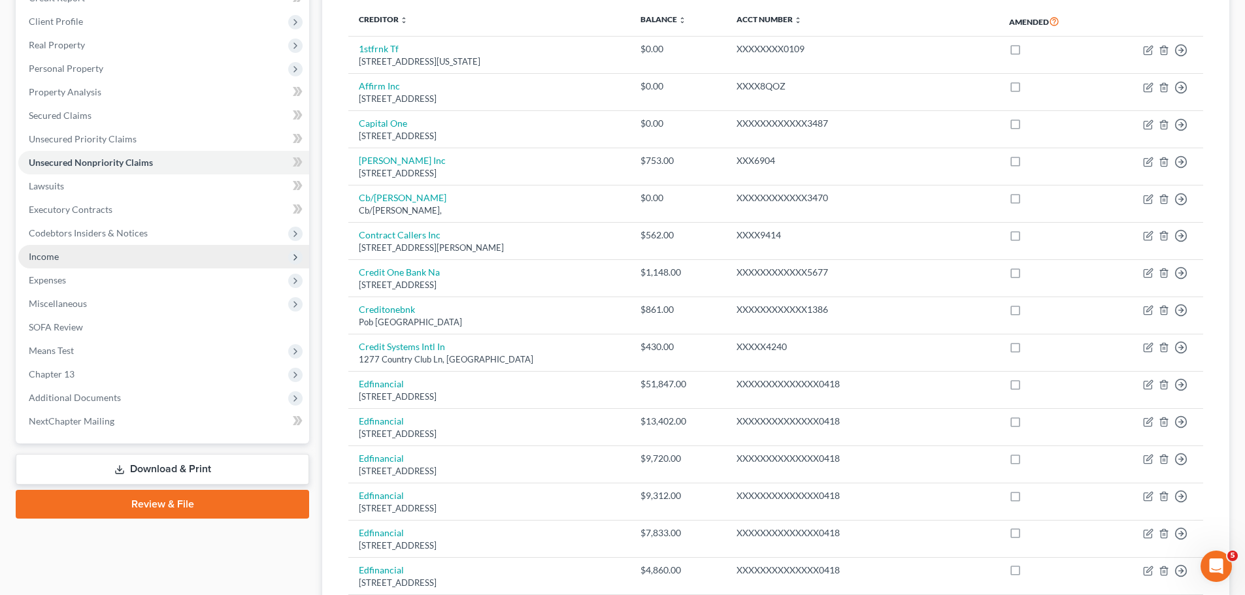
click at [96, 257] on span "Income" at bounding box center [163, 257] width 291 height 24
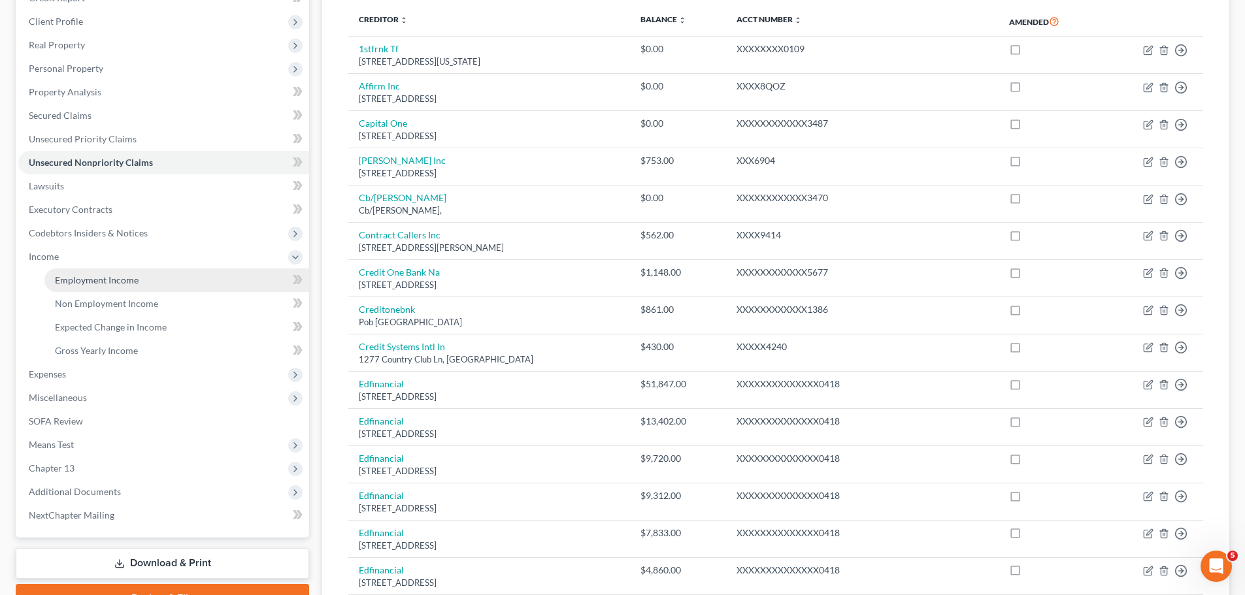
click at [139, 281] on link "Employment Income" at bounding box center [176, 281] width 265 height 24
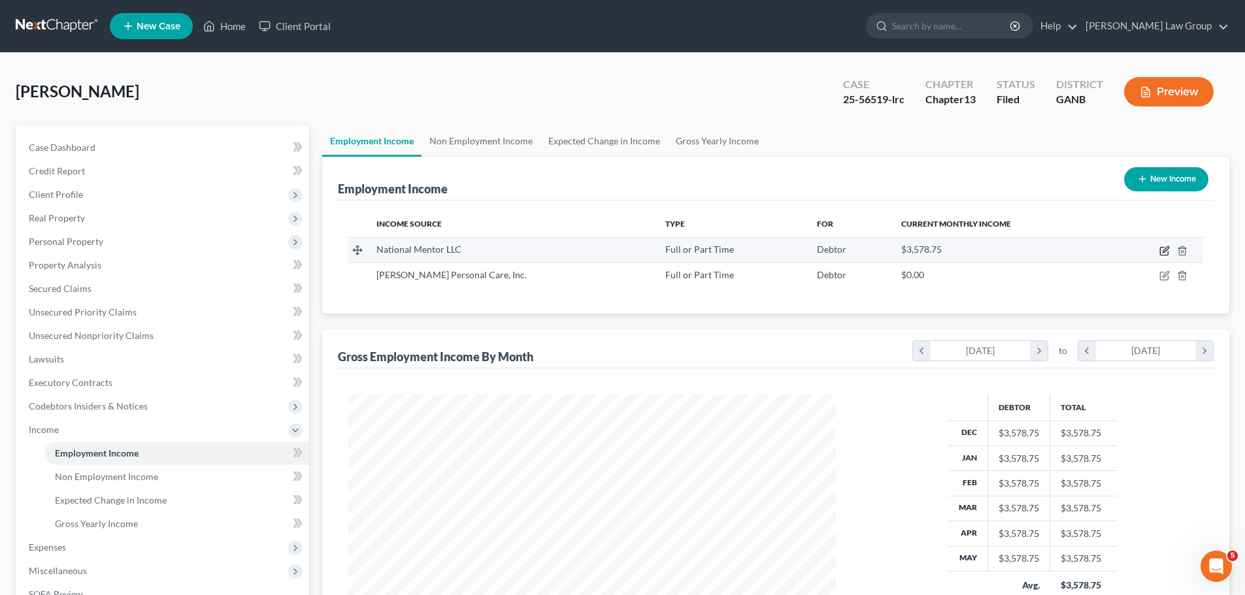
click at [1162, 249] on icon "button" at bounding box center [1164, 251] width 10 height 10
select select "0"
select select "10"
select select "2"
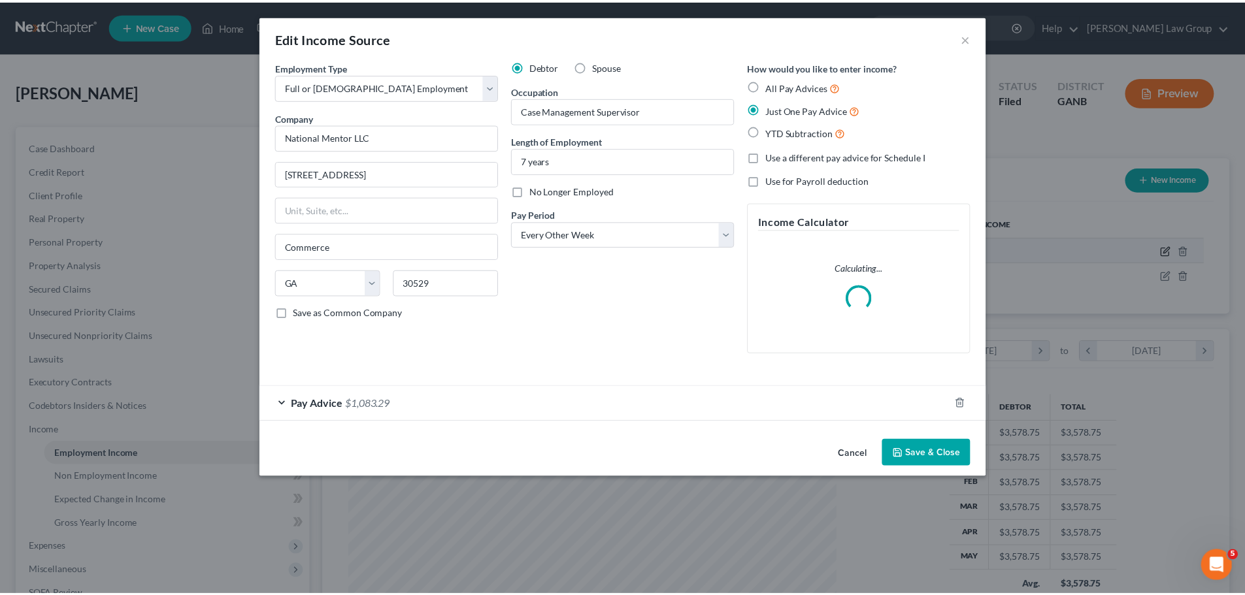
scroll to position [246, 518]
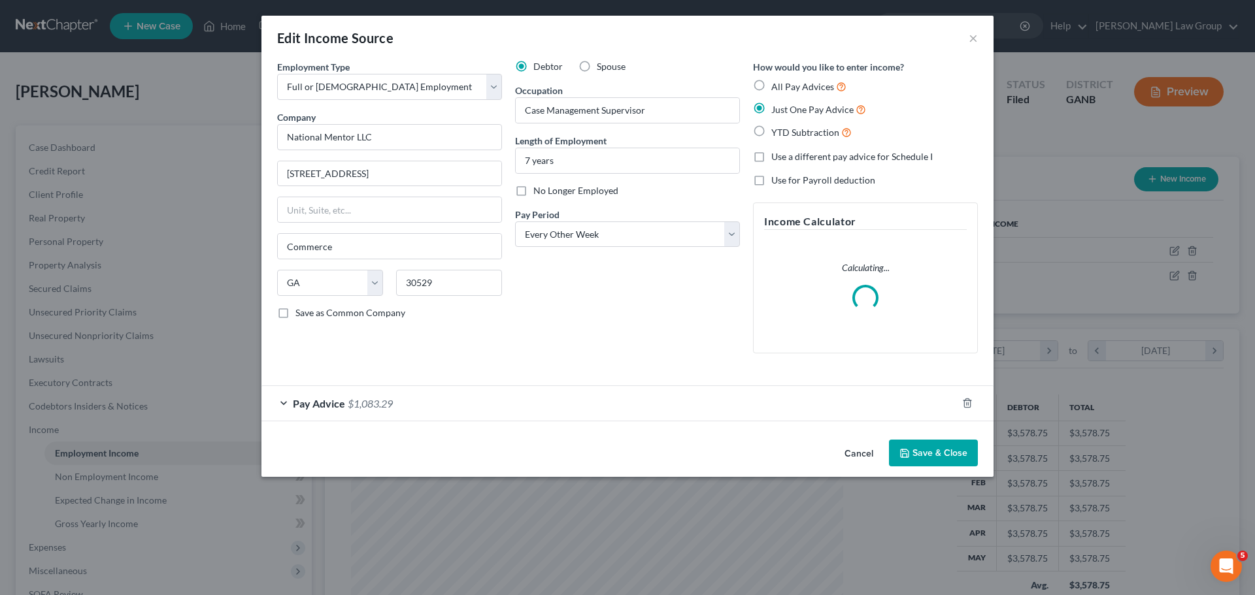
click at [931, 459] on button "Save & Close" at bounding box center [933, 453] width 89 height 27
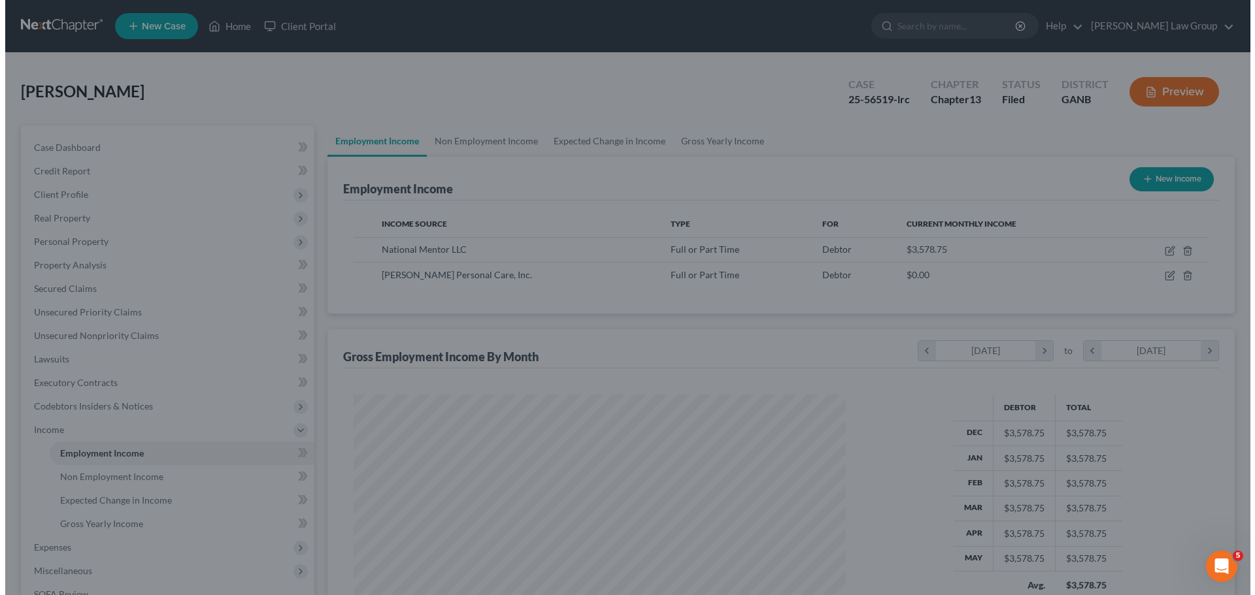
scroll to position [653248, 652978]
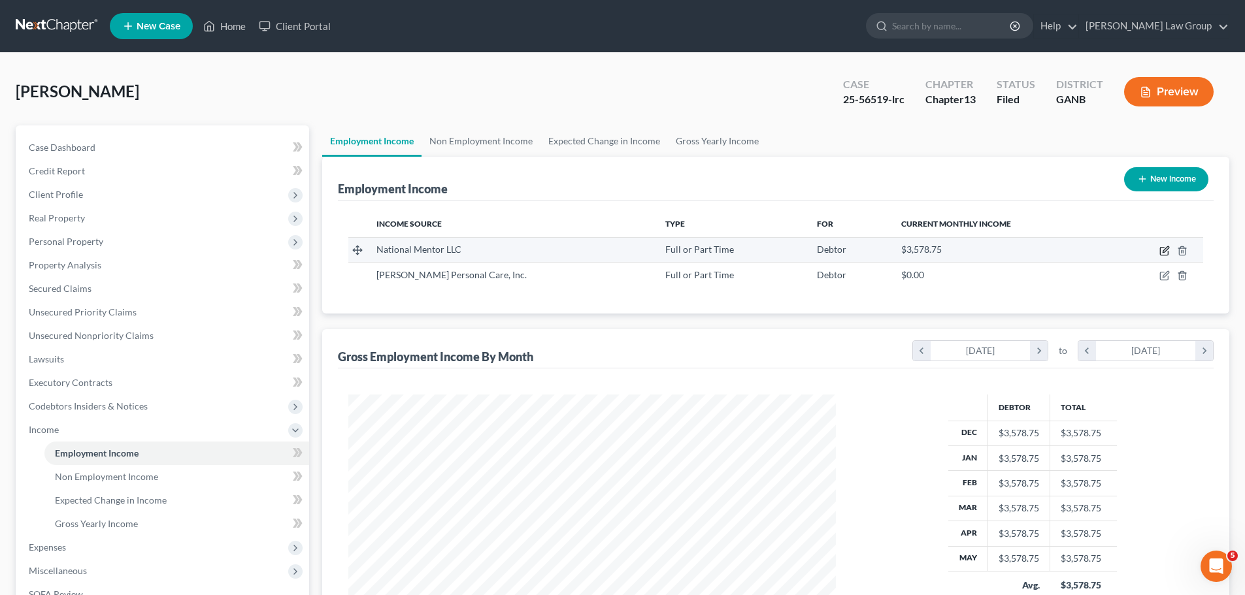
click at [1162, 256] on icon "button" at bounding box center [1164, 252] width 8 height 8
select select "0"
select select "10"
select select "2"
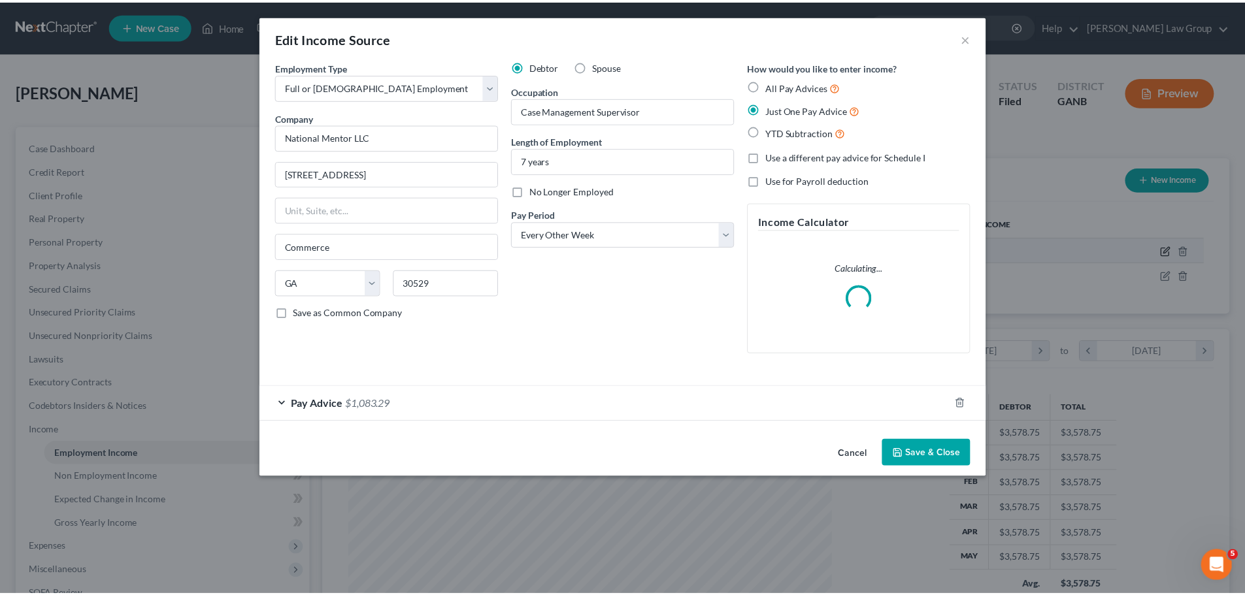
scroll to position [246, 518]
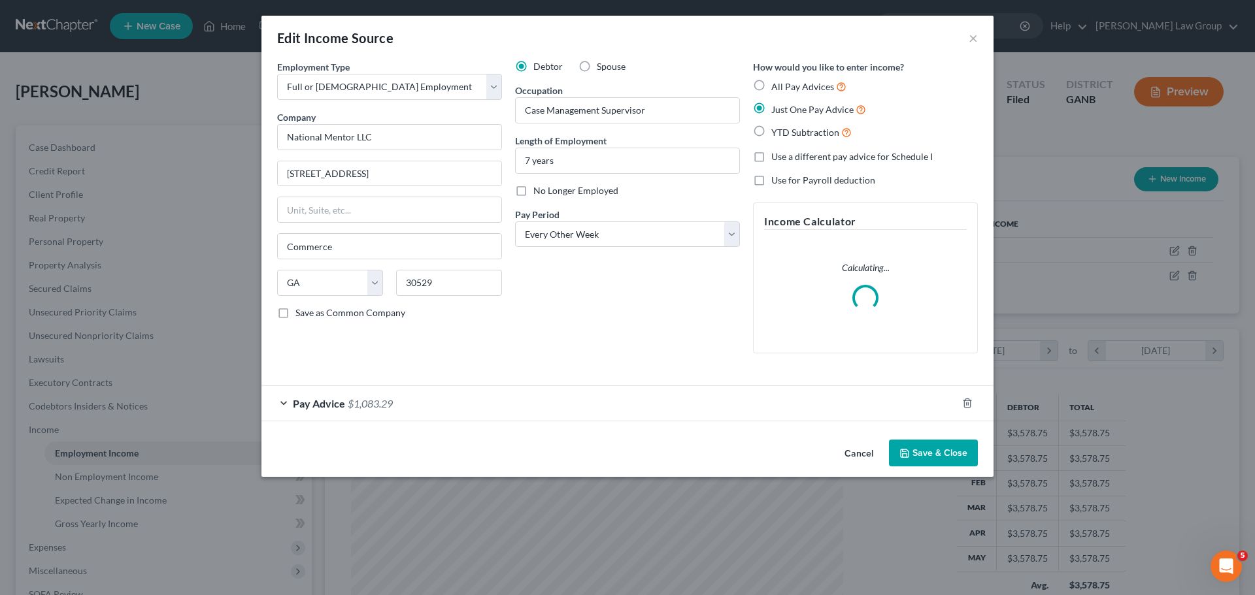
click at [934, 461] on button "Save & Close" at bounding box center [933, 453] width 89 height 27
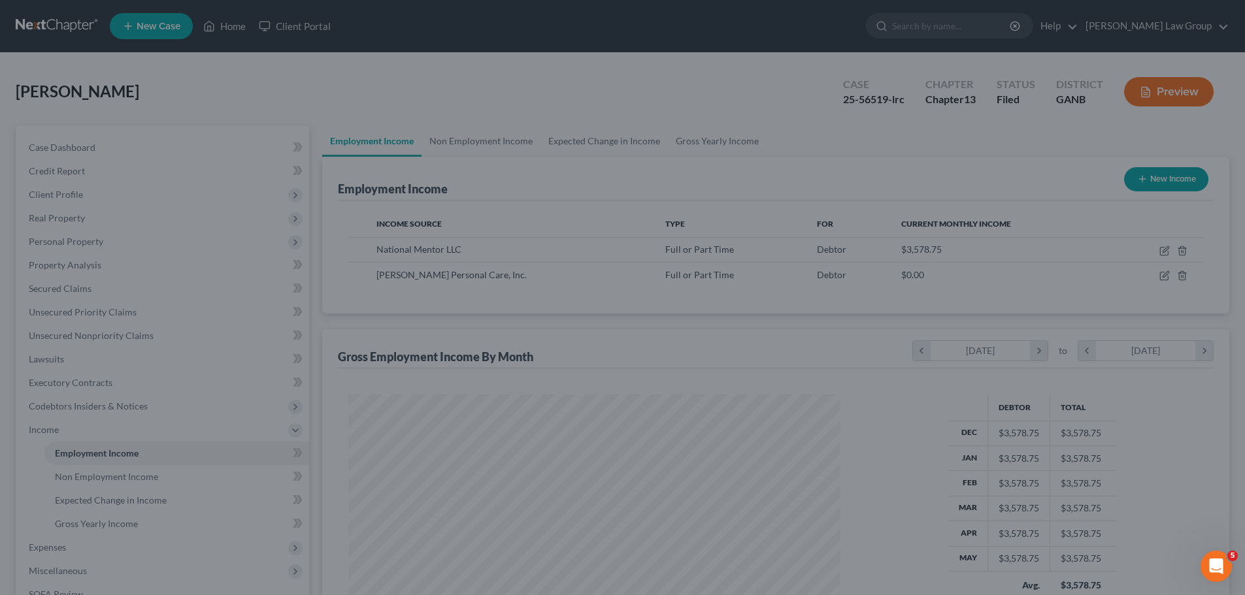
scroll to position [653248, 652978]
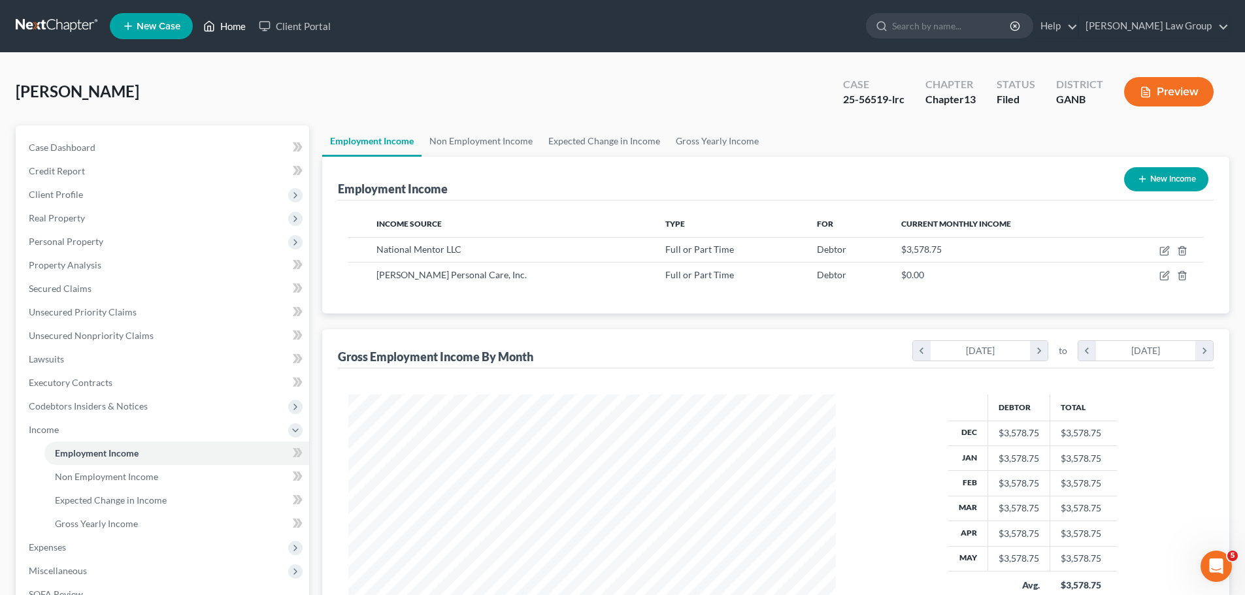
click at [233, 25] on link "Home" at bounding box center [225, 26] width 56 height 24
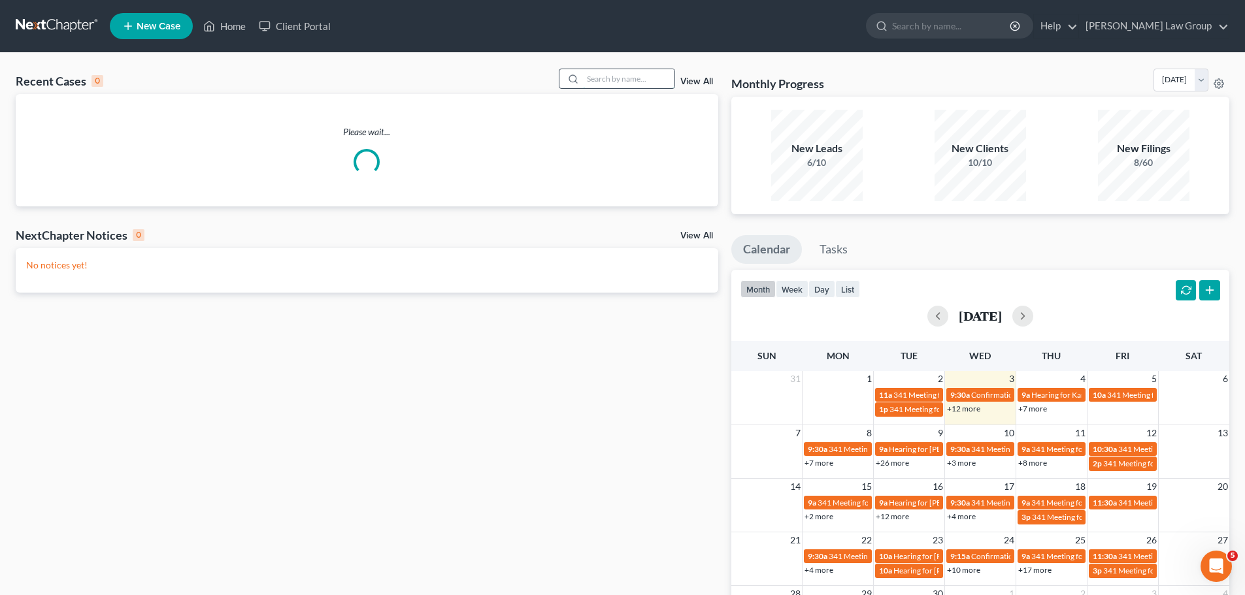
click at [604, 78] on input "search" at bounding box center [628, 78] width 91 height 19
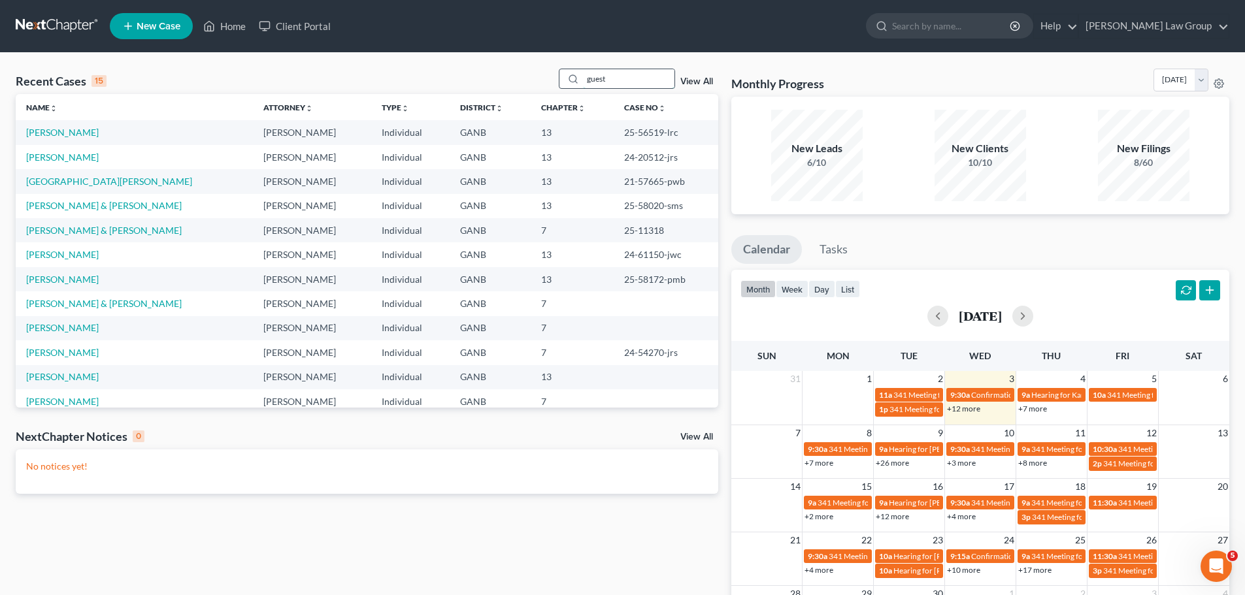
type input "guest"
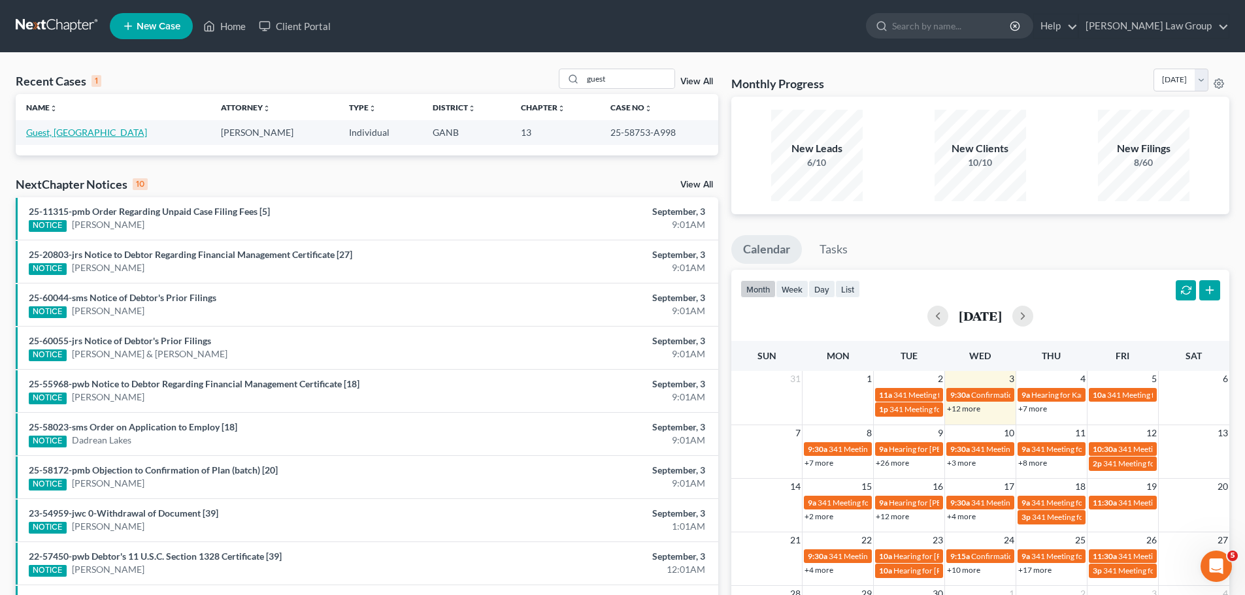
click at [52, 131] on link "Guest, [GEOGRAPHIC_DATA]" at bounding box center [86, 132] width 121 height 11
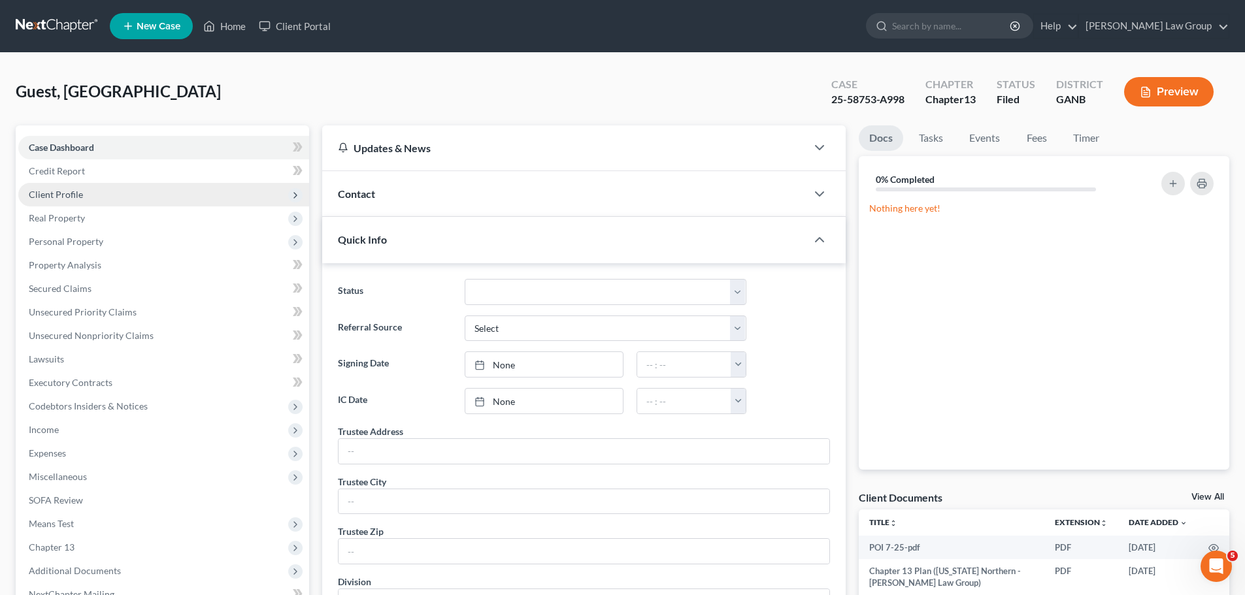
click at [80, 185] on span "Client Profile" at bounding box center [163, 195] width 291 height 24
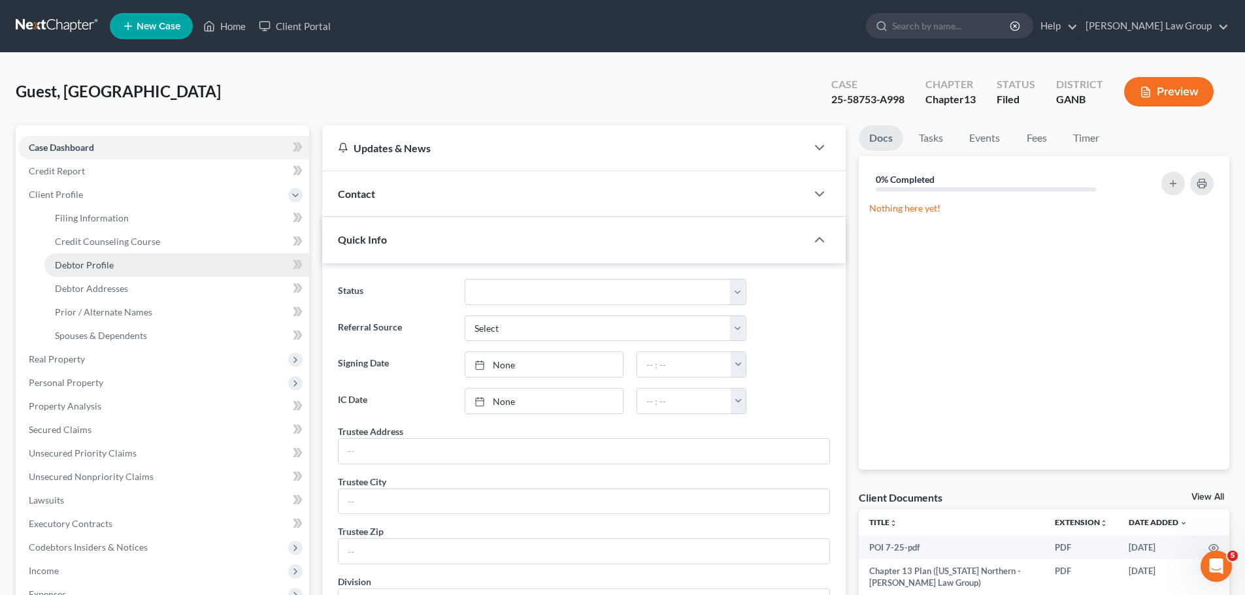
click at [108, 273] on link "Debtor Profile" at bounding box center [176, 266] width 265 height 24
select select "0"
select select "1"
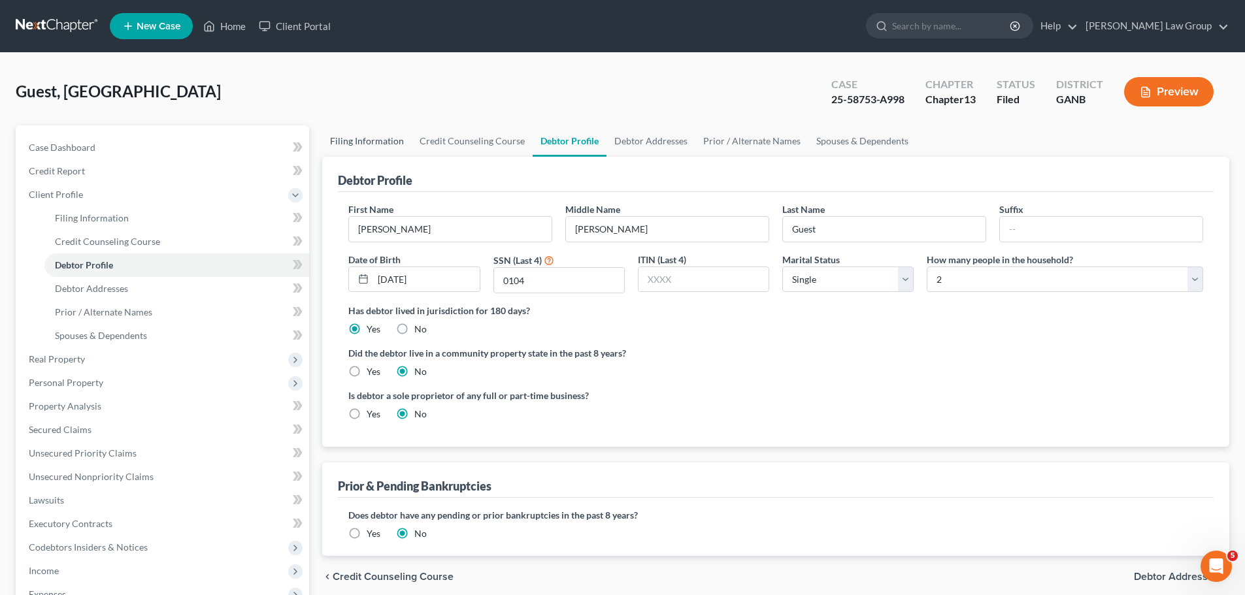
click at [367, 135] on link "Filing Information" at bounding box center [367, 140] width 90 height 31
select select "1"
select select "0"
select select "3"
select select "10"
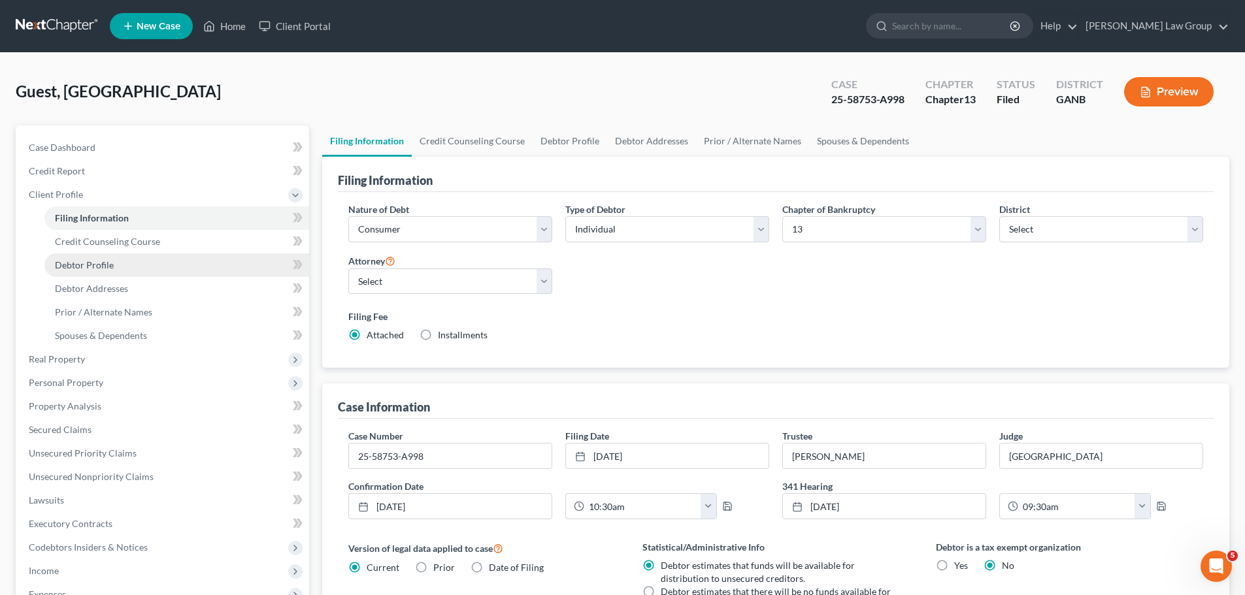
click at [122, 263] on link "Debtor Profile" at bounding box center [176, 266] width 265 height 24
select select "0"
select select "1"
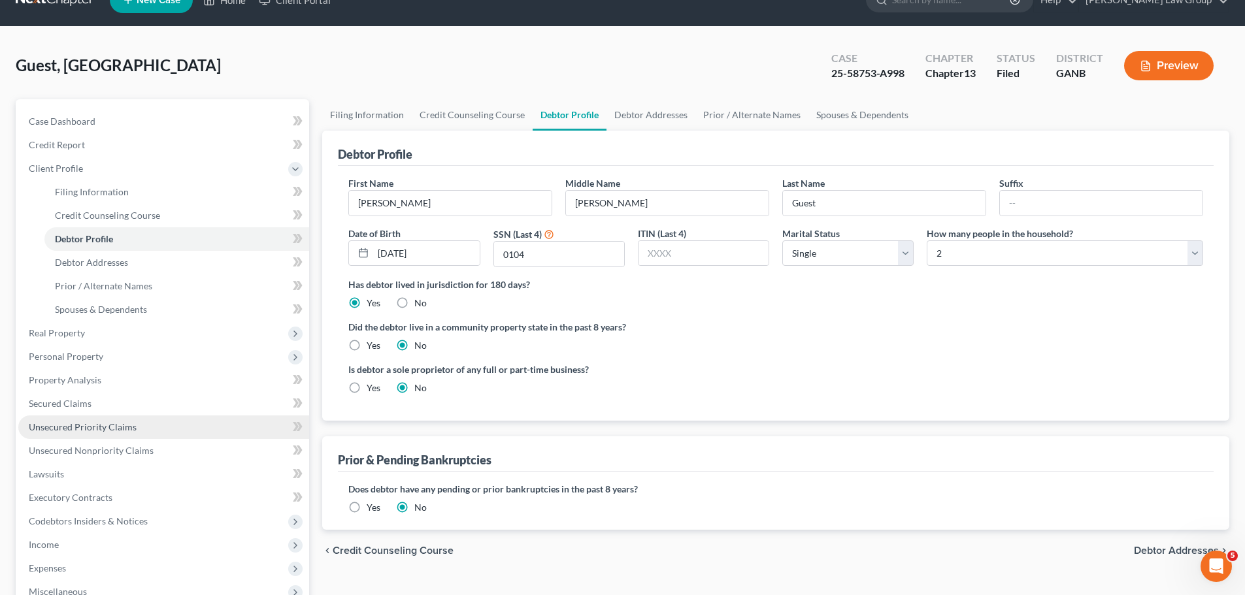
scroll to position [222, 0]
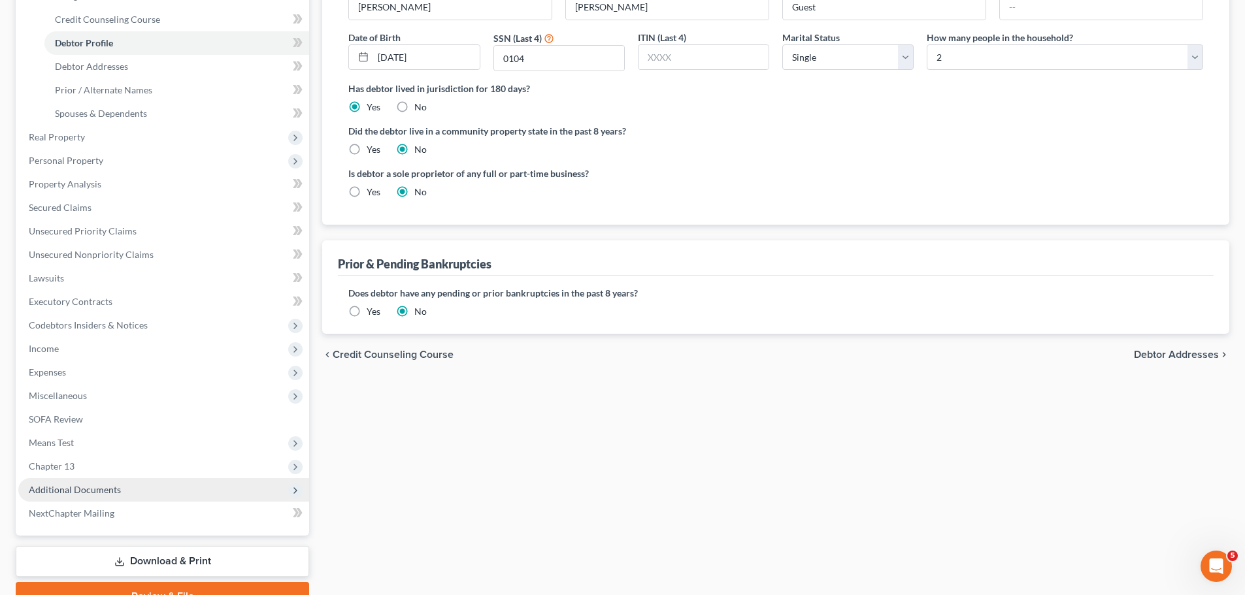
click at [113, 486] on span "Additional Documents" at bounding box center [75, 489] width 92 height 11
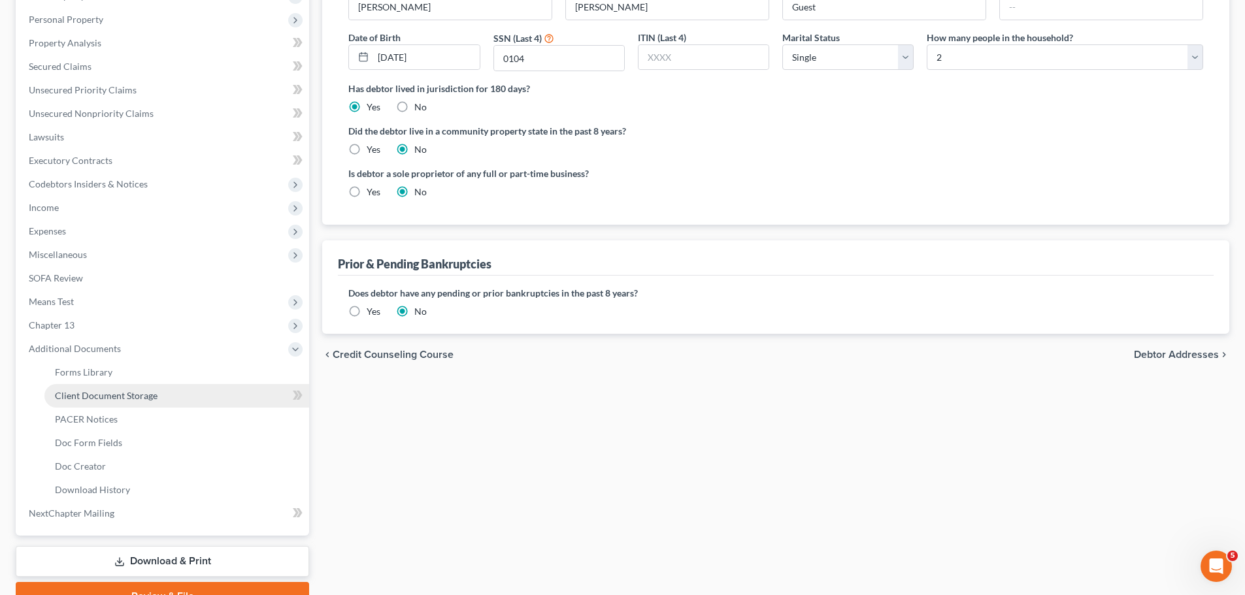
click at [124, 389] on link "Client Document Storage" at bounding box center [176, 396] width 265 height 24
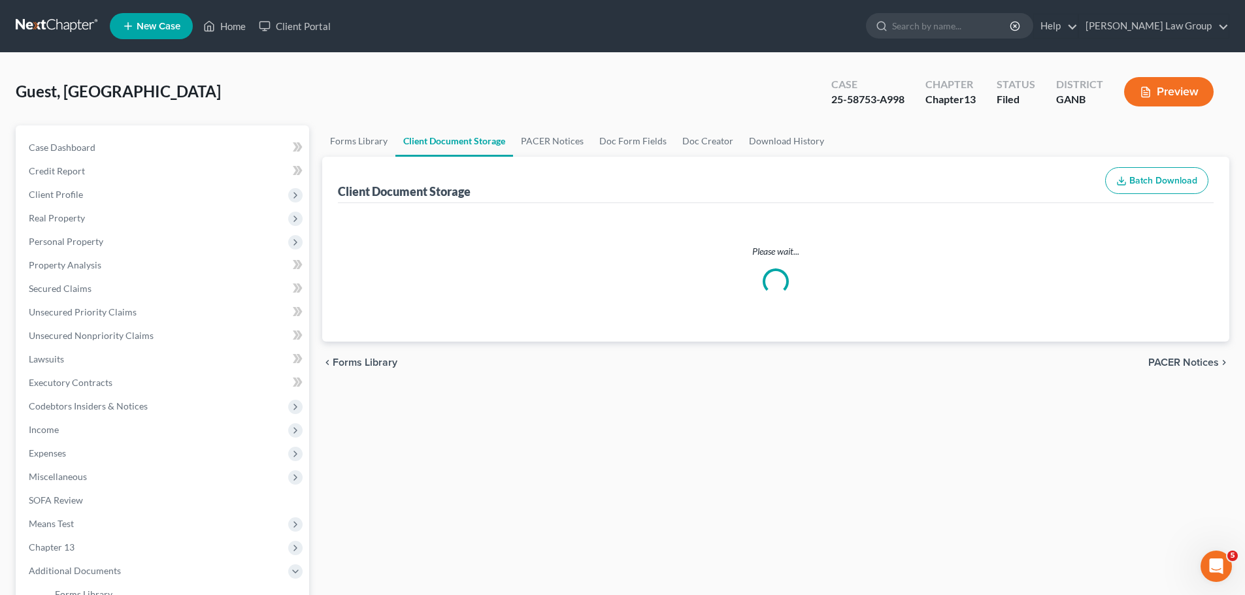
select select "5"
select select "0"
select select "35"
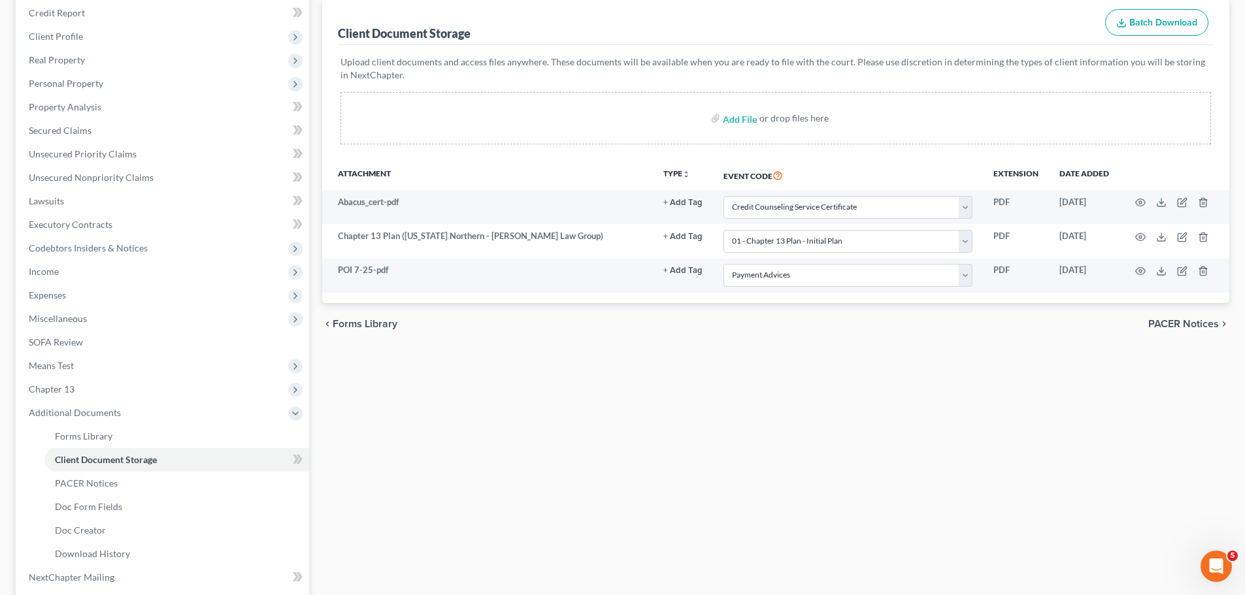
scroll to position [288, 0]
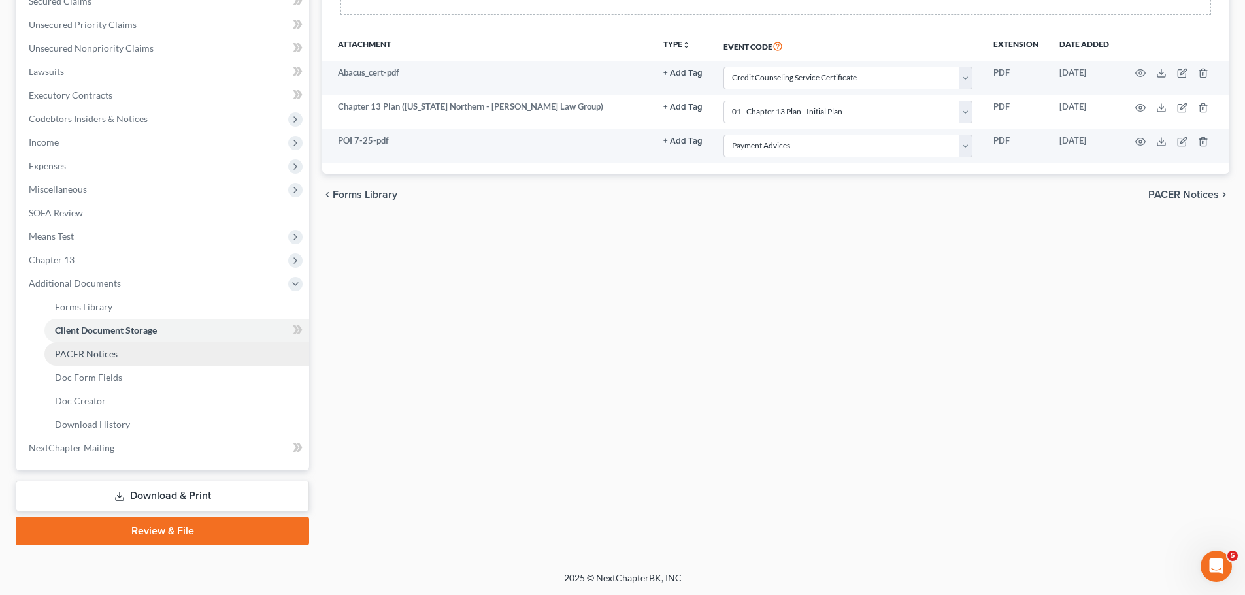
click at [116, 352] on span "PACER Notices" at bounding box center [86, 353] width 63 height 11
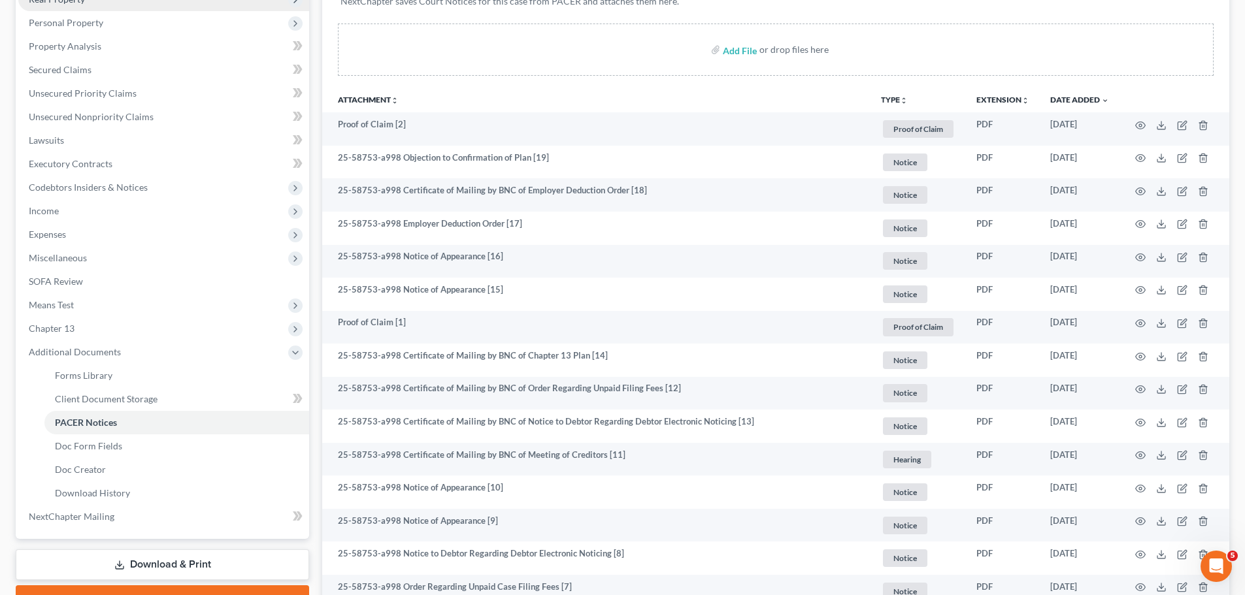
scroll to position [261, 0]
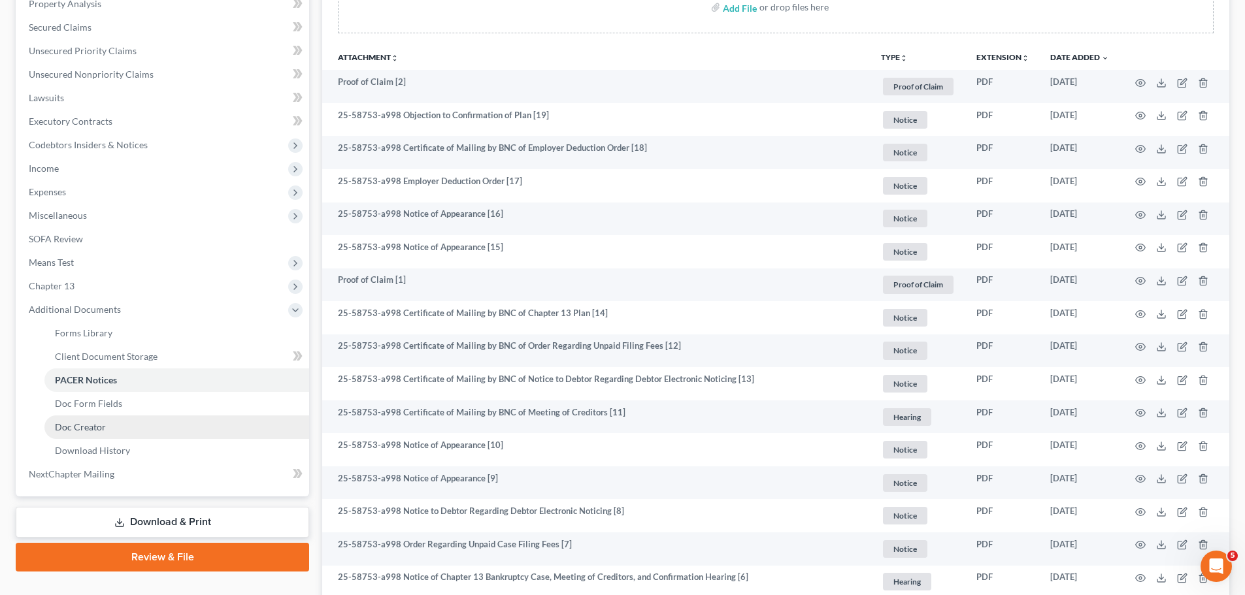
click at [121, 437] on link "Doc Creator" at bounding box center [176, 428] width 265 height 24
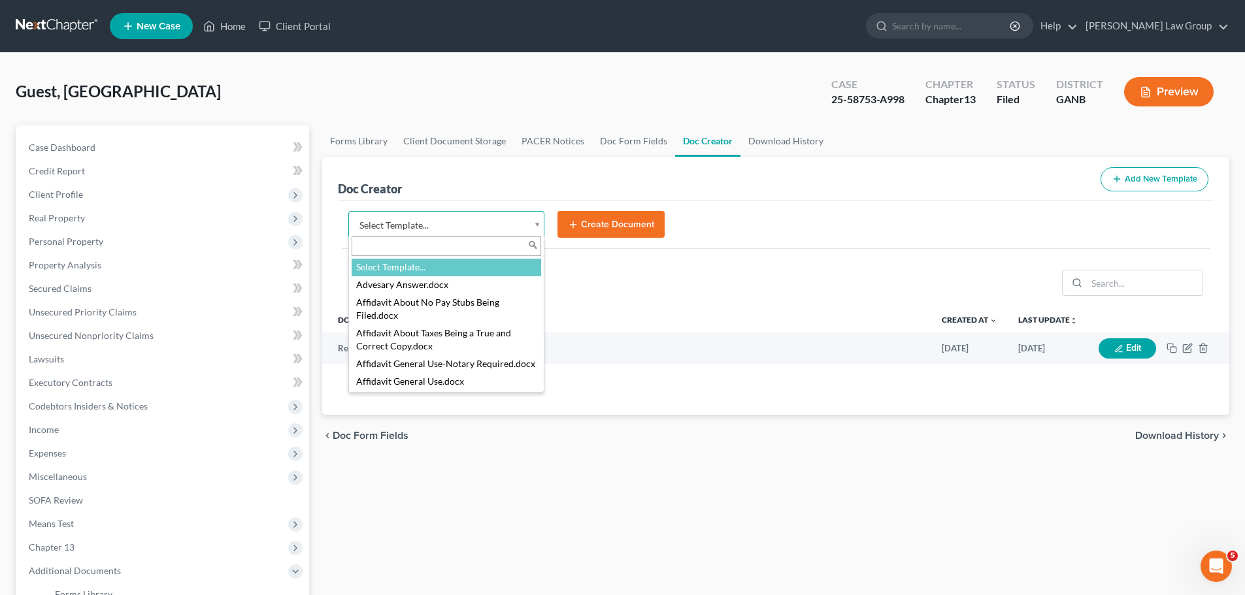
click at [540, 229] on body "Home New Case Client Portal [PERSON_NAME] Law Group [EMAIL_ADDRESS][DOMAIN_NAME…" at bounding box center [622, 441] width 1245 height 883
click at [431, 252] on input "text" at bounding box center [447, 247] width 190 height 20
type input "c"
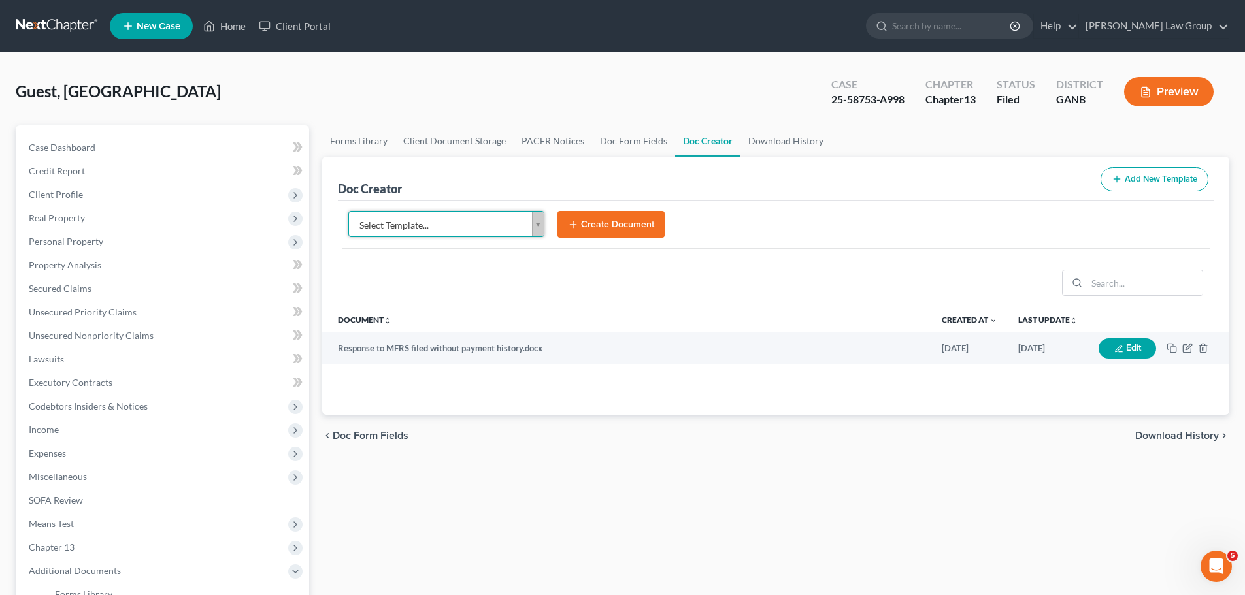
click at [497, 178] on body "Home New Case Client Portal [PERSON_NAME] Law Group [EMAIL_ADDRESS][DOMAIN_NAME…" at bounding box center [622, 441] width 1245 height 883
click at [455, 223] on body "Home New Case Client Portal [PERSON_NAME] Law Group [EMAIL_ADDRESS][DOMAIN_NAME…" at bounding box center [622, 441] width 1245 height 883
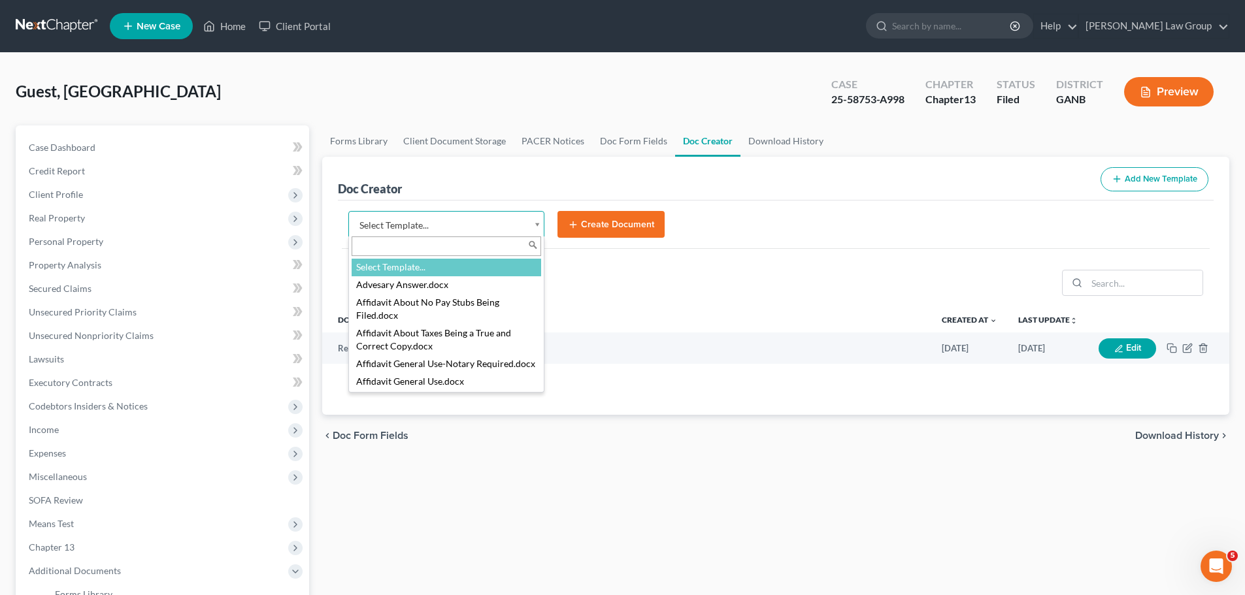
click at [433, 252] on input "text" at bounding box center [447, 247] width 190 height 20
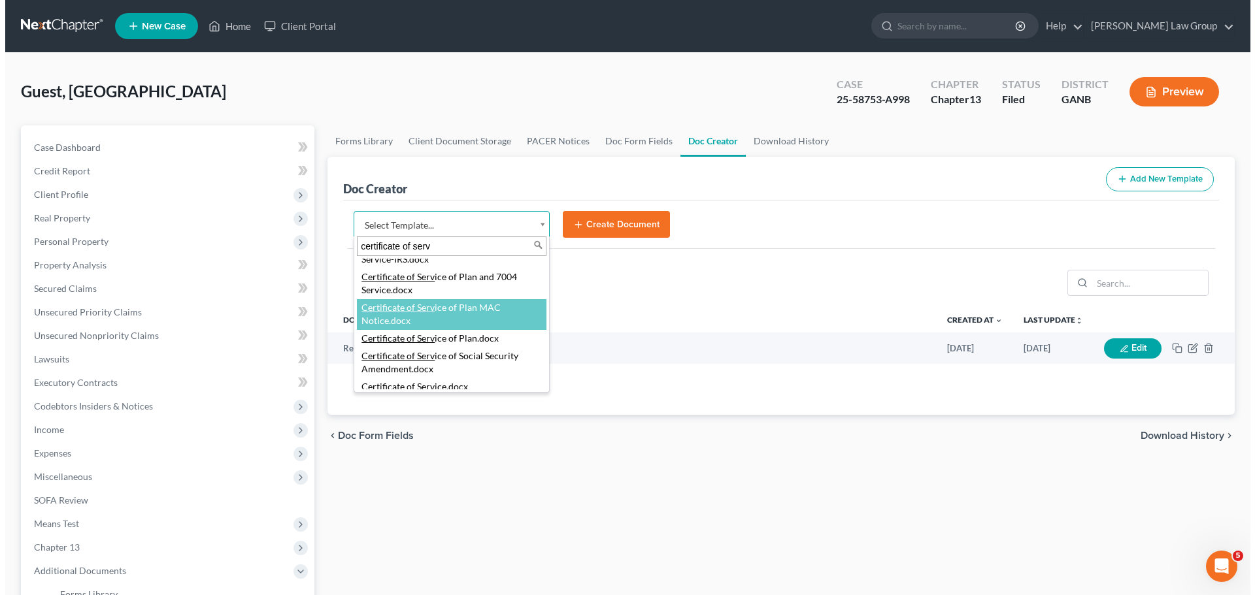
scroll to position [155, 0]
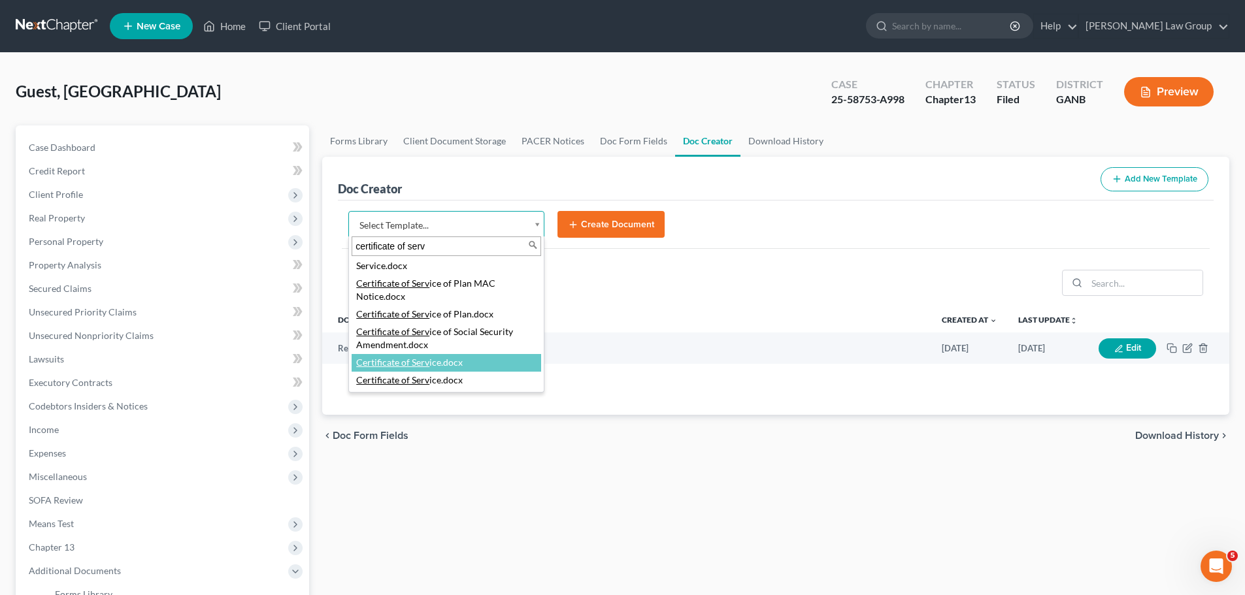
type input "certificate of serv"
select select "114672"
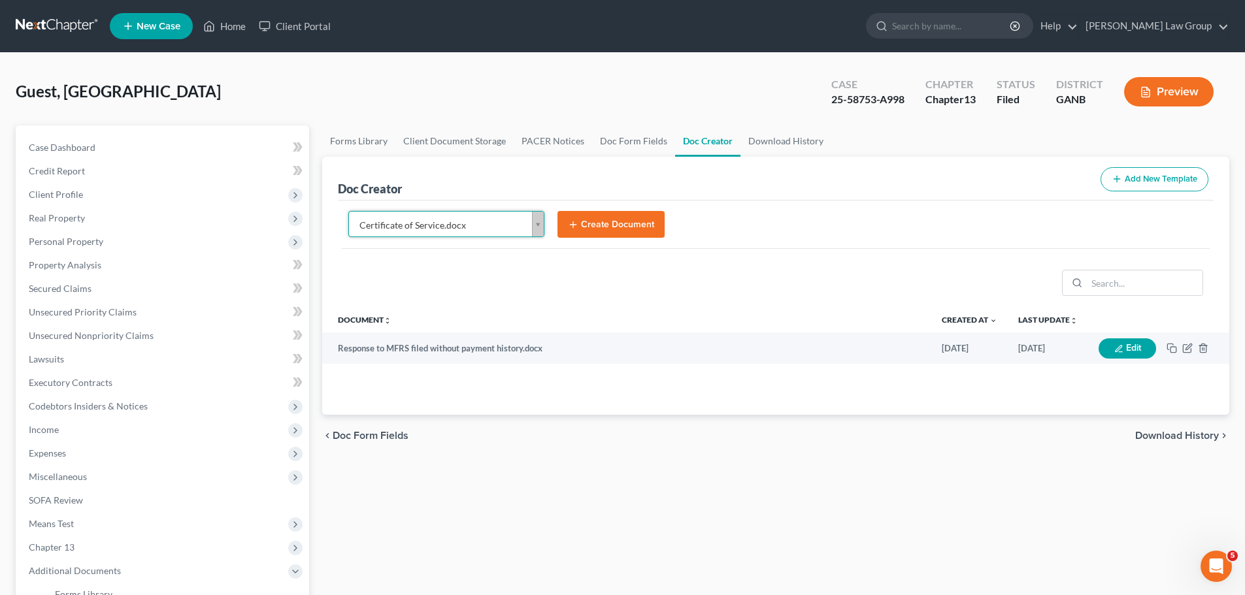
click at [632, 224] on button "Create Document" at bounding box center [610, 224] width 107 height 27
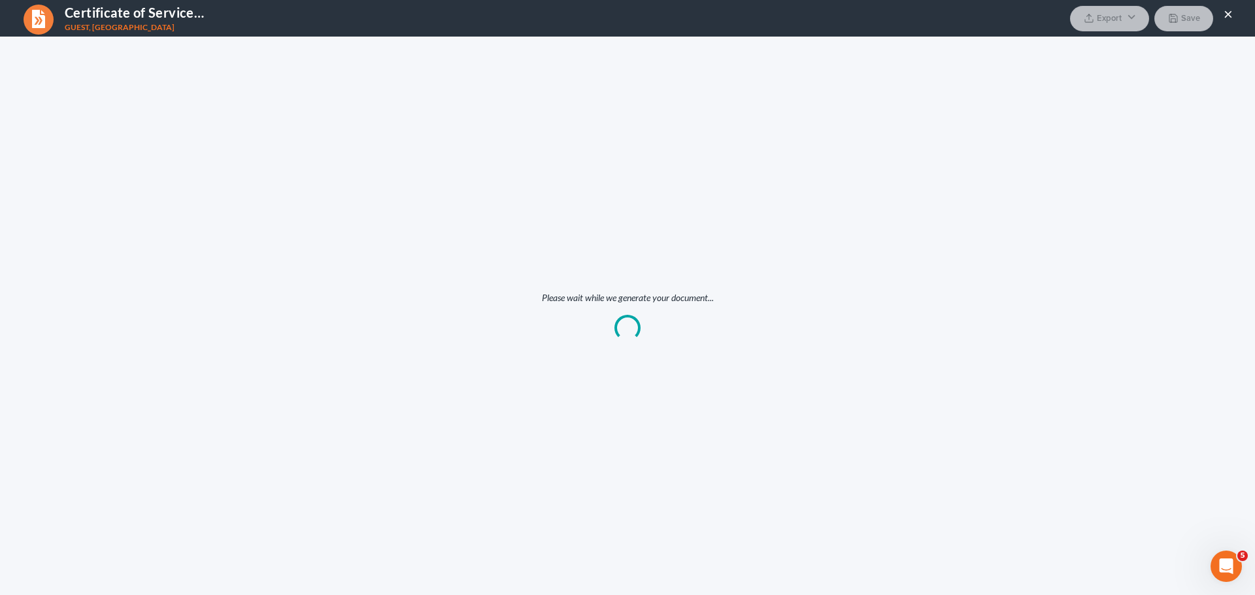
scroll to position [0, 0]
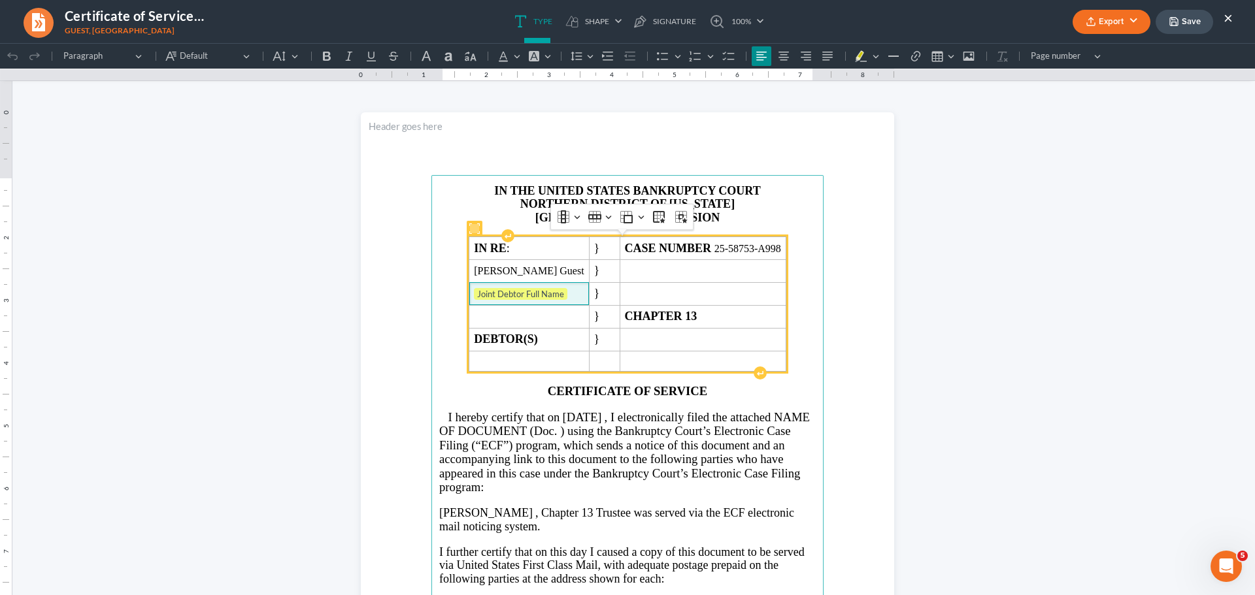
click at [543, 302] on td "Joint Debtor Full Name" at bounding box center [529, 293] width 120 height 23
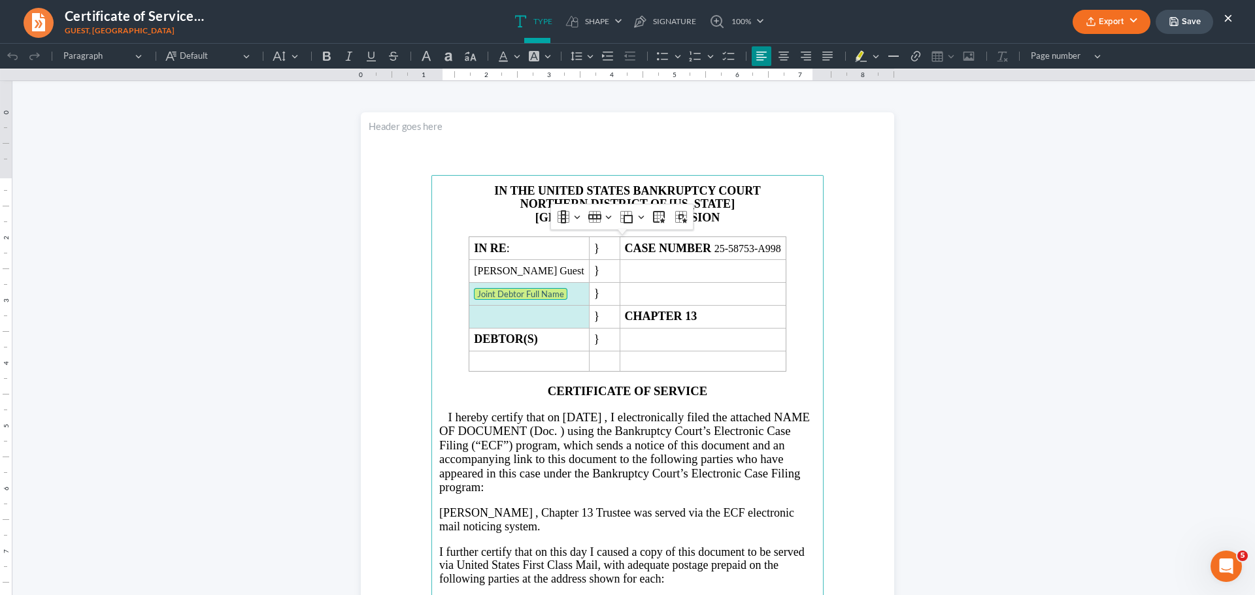
drag, startPoint x: 555, startPoint y: 297, endPoint x: 426, endPoint y: 308, distance: 129.3
click at [431, 308] on main "IN THE UNITED STATES BANKRUPTCY COURT NORTHERN DISTRICT OF [US_STATE] ATLANTA D…" at bounding box center [627, 457] width 392 height 565
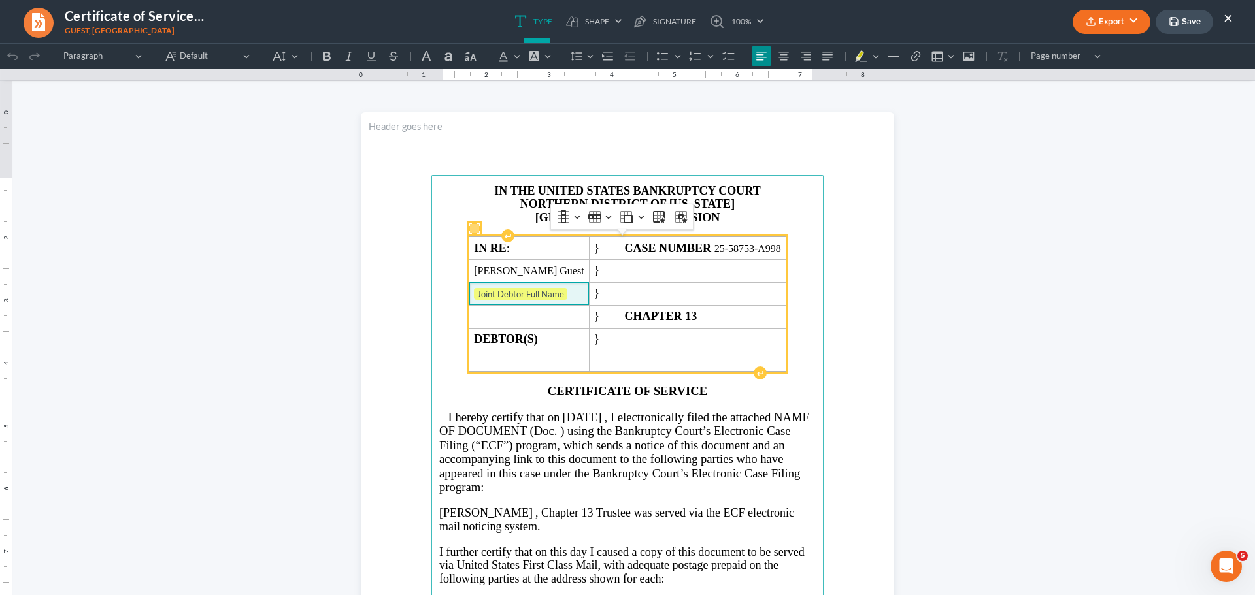
click at [556, 304] on td "Joint Debtor Full Name" at bounding box center [529, 293] width 120 height 23
drag, startPoint x: 550, startPoint y: 303, endPoint x: 507, endPoint y: 297, distance: 42.8
click at [508, 297] on td "Joint Debtor Full Name ⁠⁠⁠⁠⁠⁠⁠" at bounding box center [529, 293] width 120 height 23
click at [538, 342] on strong "DEBTOR(S)" at bounding box center [506, 339] width 64 height 13
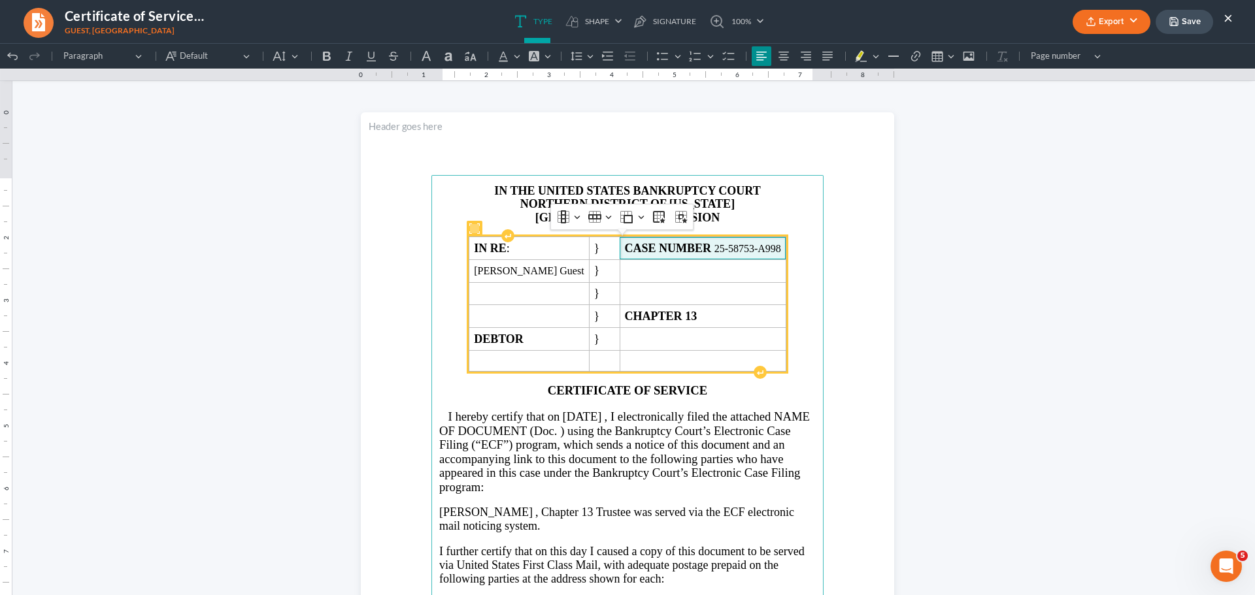
click at [753, 246] on span "CASE NUMBER 25-58753-A998" at bounding box center [703, 249] width 156 height 14
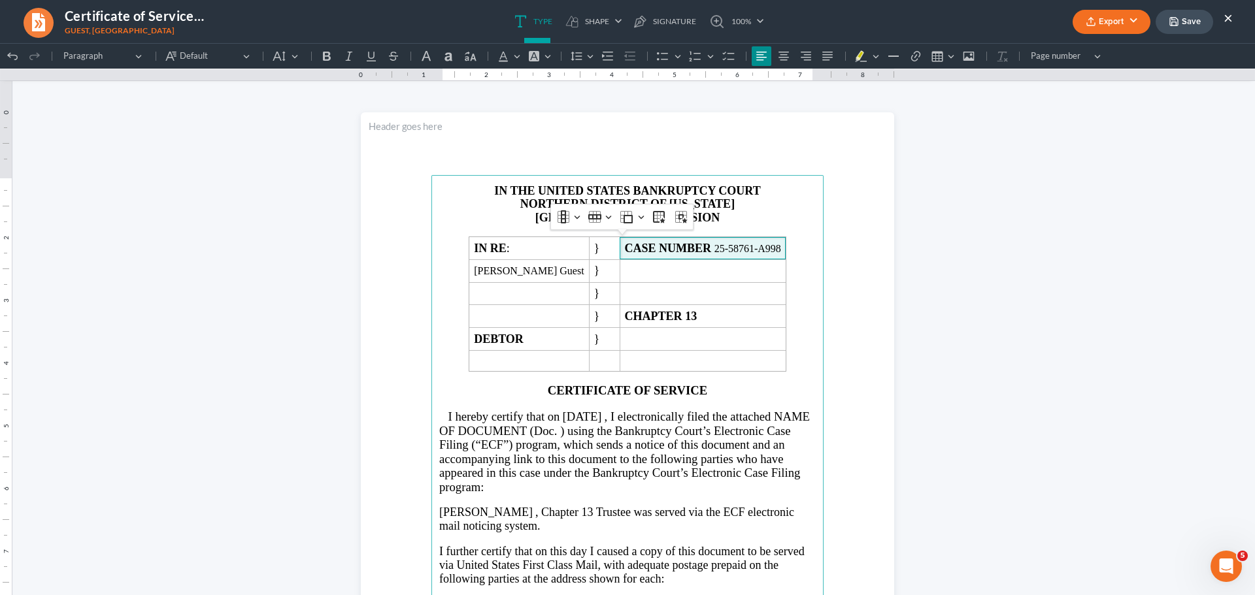
click html "1.00 10.00 0 1 1 2 2 3 3 4 4 5 5 6 6 7 7 8 8 9 9 10 10 11 11 Undo (Ctrl+Z) Undo…"
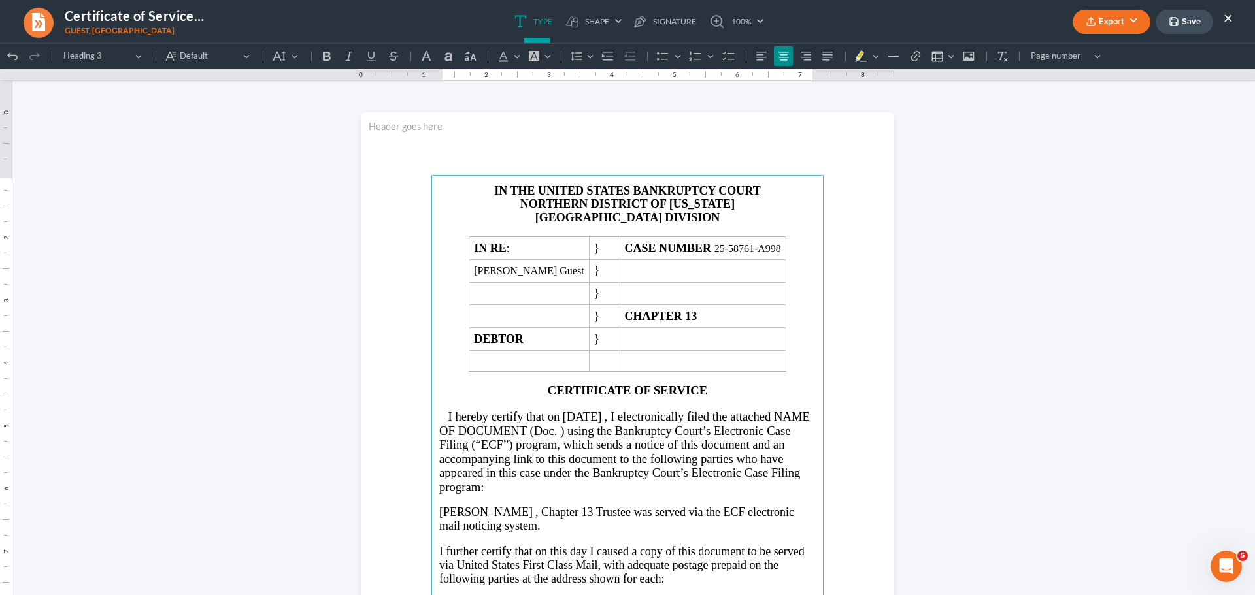
click at [749, 376] on h4 "Rich Text Editor, page-0-main" at bounding box center [627, 378] width 376 height 12
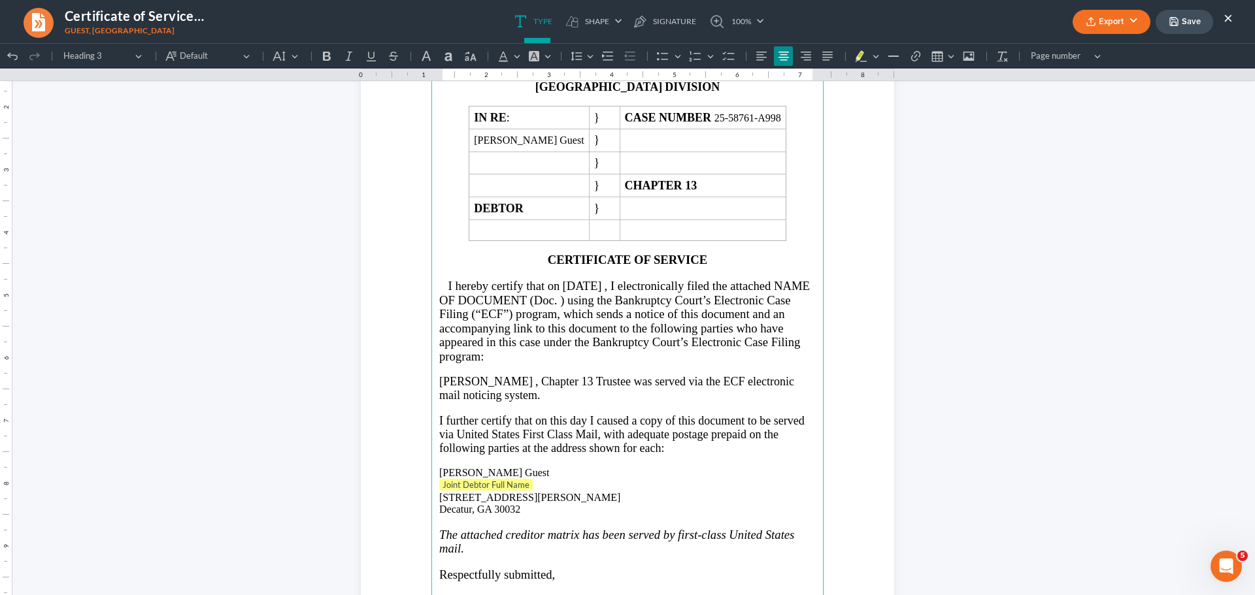
click at [565, 474] on p "[PERSON_NAME] Guest" at bounding box center [627, 473] width 376 height 12
click at [562, 476] on p "[PERSON_NAME] Guest" at bounding box center [627, 473] width 376 height 12
click at [557, 480] on p "Joint Debtor Full Name" at bounding box center [627, 485] width 376 height 13
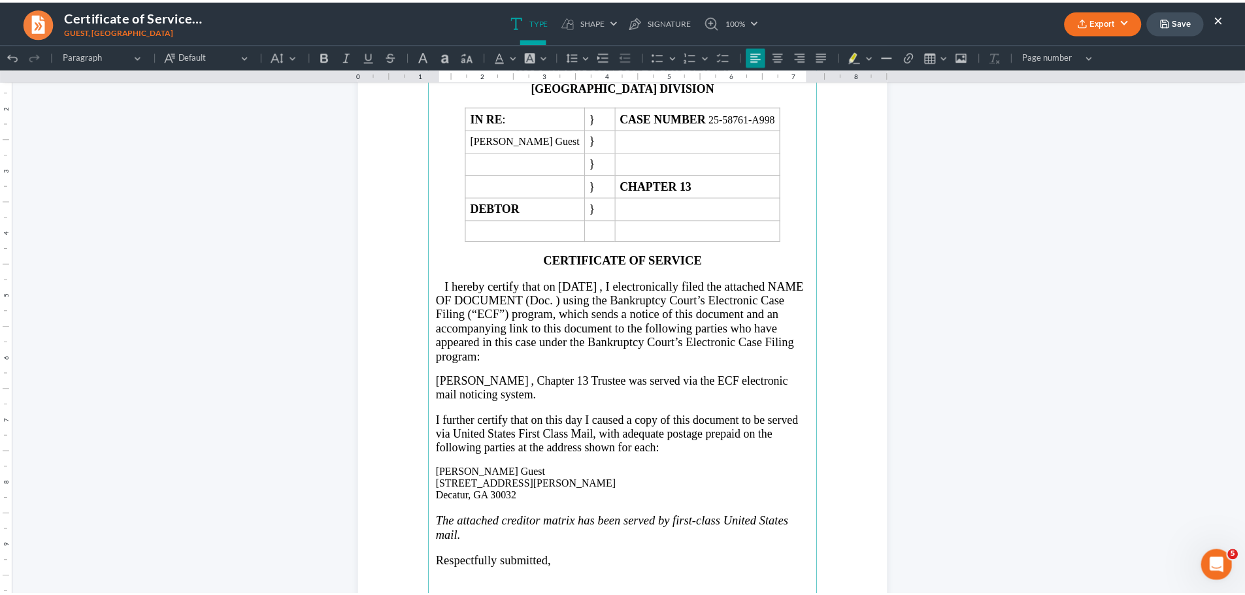
scroll to position [327, 0]
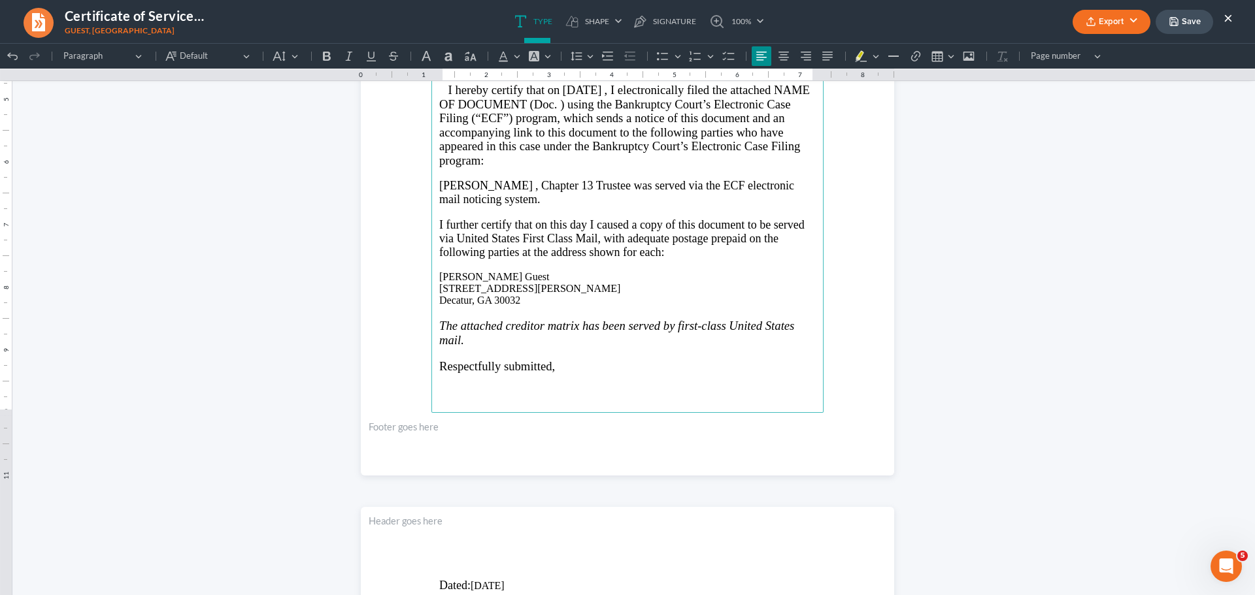
click at [1140, 27] on button "Export" at bounding box center [1111, 22] width 78 height 24
click at [1087, 66] on link "Word" at bounding box center [1109, 74] width 101 height 22
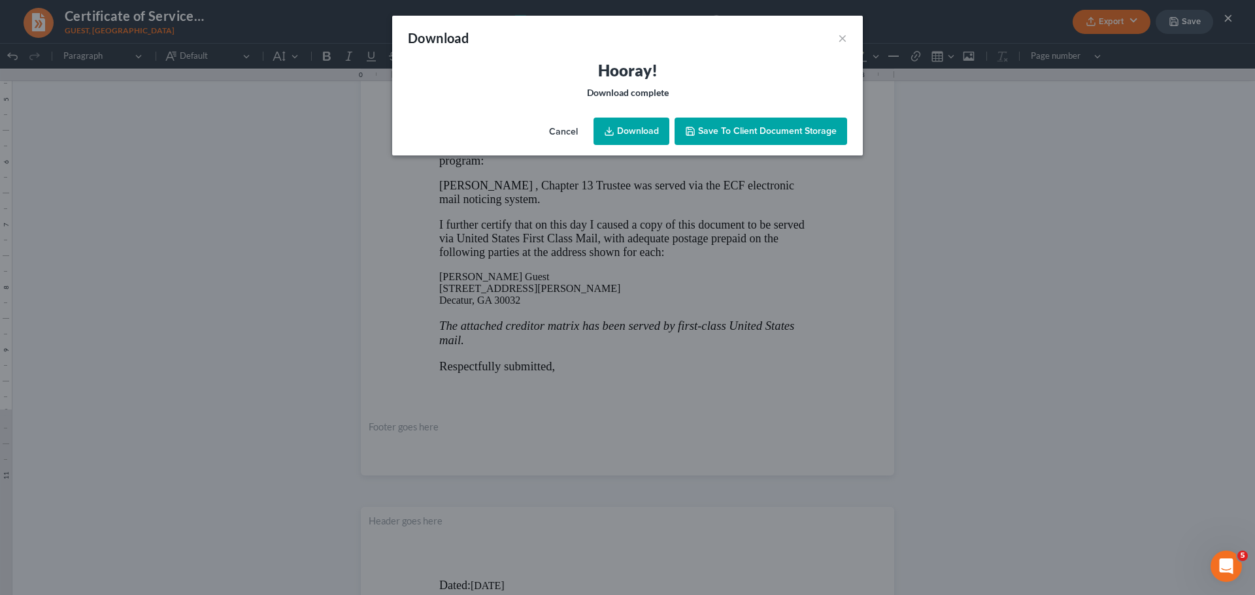
click at [637, 132] on link "Download" at bounding box center [631, 131] width 76 height 27
click at [844, 33] on button "×" at bounding box center [842, 38] width 9 height 16
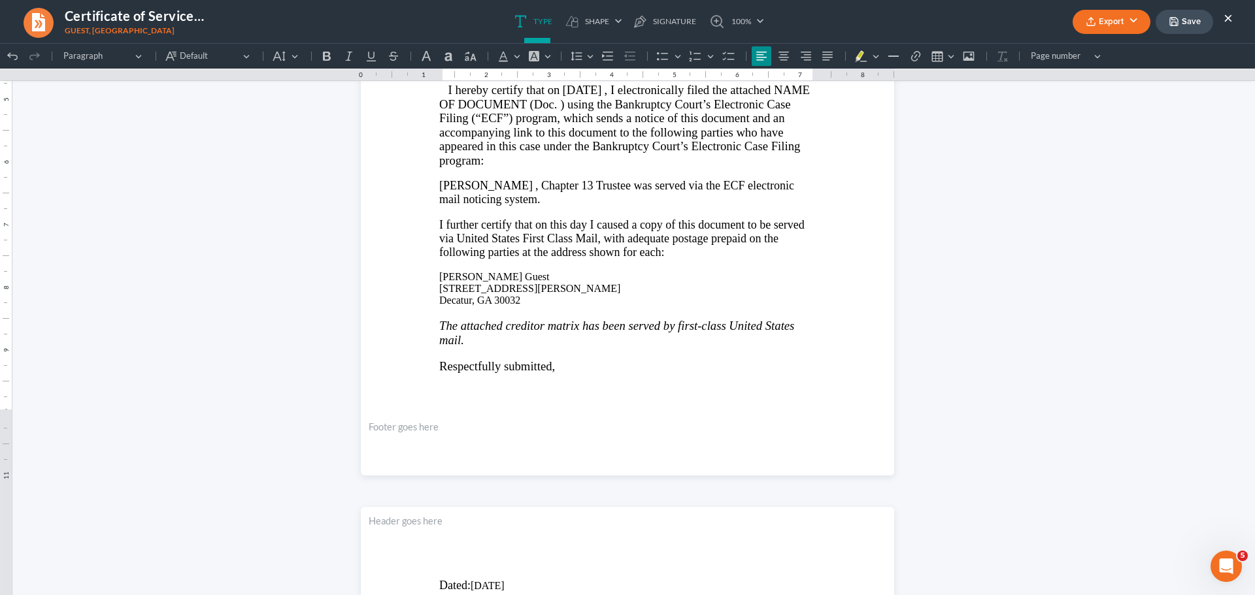
click at [1232, 16] on div "Export PDF Word Client Doc Storage Save ×" at bounding box center [1152, 22] width 186 height 28
click at [1230, 17] on button "×" at bounding box center [1227, 18] width 9 height 16
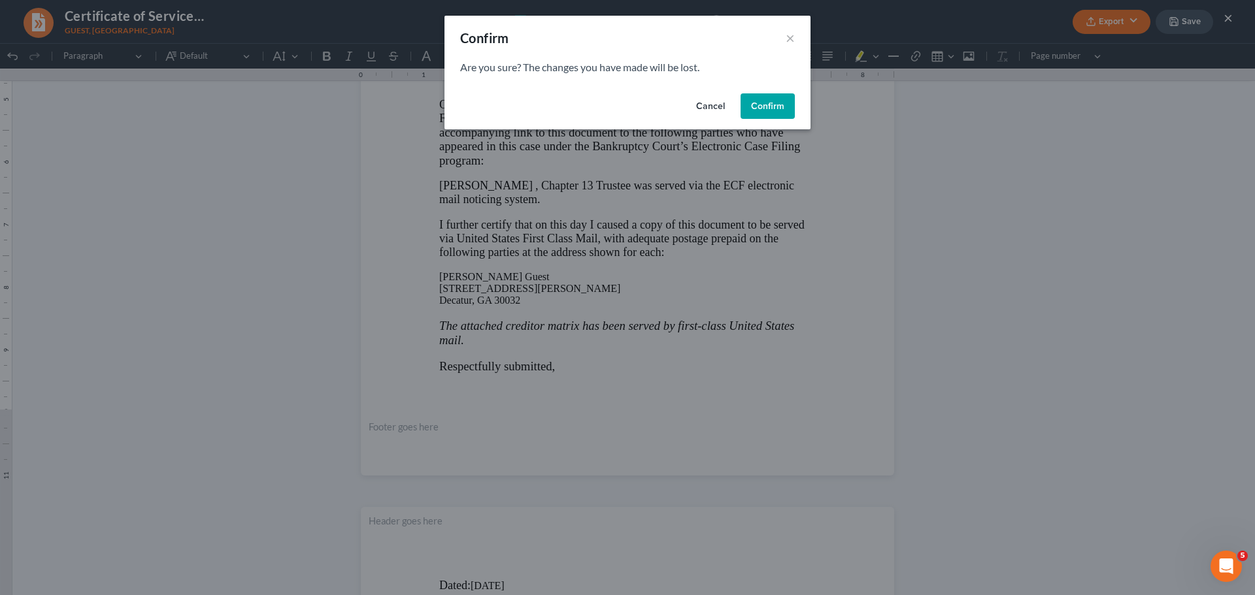
click at [780, 108] on button "Confirm" at bounding box center [767, 106] width 54 height 26
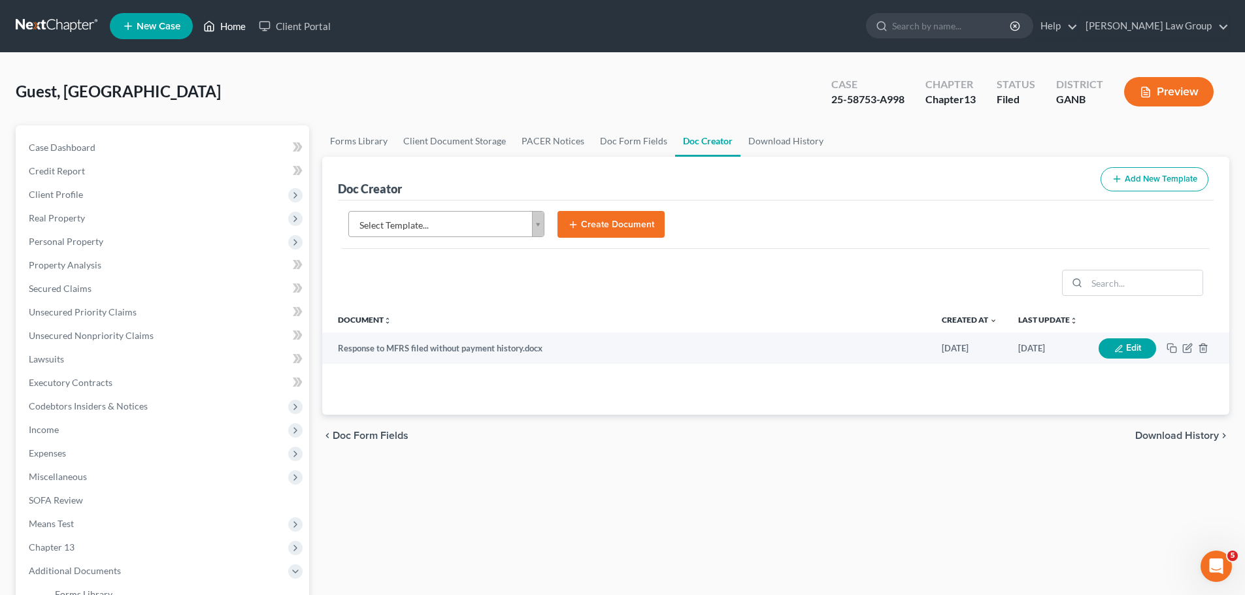
click at [227, 24] on link "Home" at bounding box center [225, 26] width 56 height 24
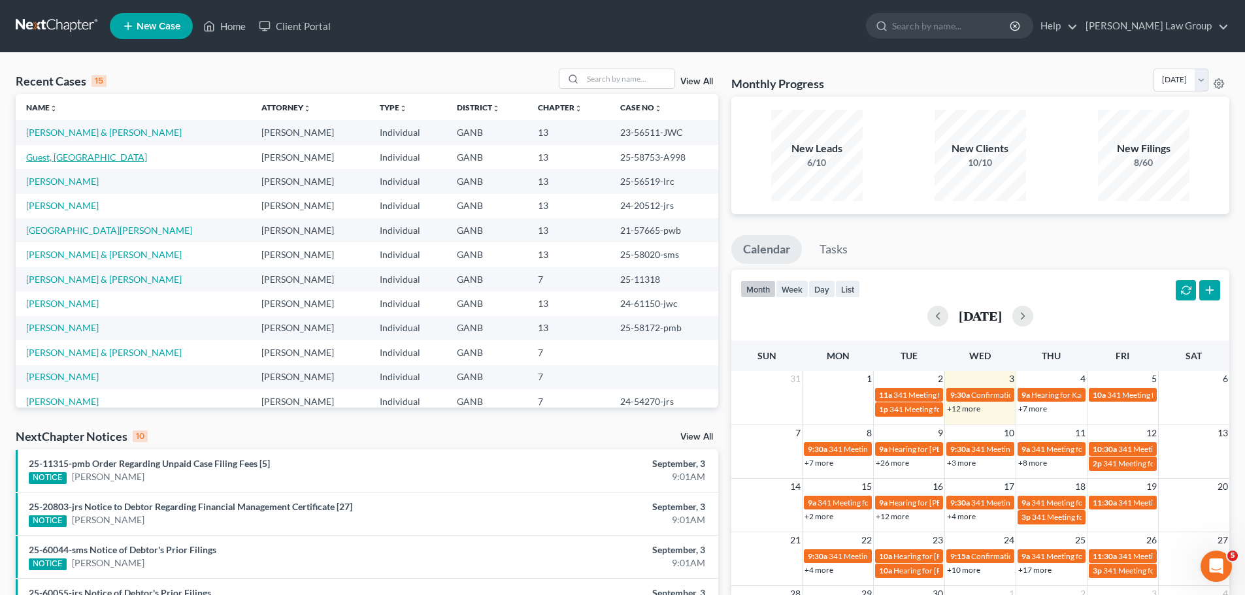
click at [67, 155] on link "Guest, [GEOGRAPHIC_DATA]" at bounding box center [86, 157] width 121 height 11
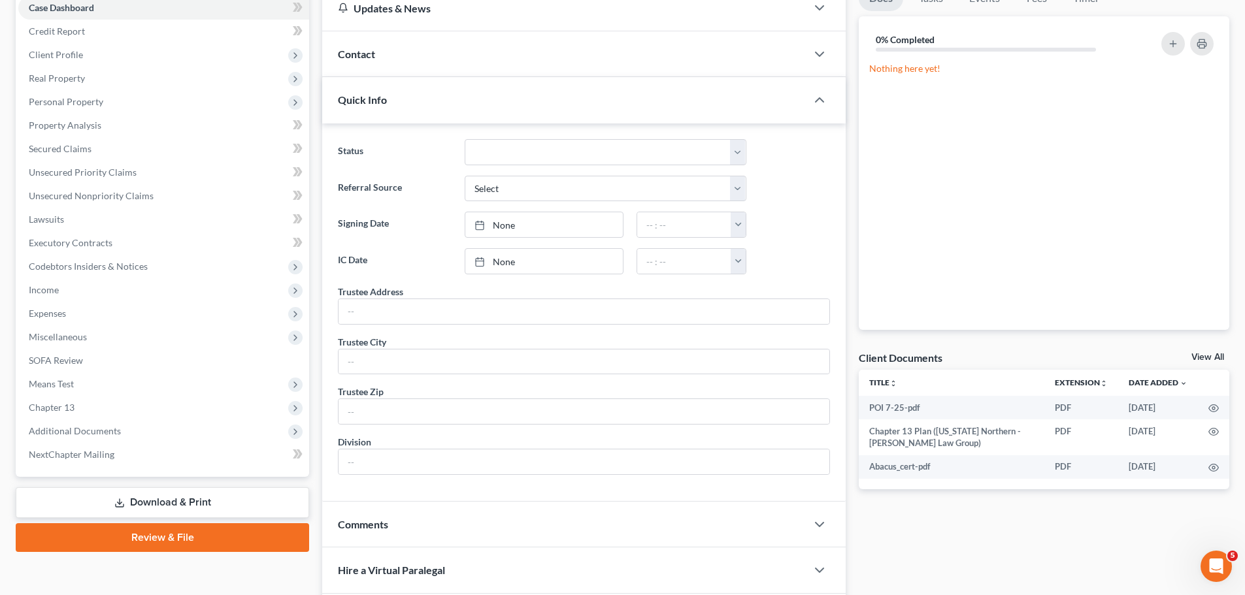
scroll to position [280, 0]
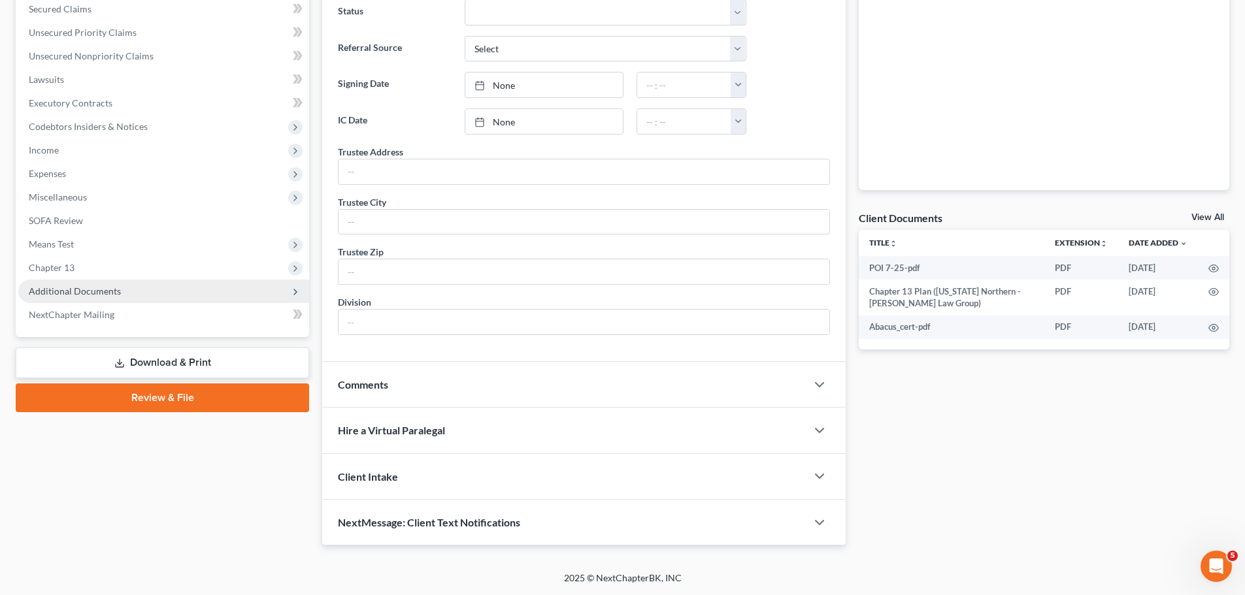
click at [178, 286] on span "Additional Documents" at bounding box center [163, 292] width 291 height 24
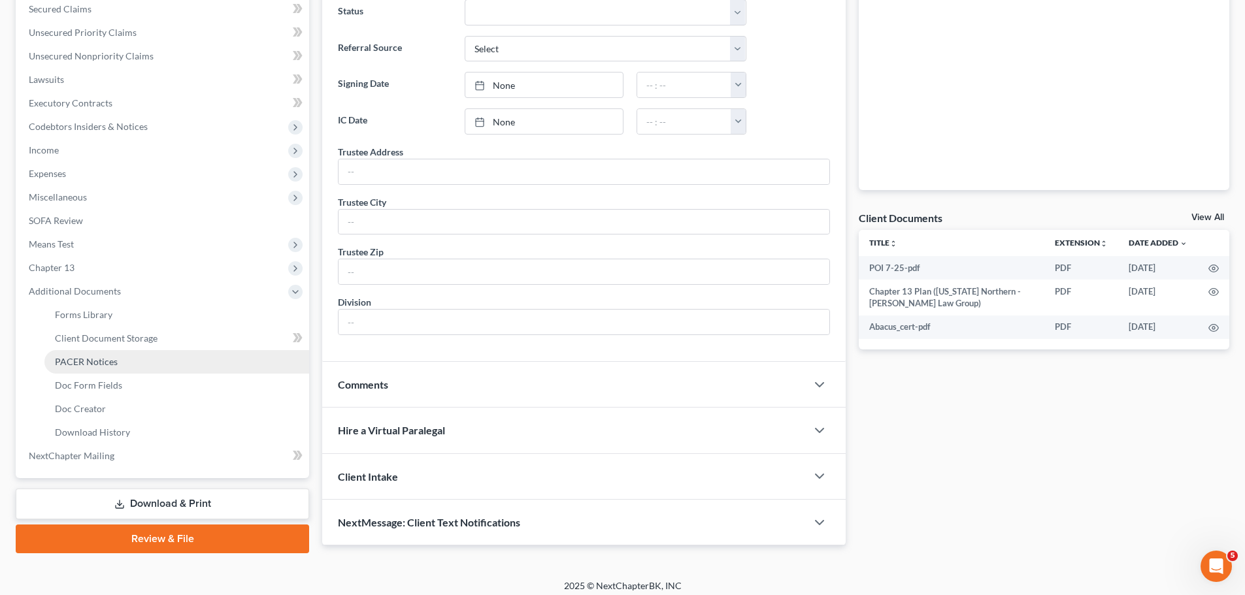
click at [161, 357] on link "PACER Notices" at bounding box center [176, 362] width 265 height 24
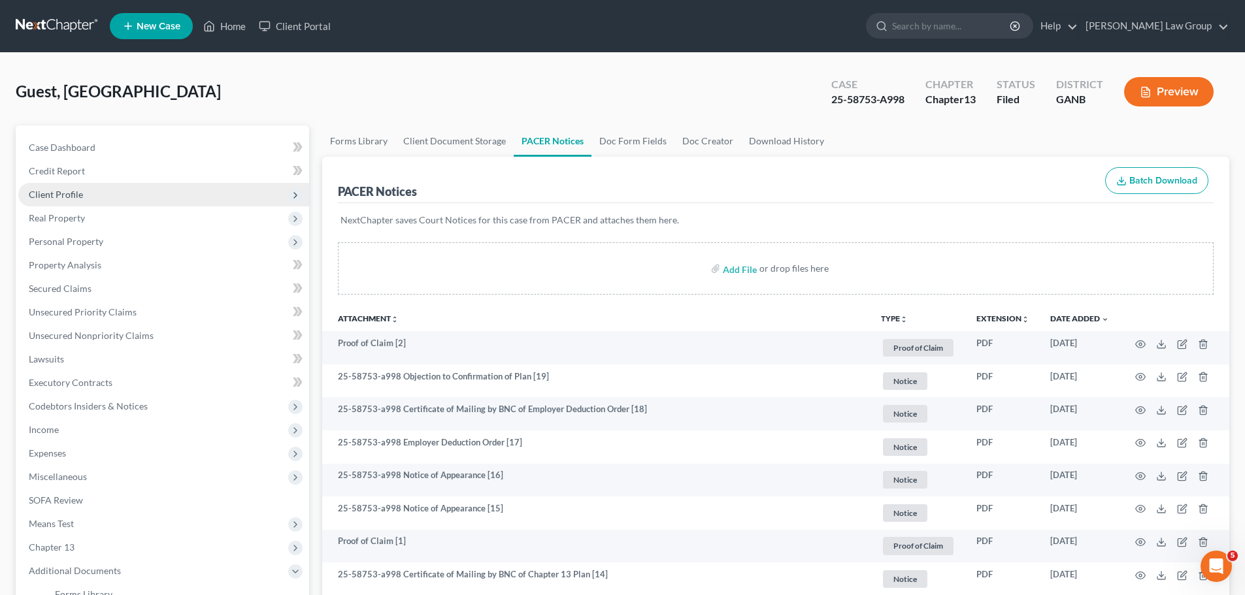
click at [71, 203] on span "Client Profile" at bounding box center [163, 195] width 291 height 24
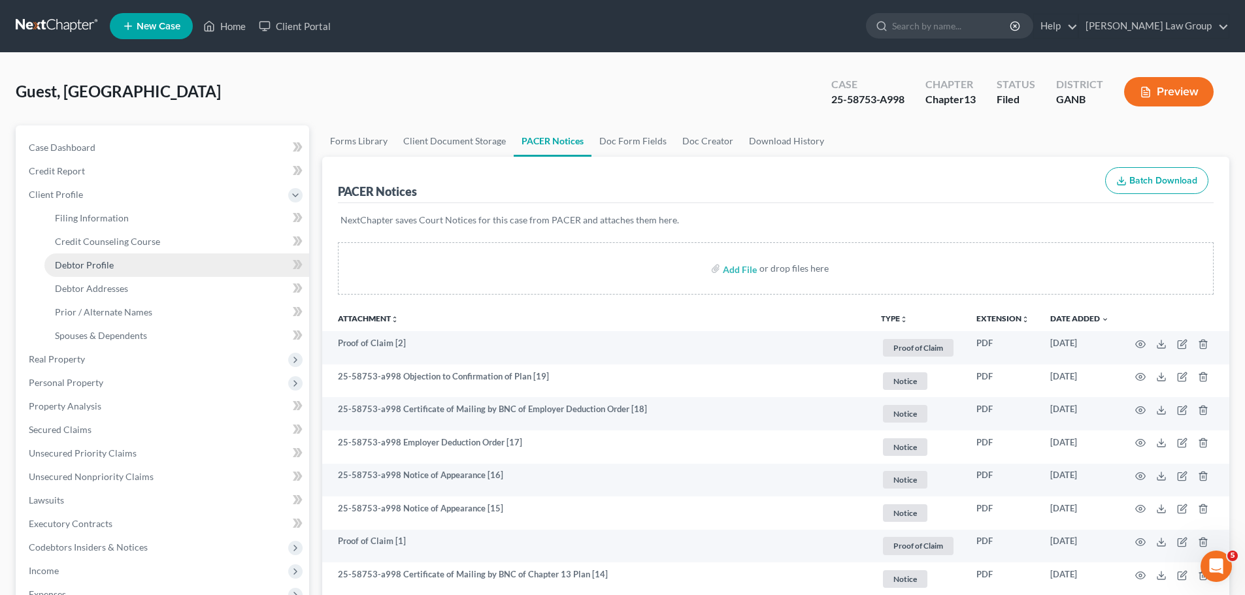
click at [111, 269] on span "Debtor Profile" at bounding box center [84, 264] width 59 height 11
select select "0"
select select "1"
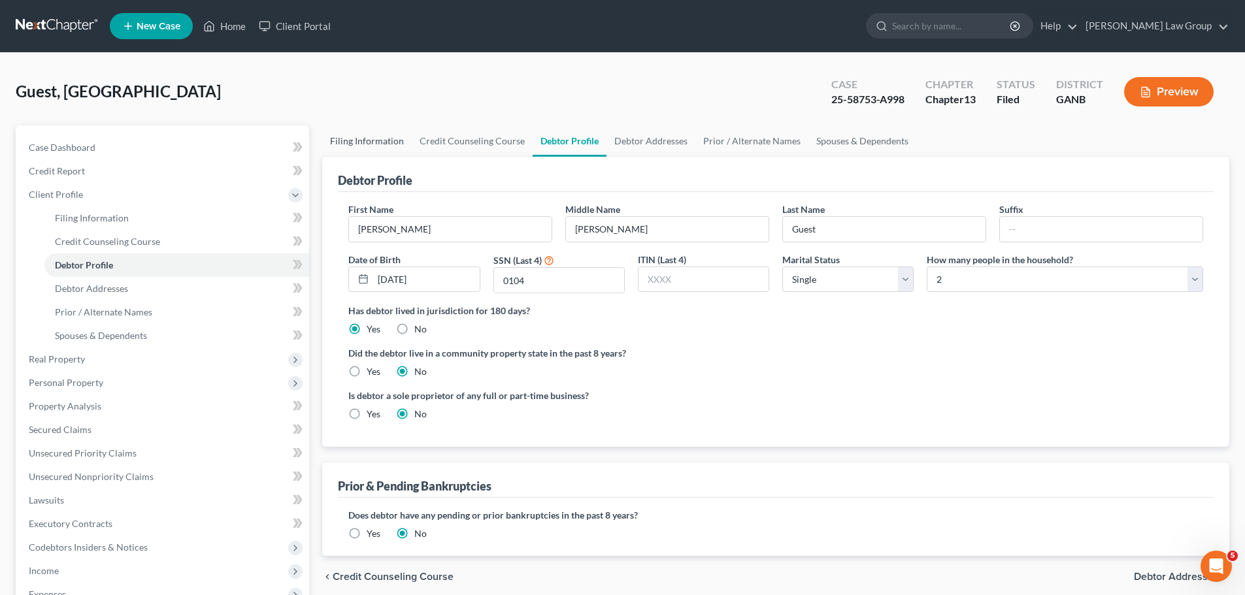
click at [361, 129] on link "Filing Information" at bounding box center [367, 140] width 90 height 31
select select "1"
select select "0"
select select "3"
select select "19"
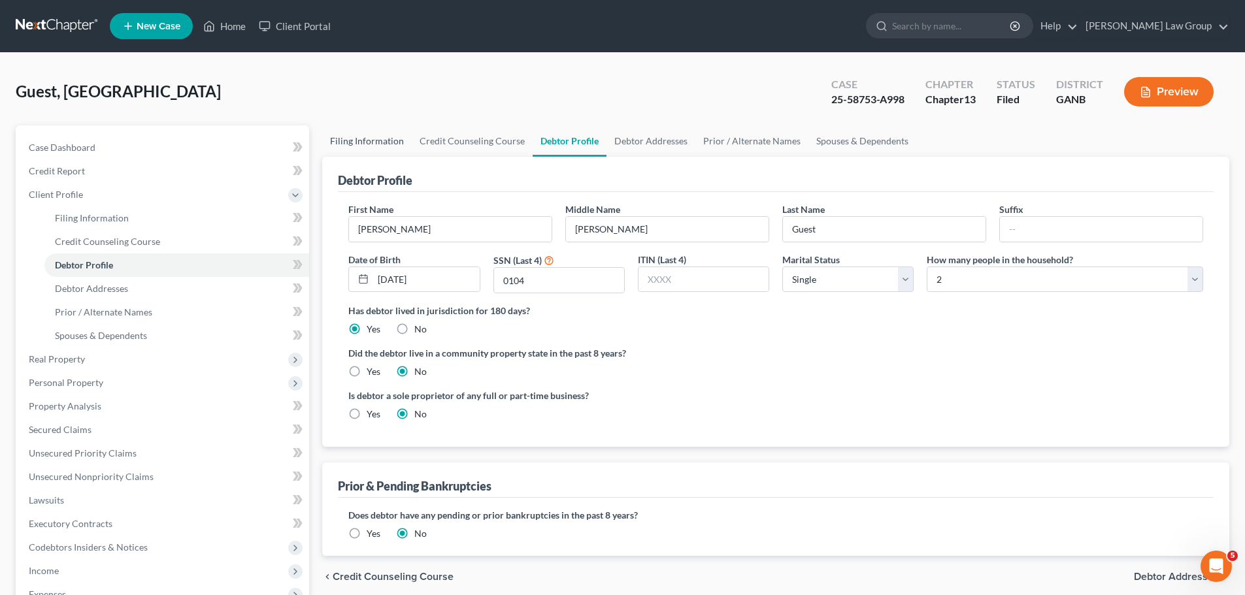
select select "0"
select select "10"
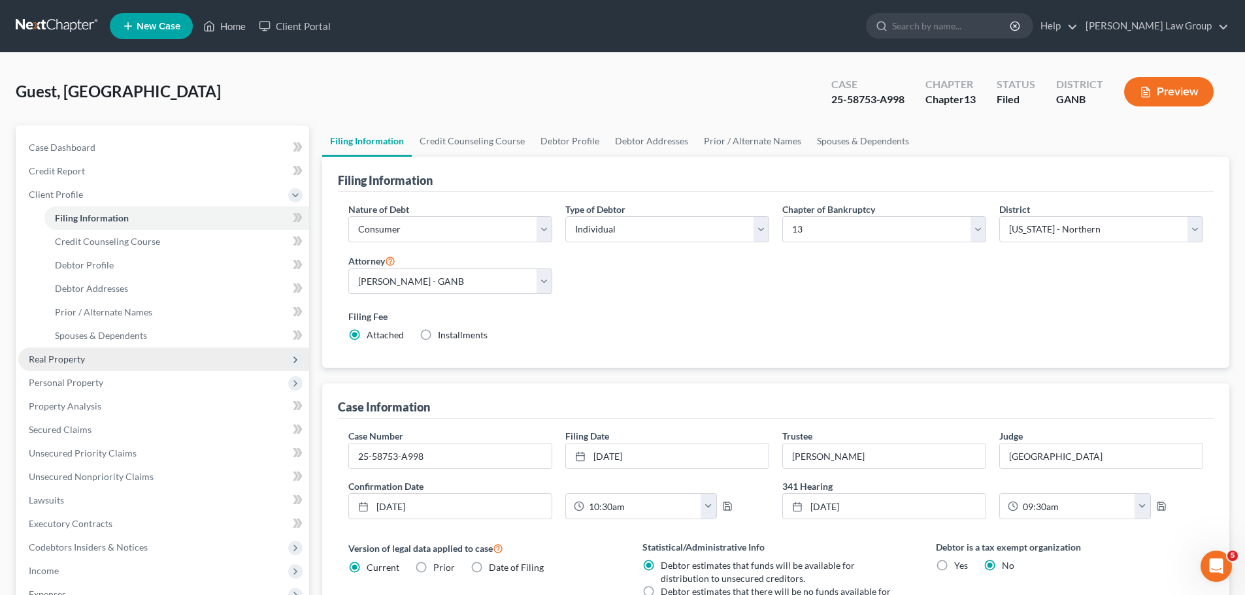
click at [91, 358] on span "Real Property" at bounding box center [163, 360] width 291 height 24
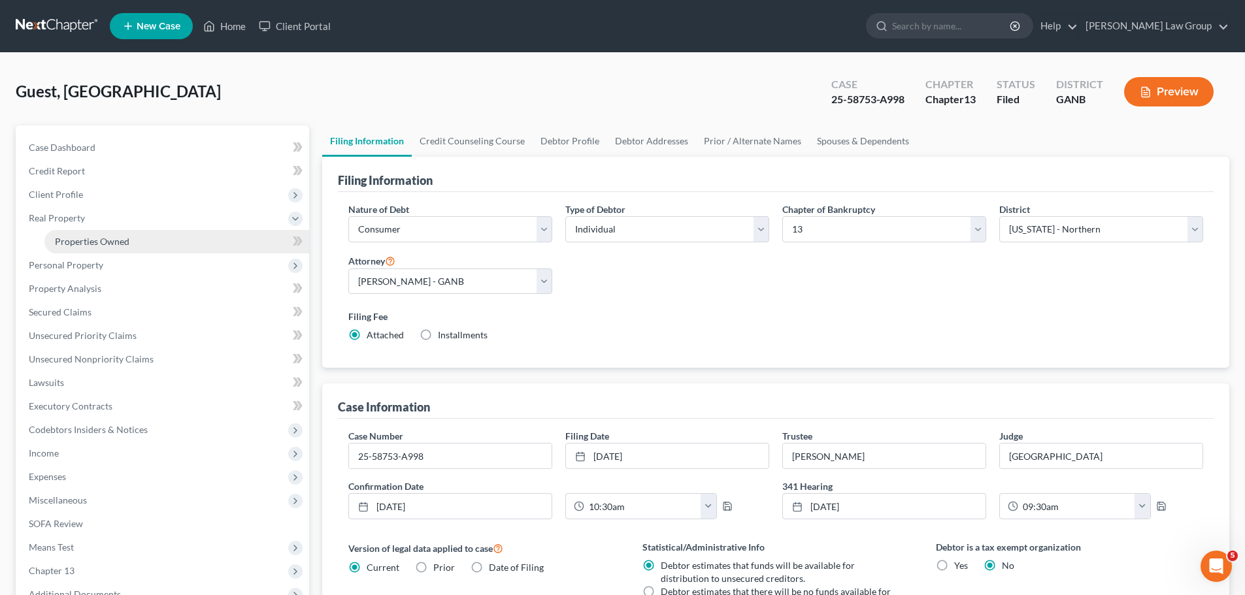
click at [101, 237] on span "Properties Owned" at bounding box center [92, 241] width 74 height 11
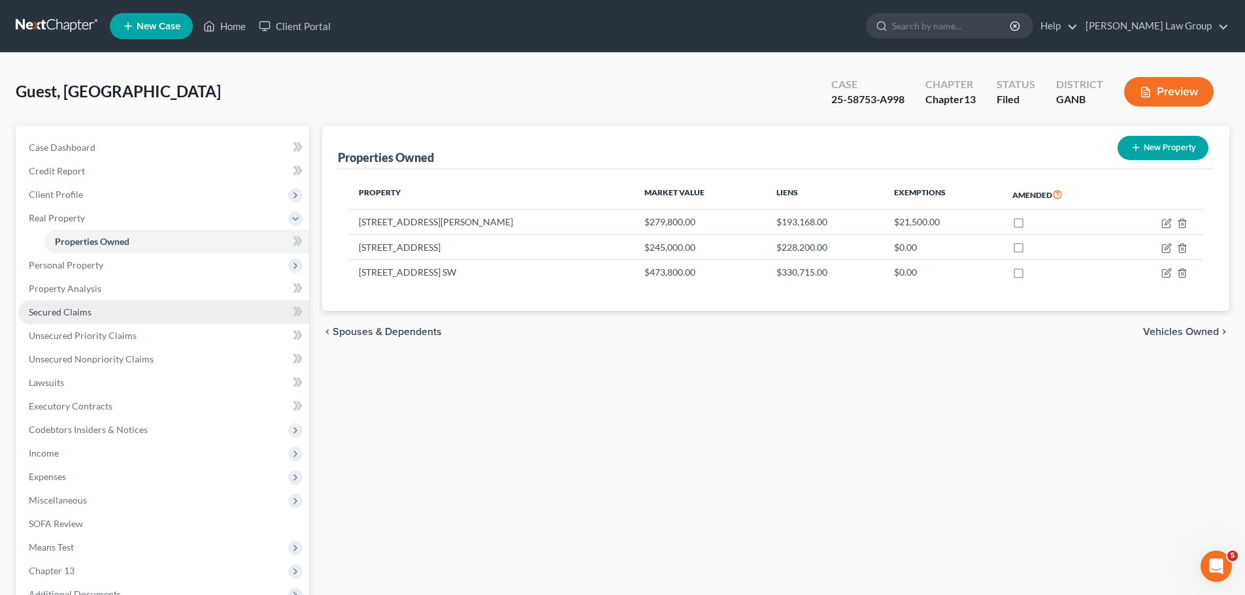
click at [59, 312] on span "Secured Claims" at bounding box center [60, 311] width 63 height 11
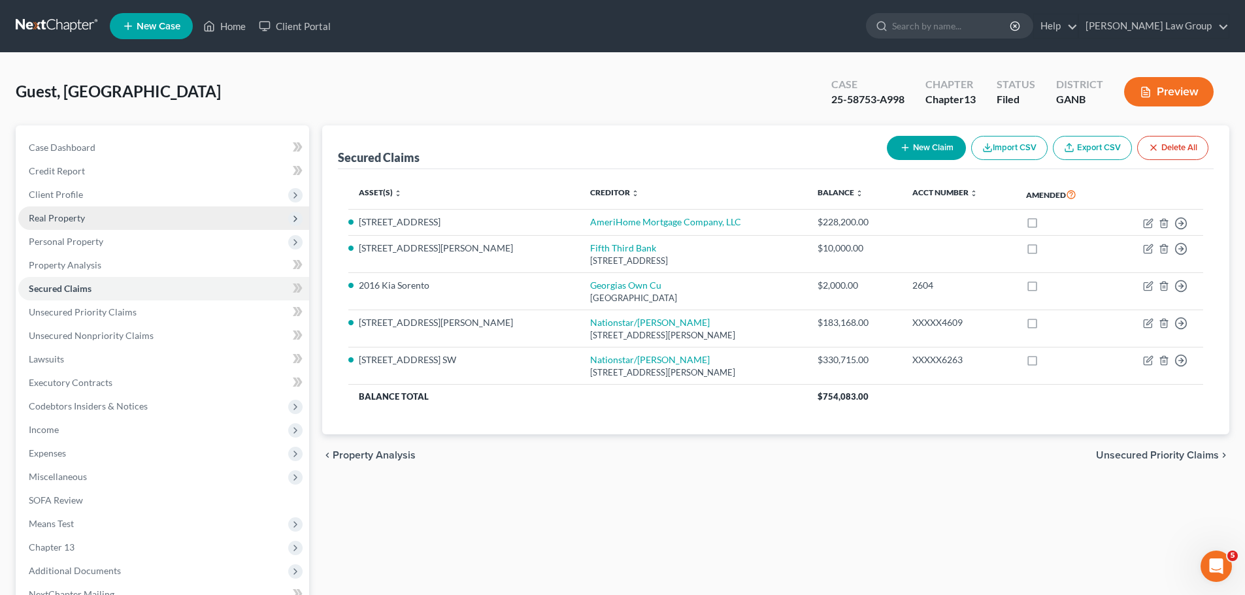
click at [114, 217] on span "Real Property" at bounding box center [163, 219] width 291 height 24
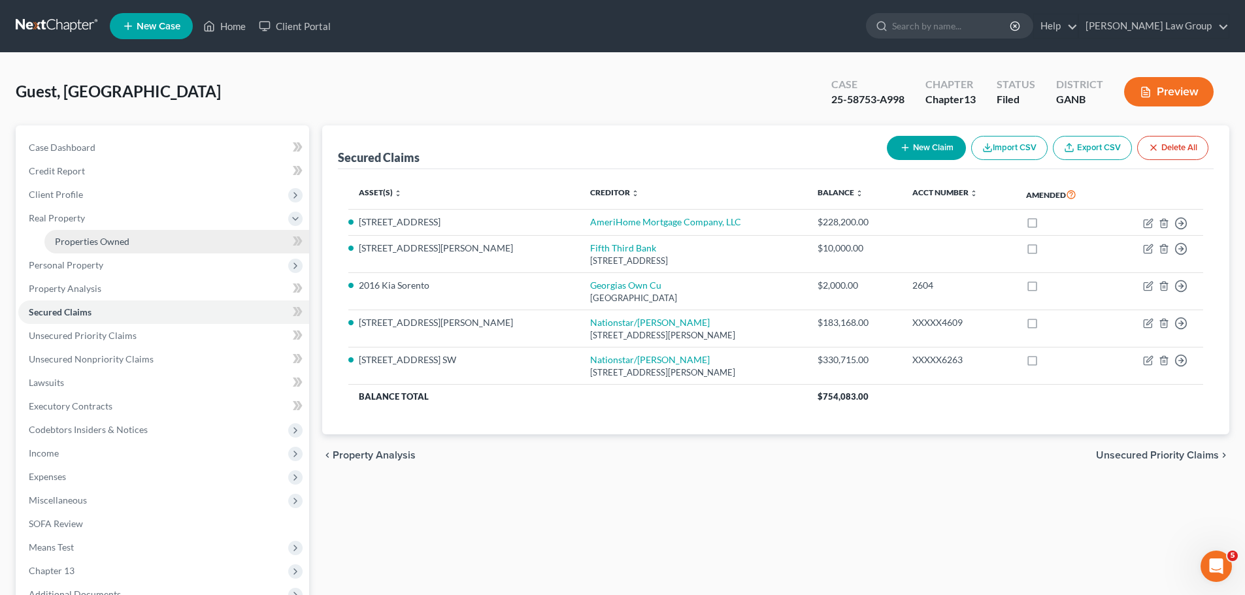
click at [116, 246] on span "Properties Owned" at bounding box center [92, 241] width 74 height 11
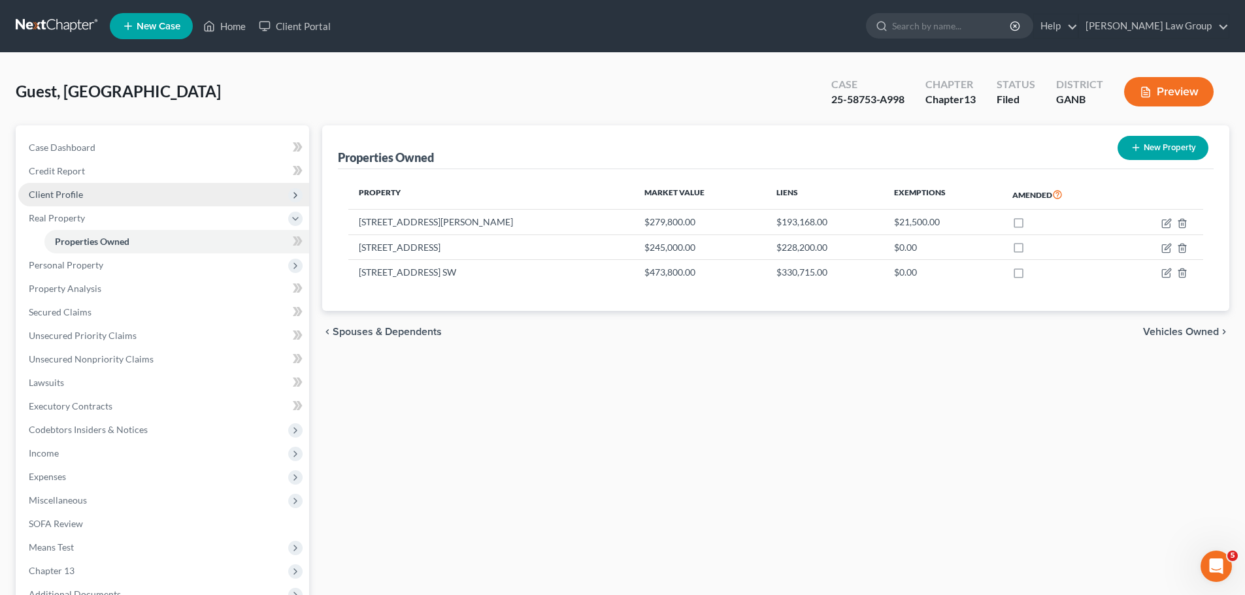
click at [61, 193] on span "Client Profile" at bounding box center [56, 194] width 54 height 11
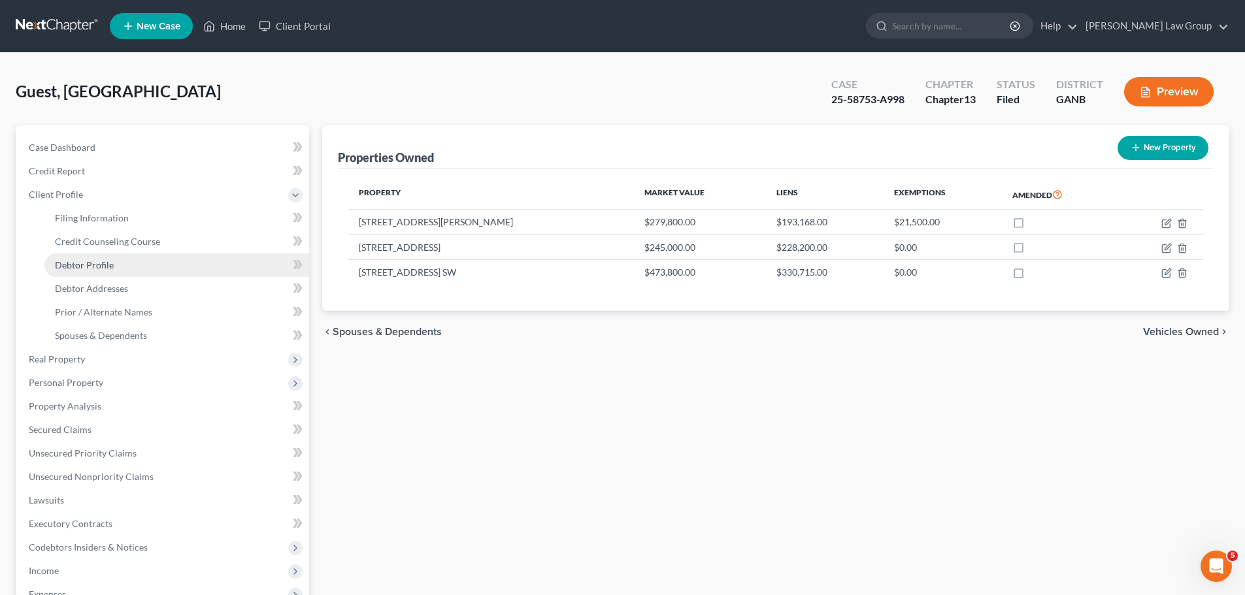
click at [91, 264] on span "Debtor Profile" at bounding box center [84, 264] width 59 height 11
select select "0"
select select "1"
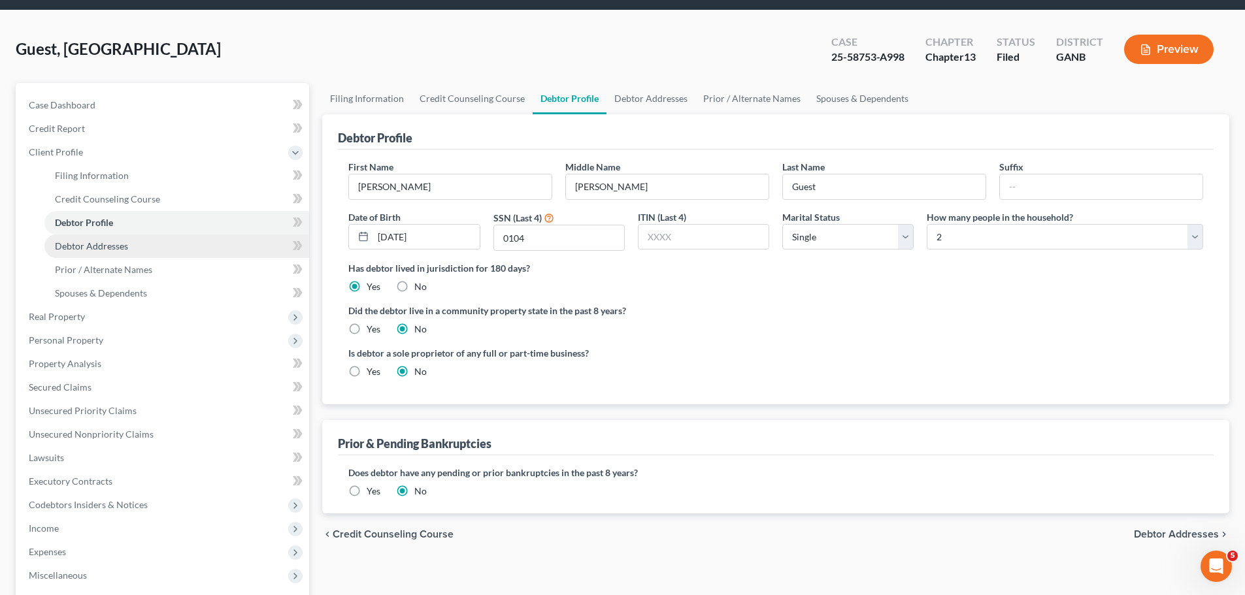
scroll to position [65, 0]
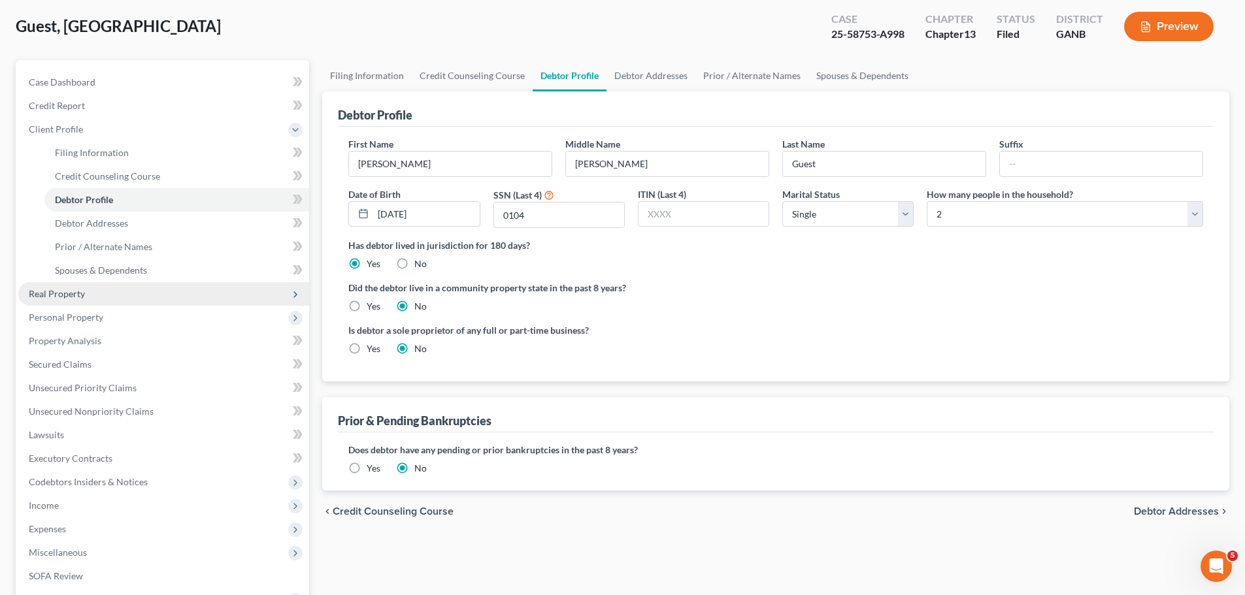
click at [124, 288] on span "Real Property" at bounding box center [163, 294] width 291 height 24
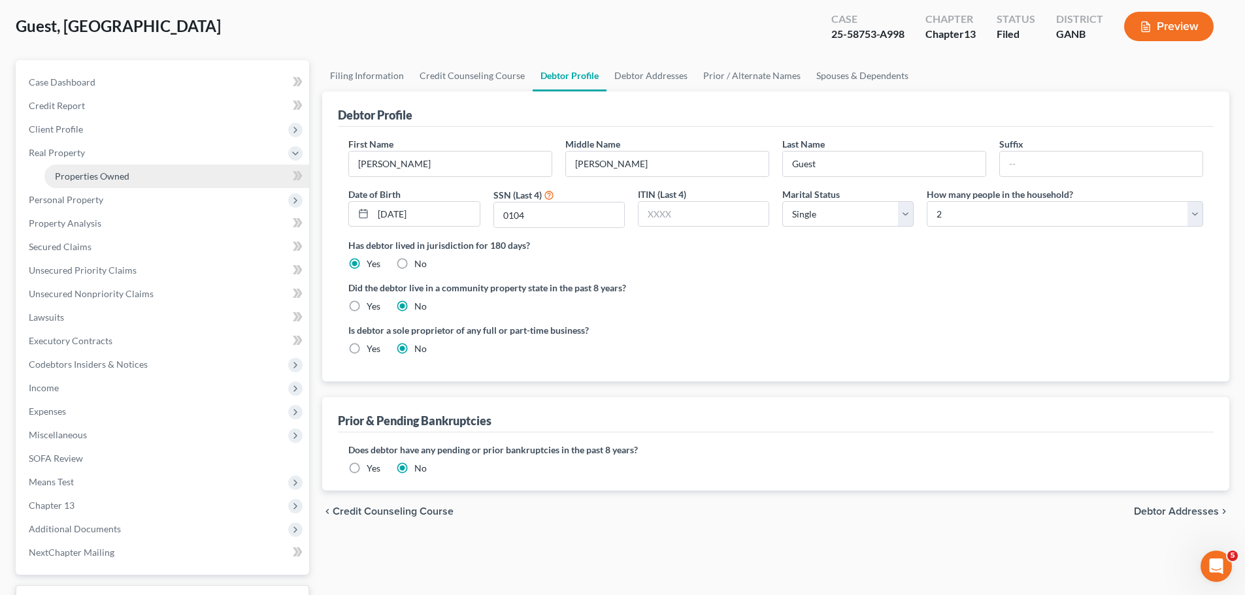
click at [128, 175] on span "Properties Owned" at bounding box center [92, 176] width 74 height 11
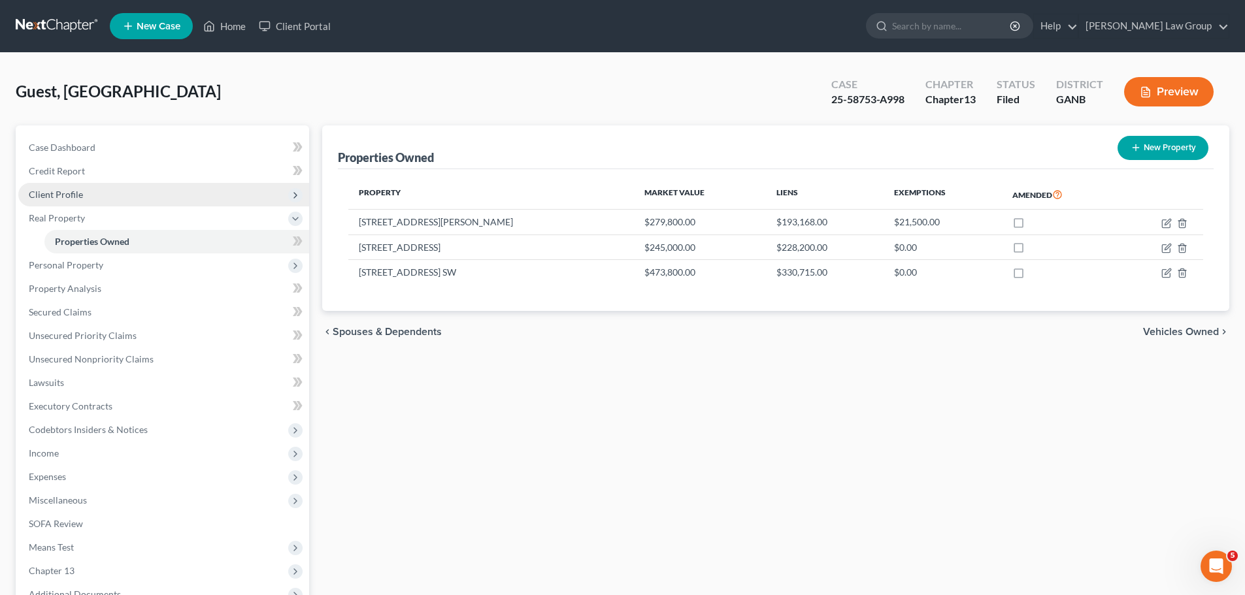
click at [98, 201] on span "Client Profile" at bounding box center [163, 195] width 291 height 24
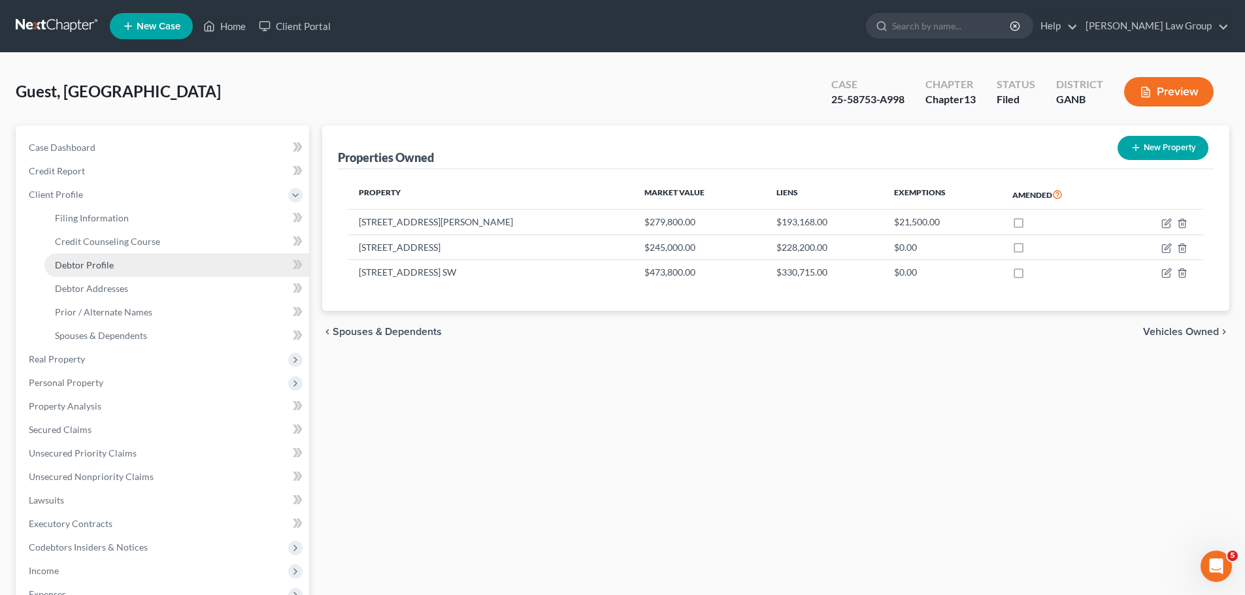
click at [125, 263] on link "Debtor Profile" at bounding box center [176, 266] width 265 height 24
select select "0"
select select "1"
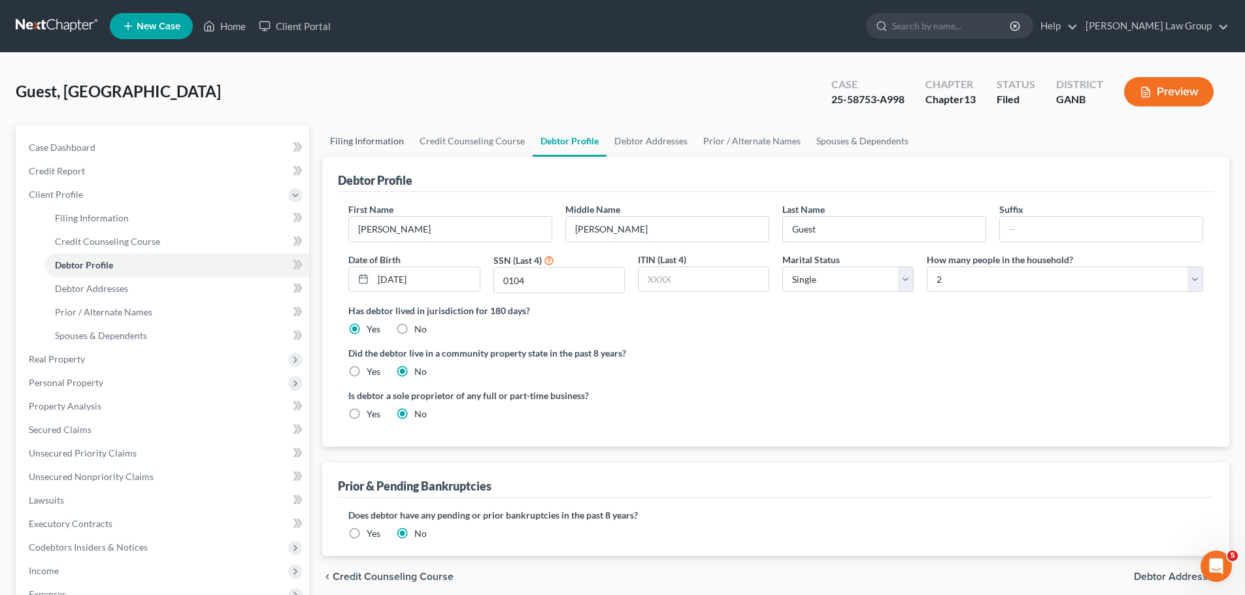
click at [352, 135] on link "Filing Information" at bounding box center [367, 140] width 90 height 31
select select "1"
select select "0"
select select "3"
select select "19"
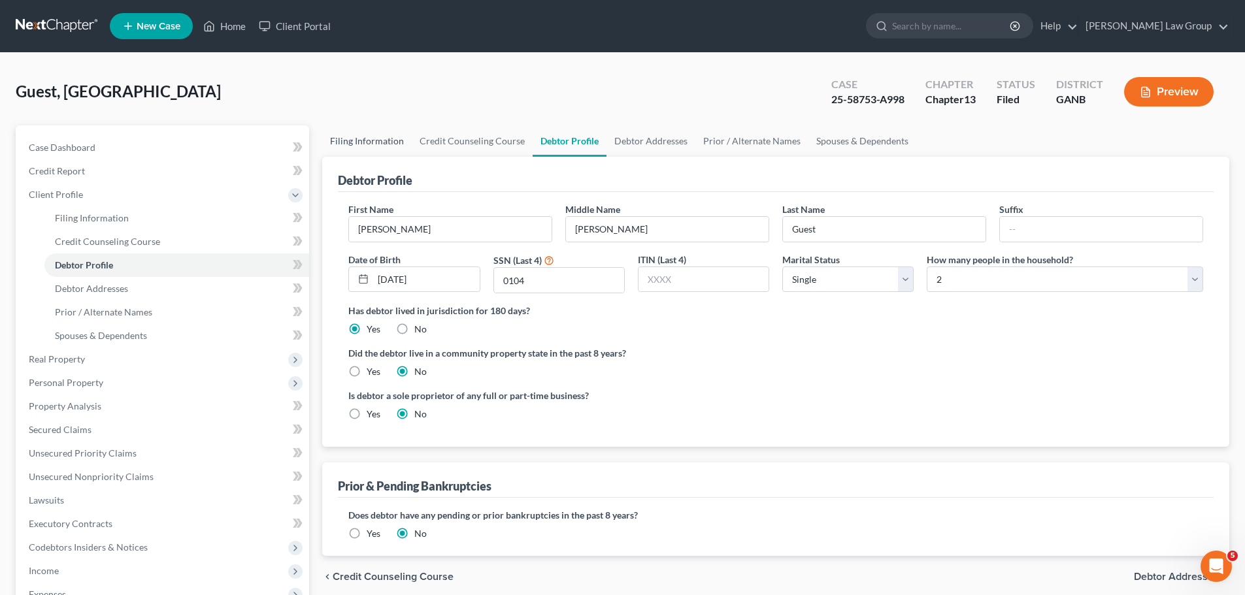
select select "0"
select select "10"
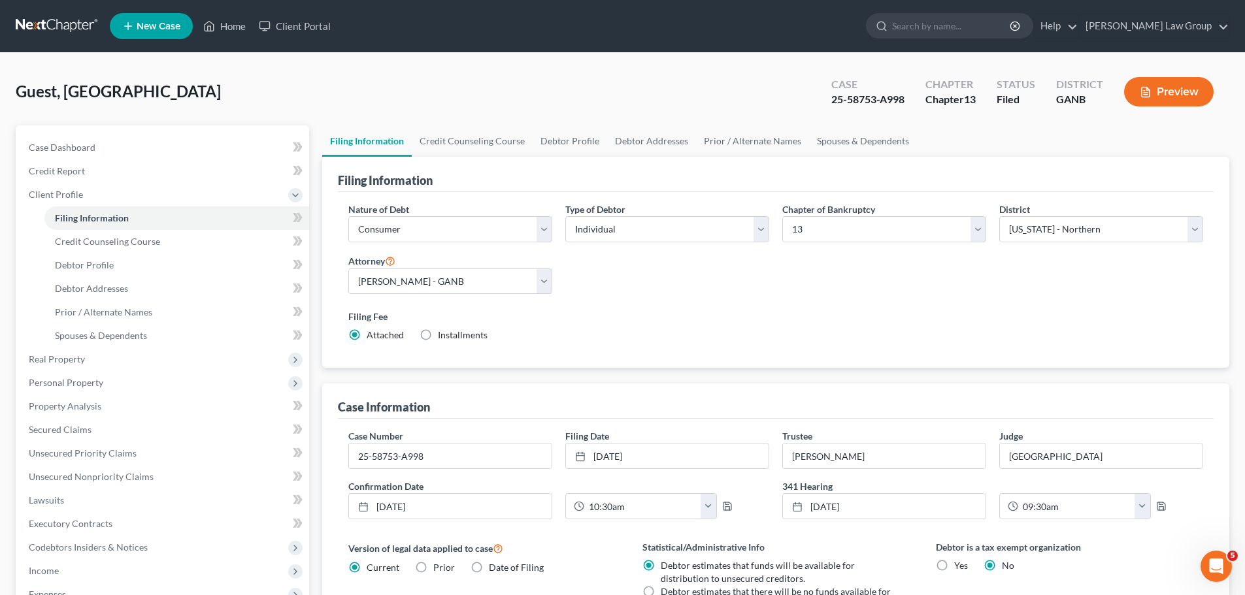
click at [941, 435] on div "Trustee [PERSON_NAME]" at bounding box center [884, 449] width 217 height 40
click at [222, 28] on link "Home" at bounding box center [225, 26] width 56 height 24
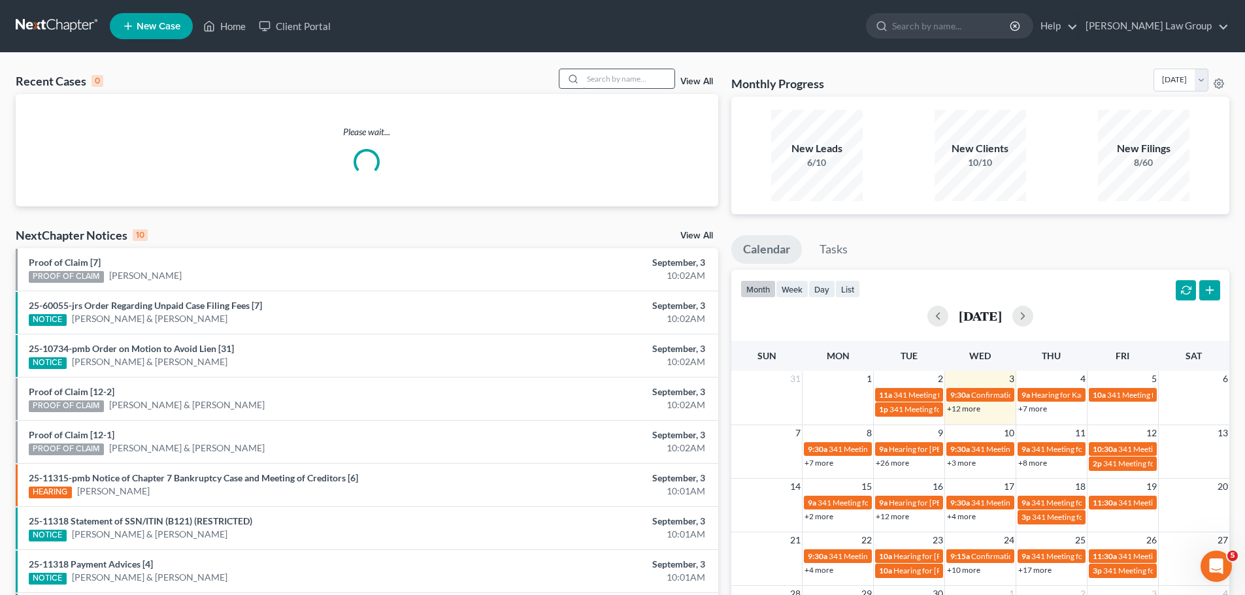
click at [636, 76] on input "search" at bounding box center [628, 78] width 91 height 19
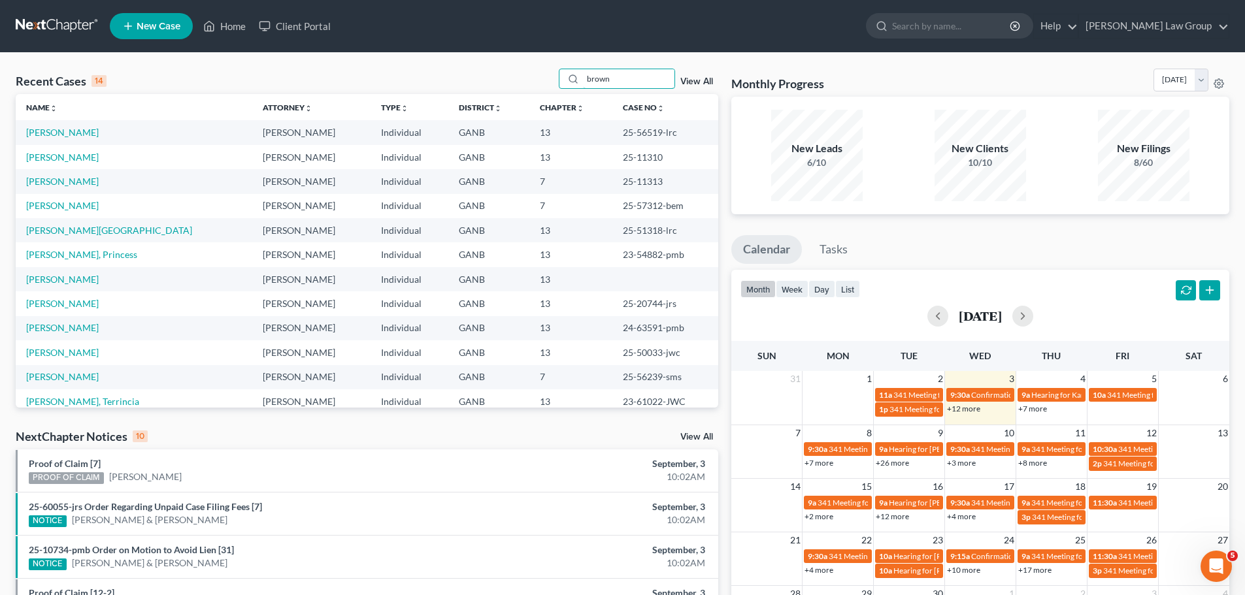
drag, startPoint x: 644, startPoint y: 81, endPoint x: 431, endPoint y: 80, distance: 213.0
click at [431, 80] on div "Recent Cases 14 brown View All" at bounding box center [367, 81] width 703 height 25
type input "[DEMOGRAPHIC_DATA]"
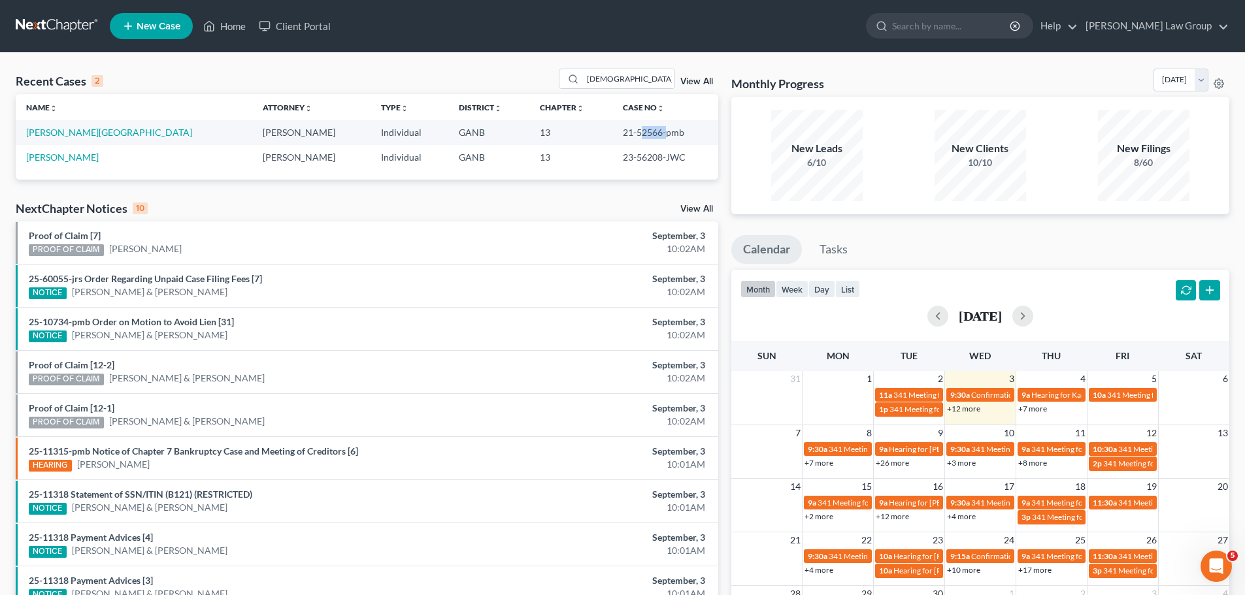
drag, startPoint x: 640, startPoint y: 132, endPoint x: 614, endPoint y: 137, distance: 26.0
click at [614, 136] on td "21-52566-pmb" at bounding box center [665, 132] width 106 height 24
click at [655, 186] on div "Recent Cases 2 shau View All Name unfold_more expand_more expand_less Attorney …" at bounding box center [367, 392] width 716 height 647
drag, startPoint x: 637, startPoint y: 135, endPoint x: 612, endPoint y: 137, distance: 24.9
click at [612, 137] on td "21-52566-pmb" at bounding box center [665, 132] width 106 height 24
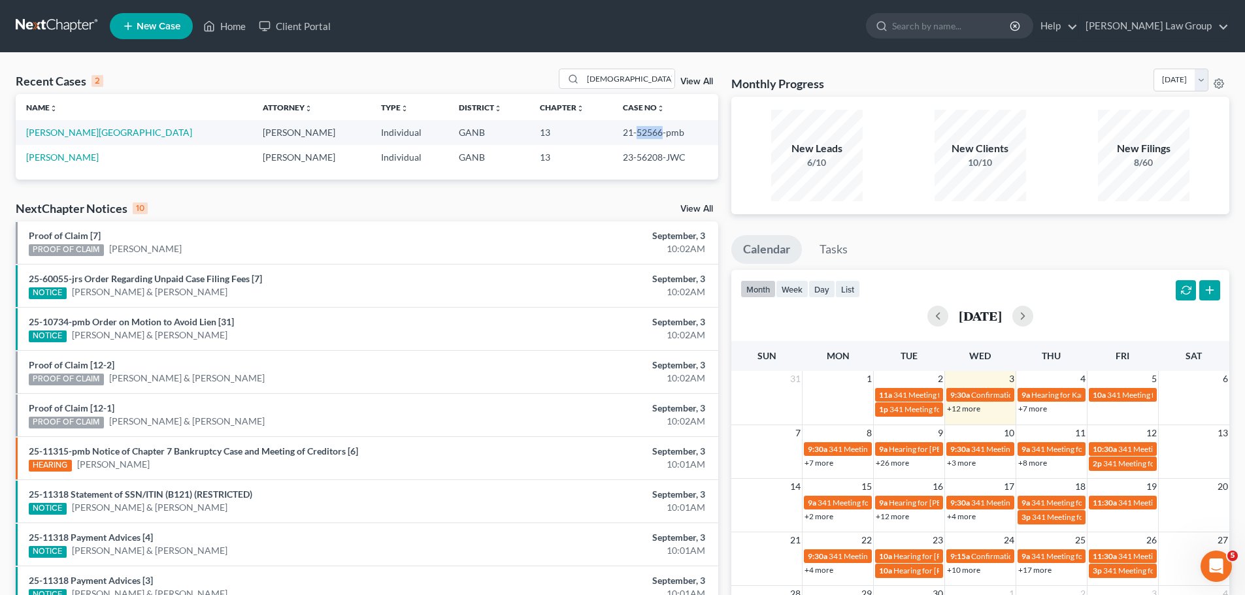
copy td "52566"
